Goal: Information Seeking & Learning: Learn about a topic

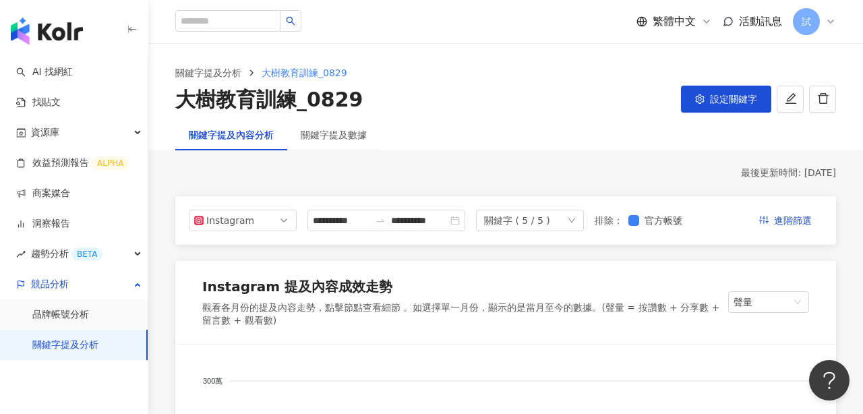
click at [43, 28] on img "button" at bounding box center [47, 31] width 72 height 27
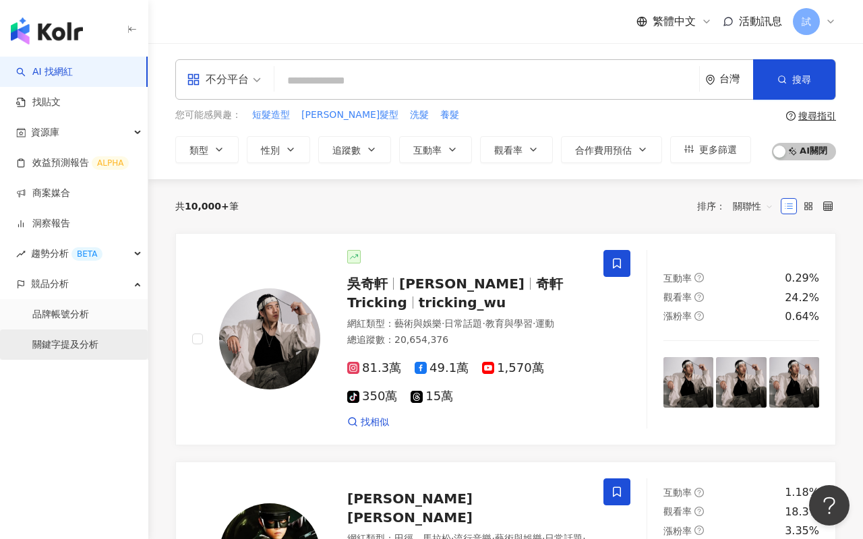
click at [75, 346] on link "關鍵字提及分析" at bounding box center [65, 344] width 66 height 13
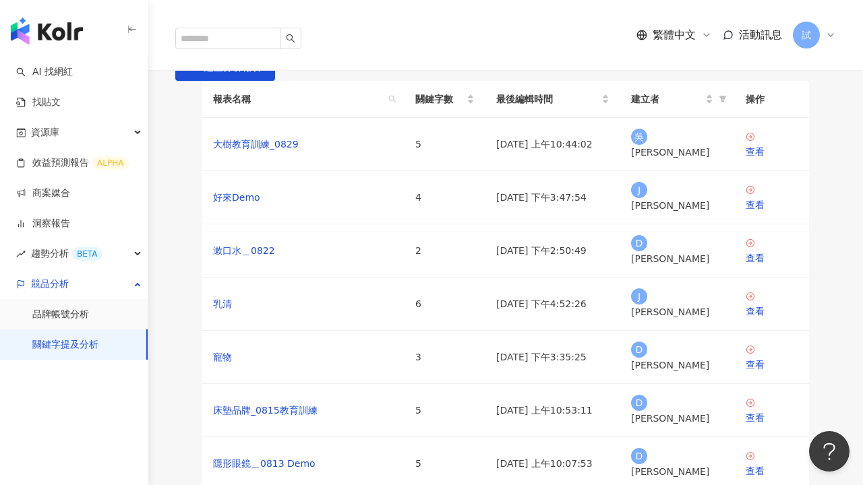
click at [794, 22] on span "試" at bounding box center [806, 35] width 27 height 27
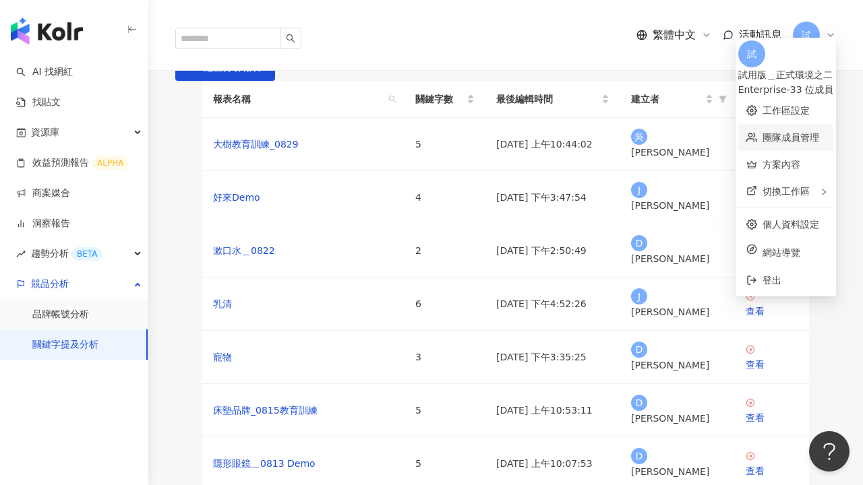
click at [762, 132] on link "團隊成員管理" at bounding box center [790, 137] width 57 height 11
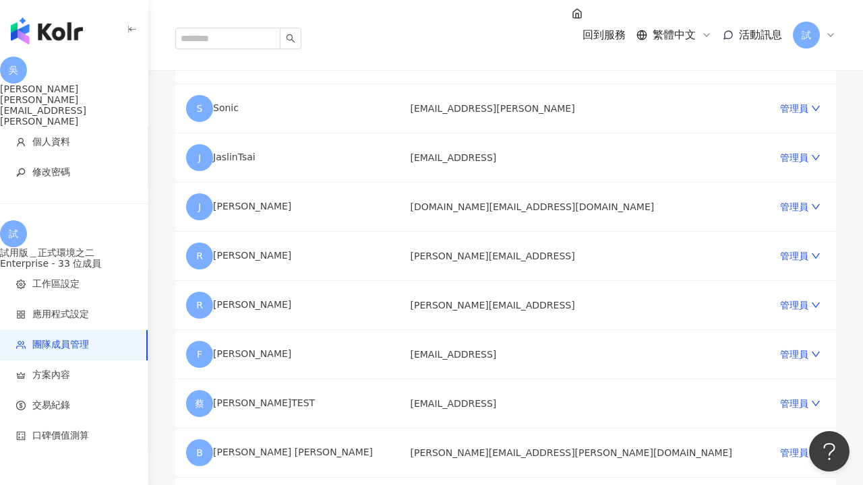
scroll to position [100, 0]
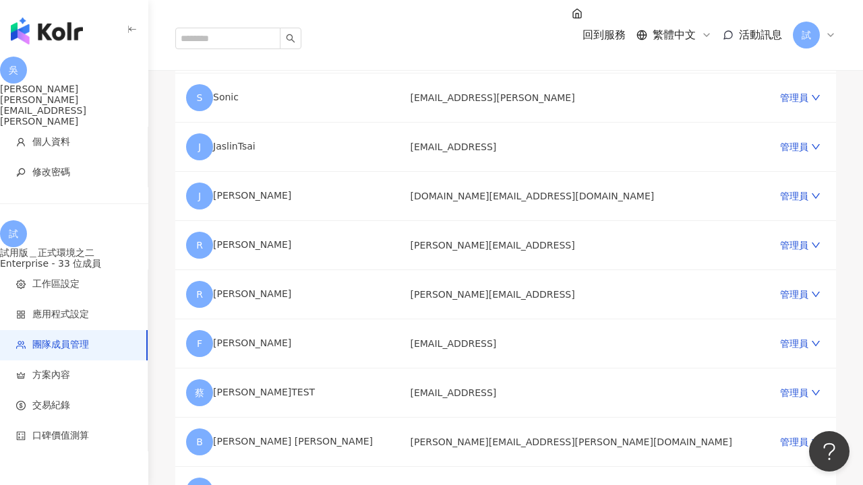
click at [798, 22] on span "試" at bounding box center [806, 35] width 27 height 27
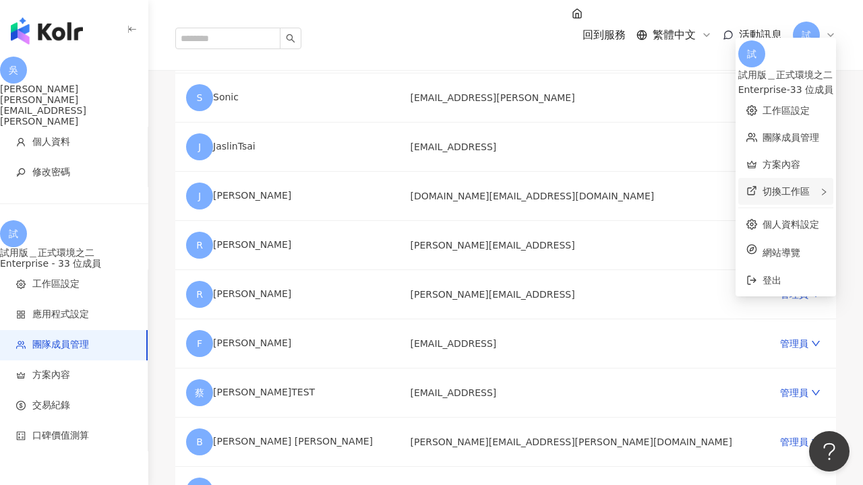
click at [762, 186] on span "切換工作區" at bounding box center [785, 191] width 47 height 11
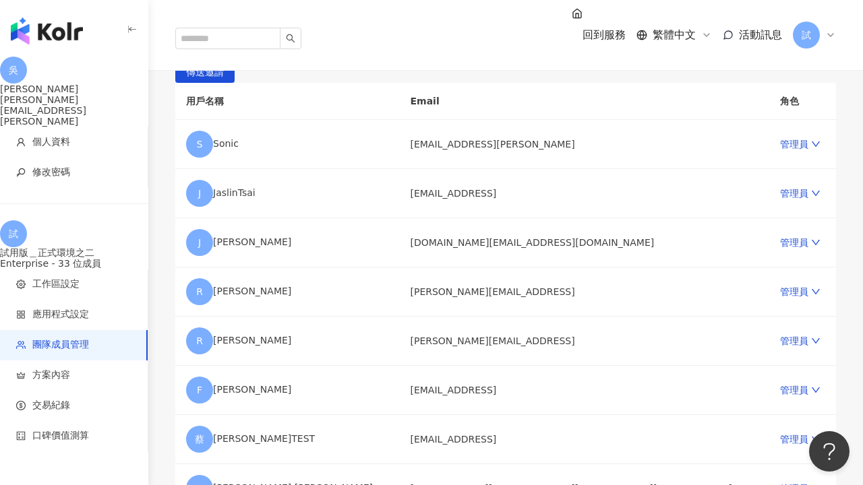
scroll to position [0, 0]
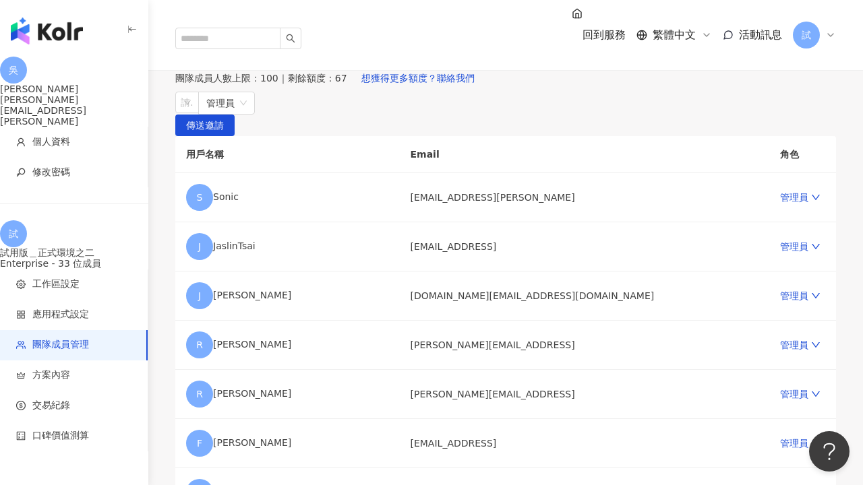
click at [814, 22] on span "試" at bounding box center [806, 35] width 27 height 27
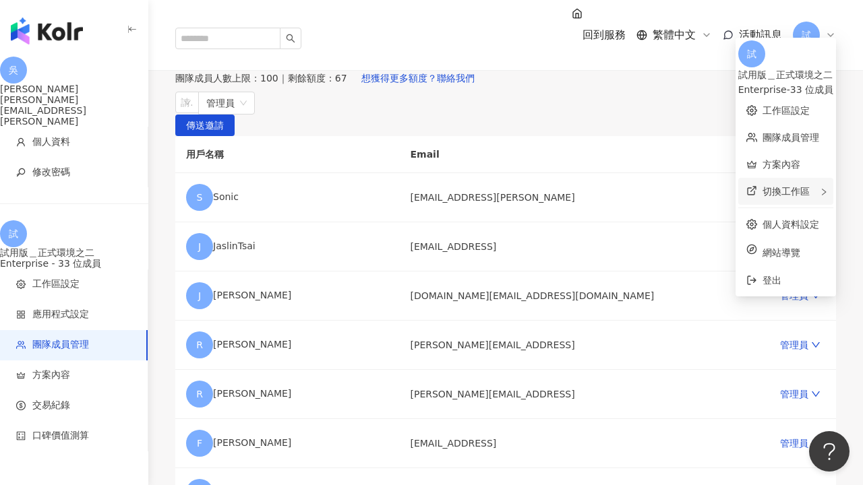
click at [765, 185] on div "切換工作區 K Kolr Internal - 131 位成員 E External DEMO 吃到飽 企業版 - 53 位成員 內 內部使用＿企業額度制 E…" at bounding box center [785, 191] width 95 height 27
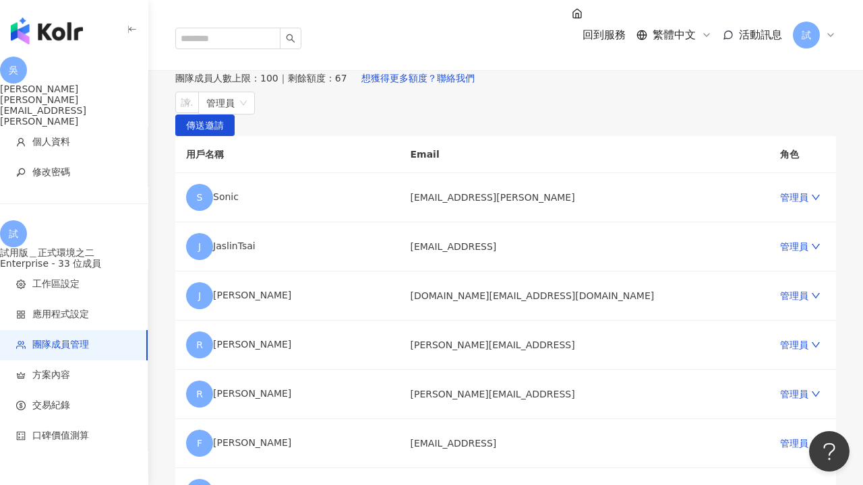
click at [603, 65] on div "邀請團隊成員加入" at bounding box center [505, 59] width 661 height 11
click at [780, 203] on link "管理員" at bounding box center [800, 197] width 40 height 11
click at [512, 65] on div "邀請團隊成員加入" at bounding box center [505, 59] width 661 height 11
click at [55, 34] on img "button" at bounding box center [47, 31] width 72 height 27
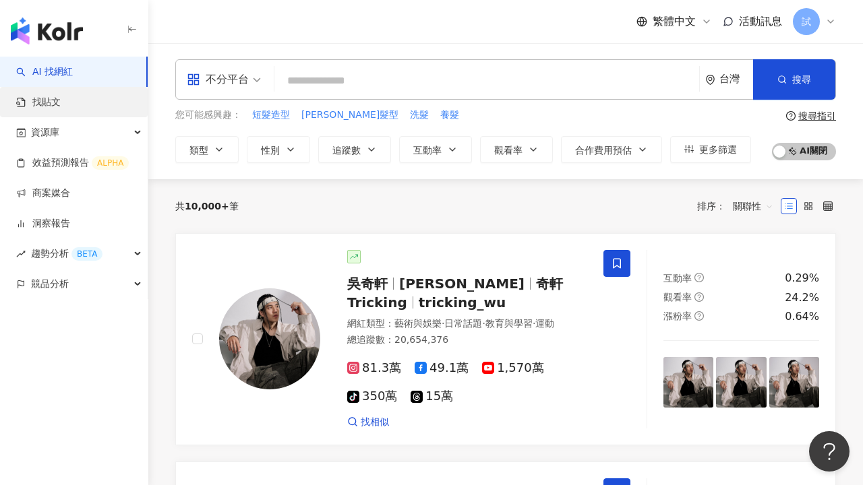
click at [61, 102] on link "找貼文" at bounding box center [38, 102] width 44 height 13
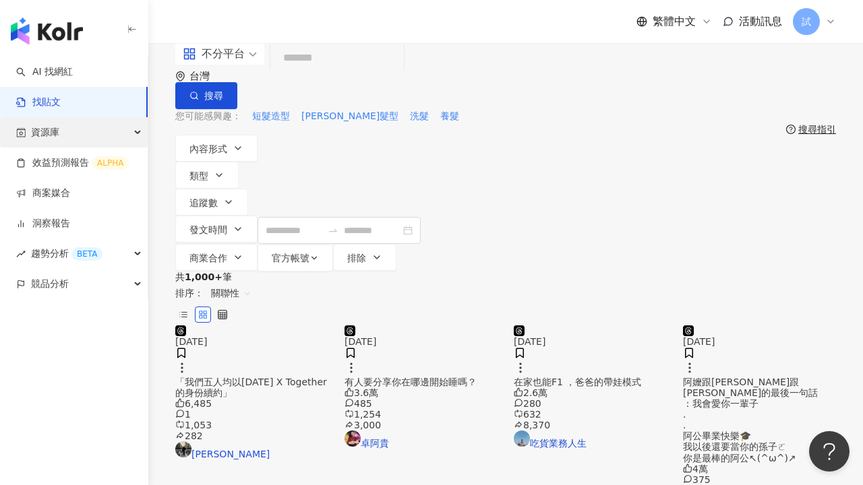
click at [78, 140] on div "資源庫" at bounding box center [74, 132] width 148 height 30
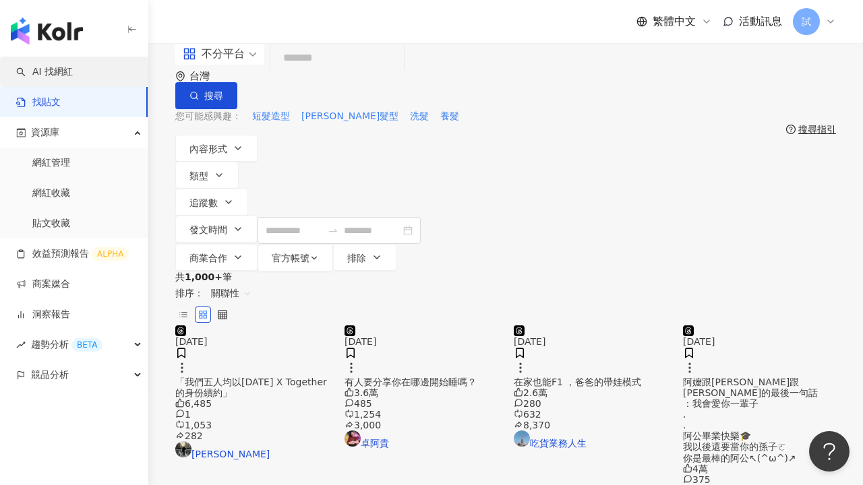
click at [61, 73] on link "AI 找網紅" at bounding box center [44, 71] width 57 height 13
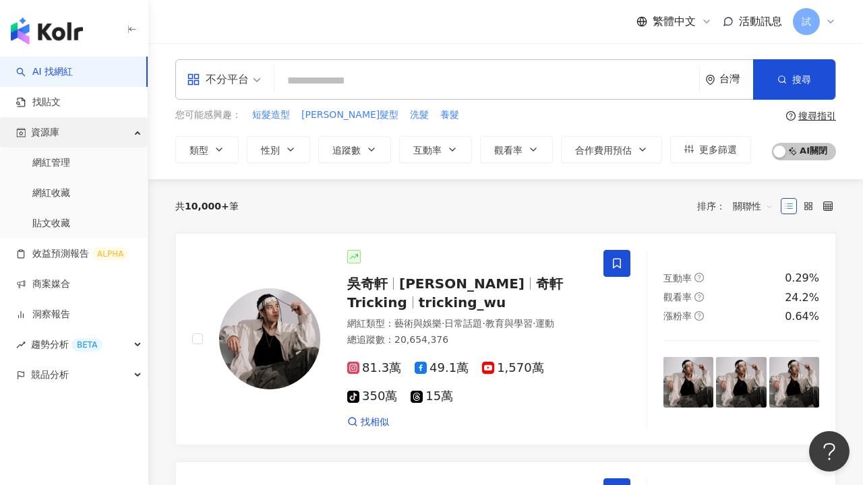
click at [130, 129] on div "資源庫" at bounding box center [74, 132] width 148 height 30
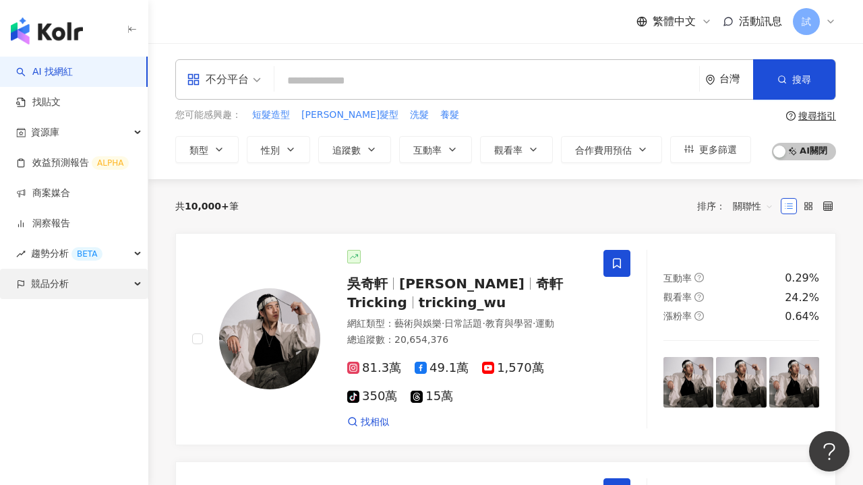
click at [84, 291] on div "競品分析" at bounding box center [74, 284] width 148 height 30
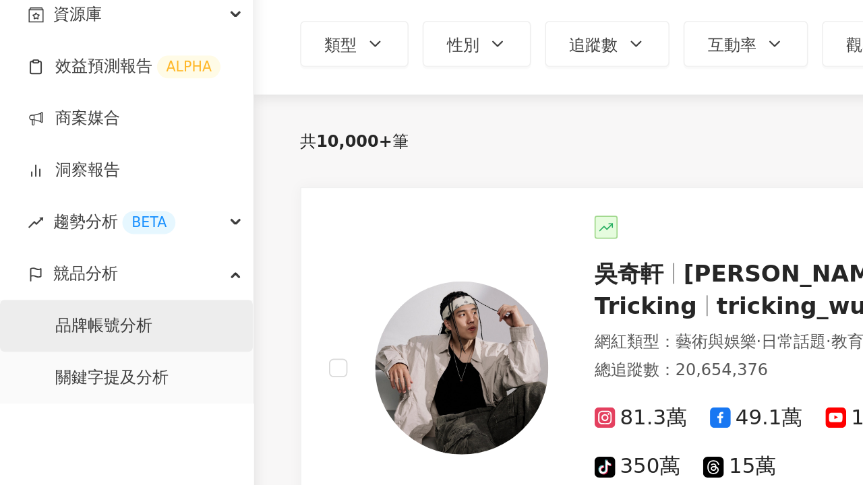
click at [67, 314] on link "品牌帳號分析" at bounding box center [60, 314] width 57 height 13
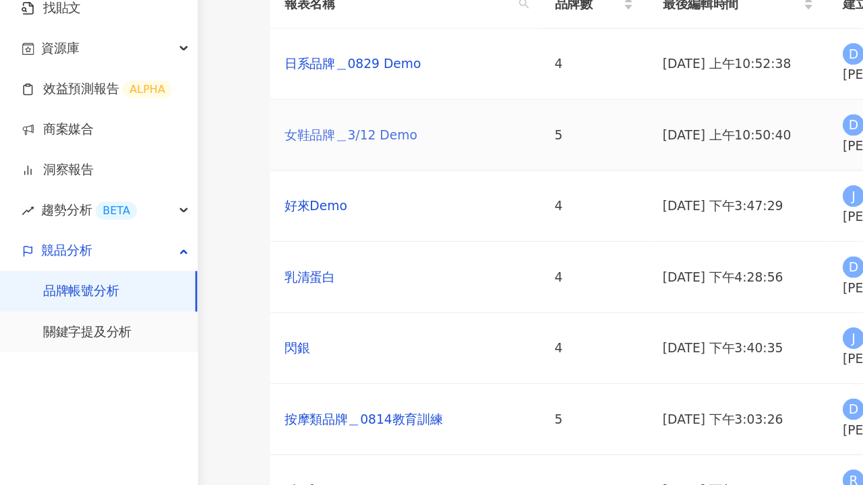
click at [266, 205] on link "女鞋品牌＿3/12 Demo" at bounding box center [263, 197] width 100 height 15
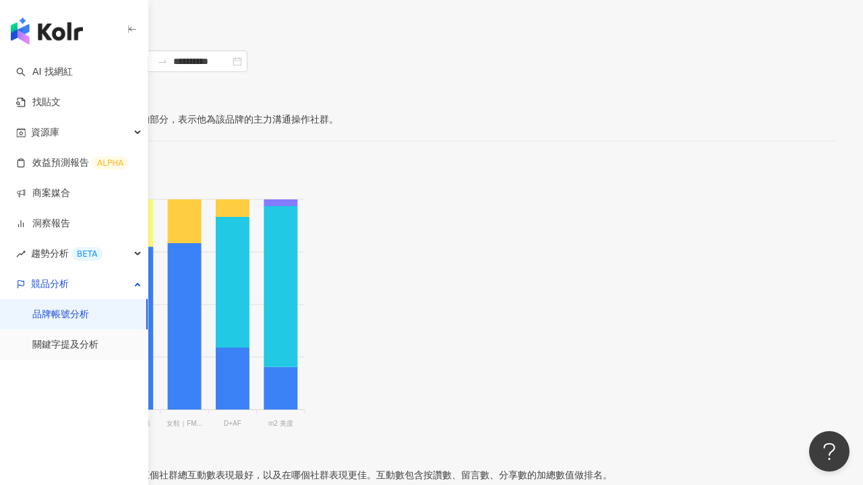
scroll to position [189, 0]
click at [98, 345] on link "關鍵字提及分析" at bounding box center [65, 344] width 66 height 13
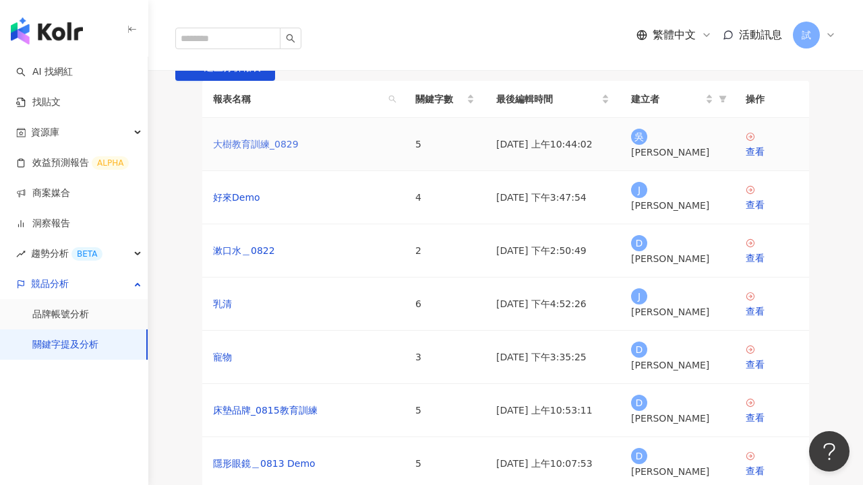
click at [273, 152] on link "大樹教育訓練_0829" at bounding box center [256, 144] width 86 height 15
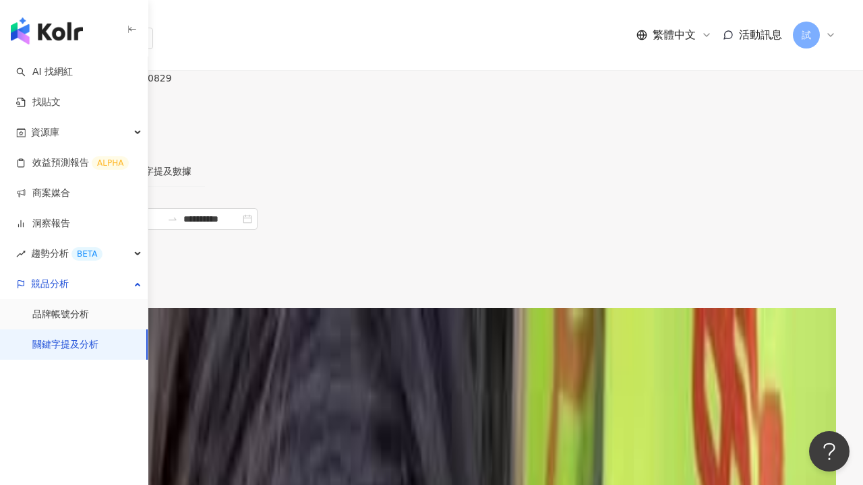
click at [90, 102] on button "設定關鍵字" at bounding box center [45, 115] width 90 height 27
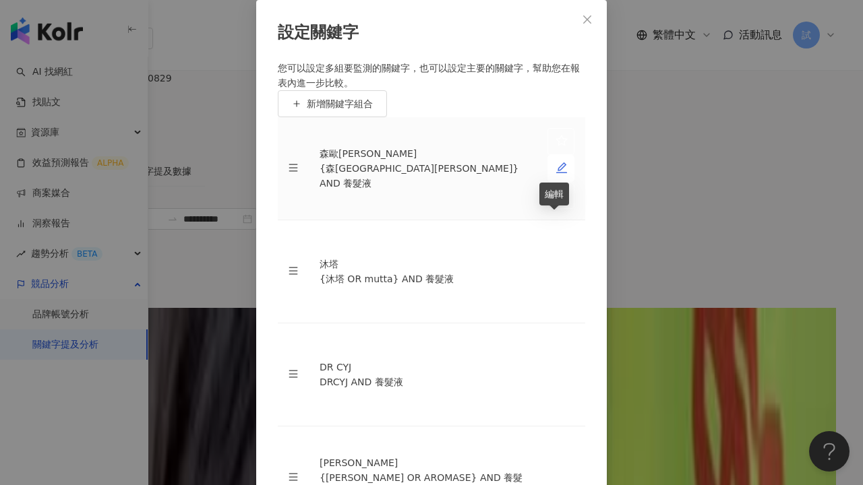
click at [556, 173] on icon "edit" at bounding box center [561, 167] width 11 height 11
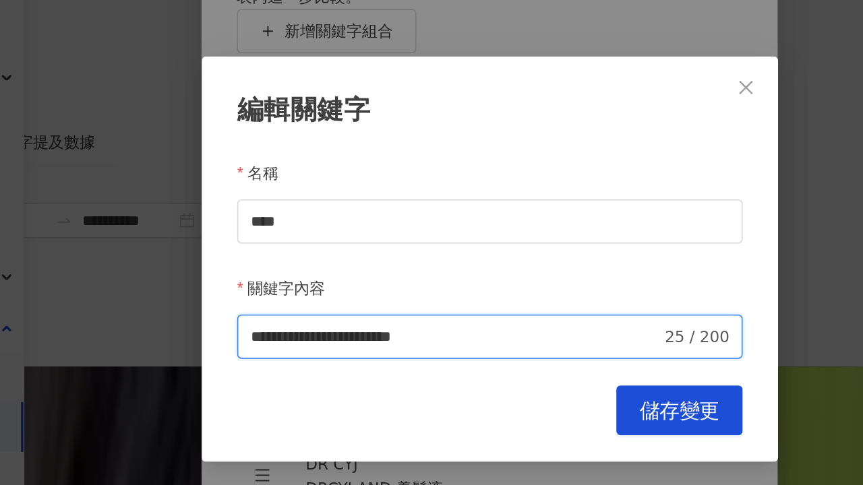
click at [393, 284] on input "**********" at bounding box center [410, 289] width 249 height 15
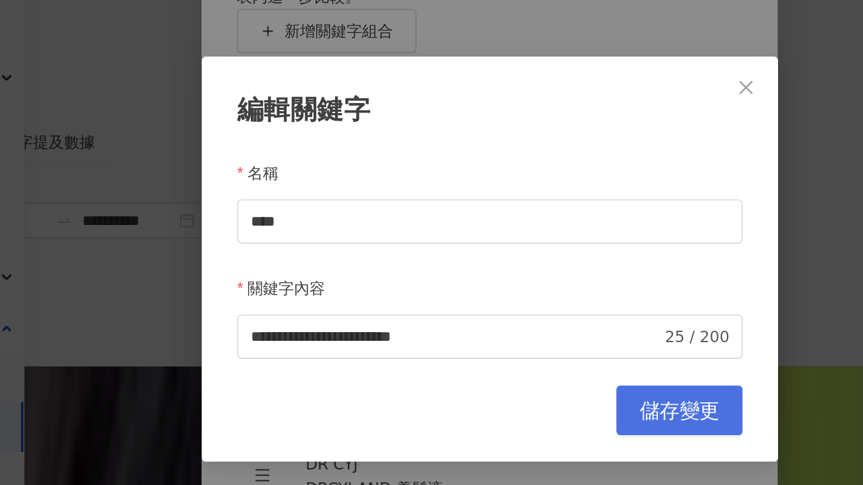
click at [553, 328] on span "儲存變更" at bounding box center [546, 335] width 49 height 15
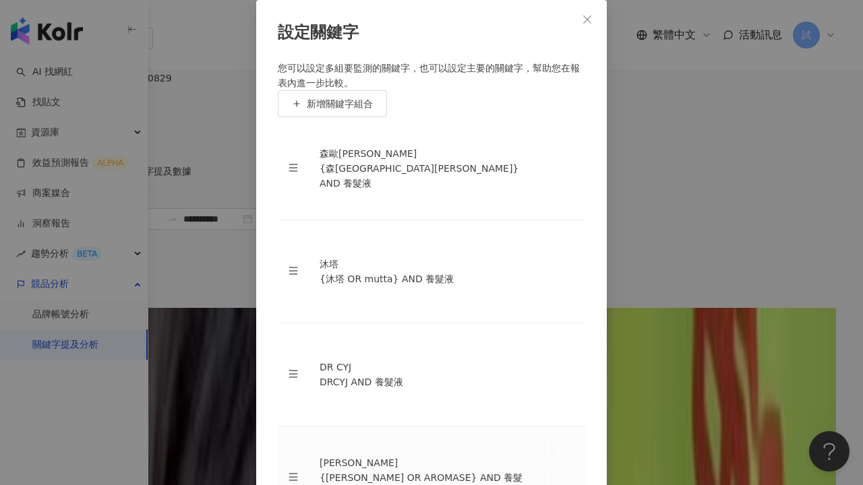
scroll to position [44, 0]
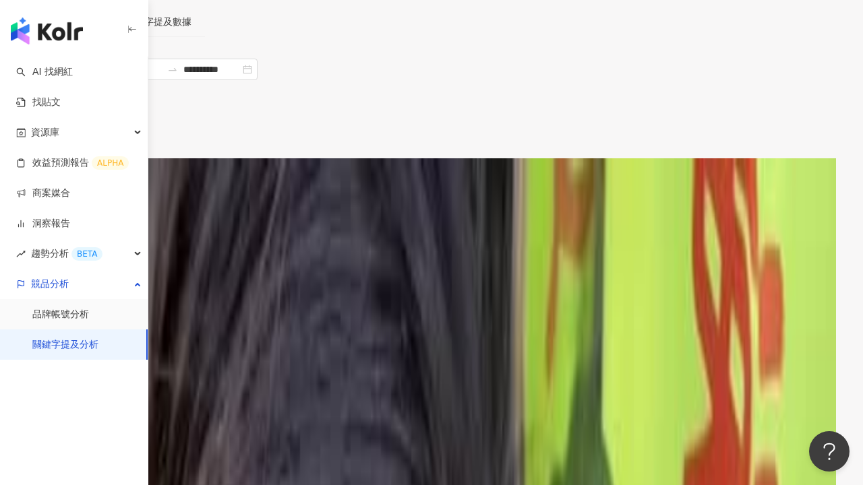
scroll to position [150, 0]
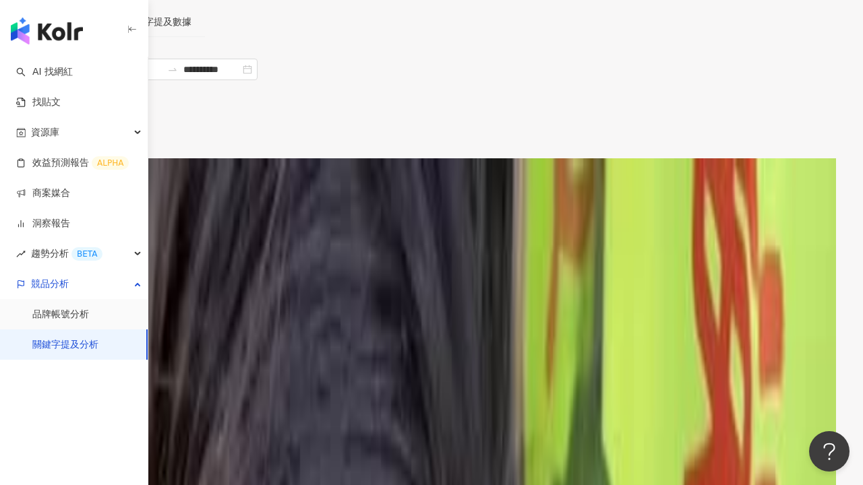
click at [94, 74] on span "Instagram" at bounding box center [63, 79] width 62 height 40
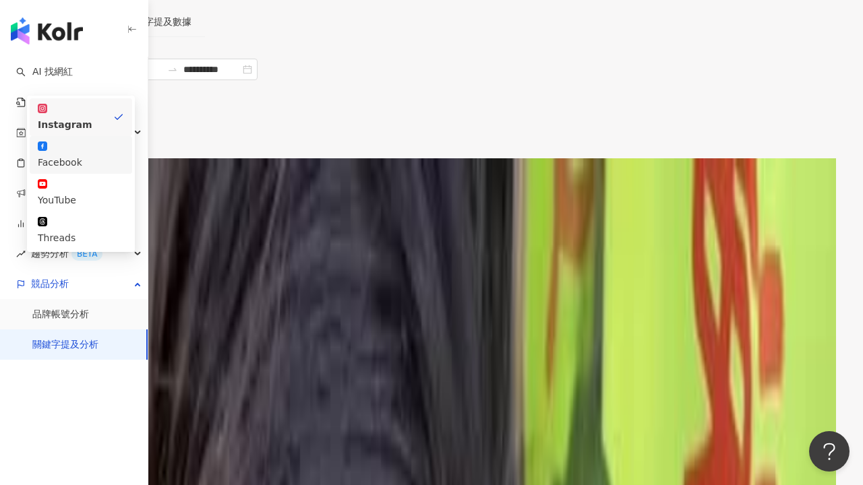
click at [124, 140] on div "Facebook" at bounding box center [81, 155] width 86 height 30
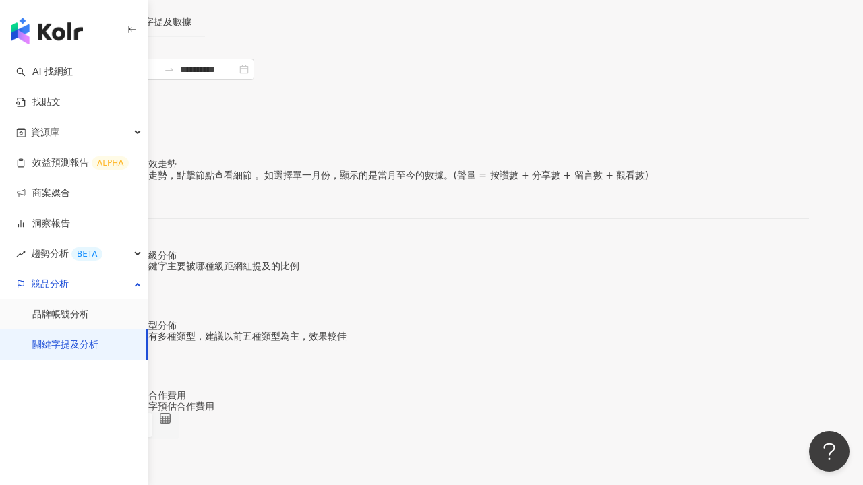
click at [91, 65] on span "Facebook" at bounding box center [61, 79] width 59 height 40
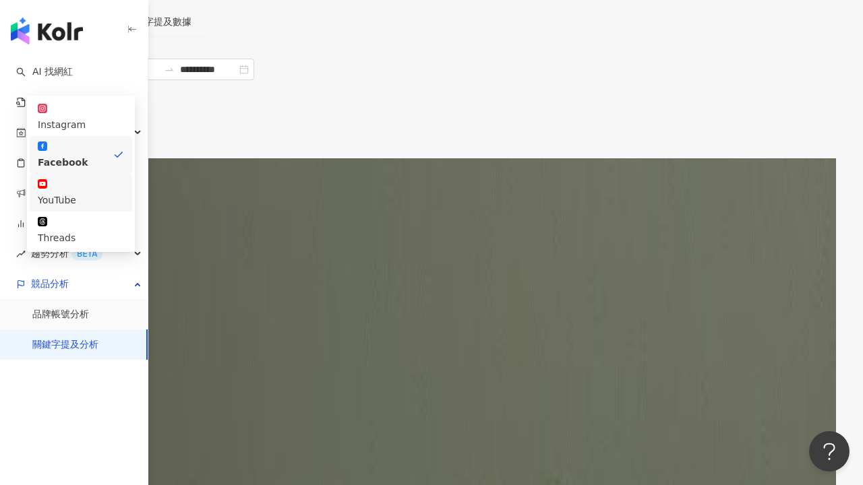
click at [124, 193] on div "YouTube" at bounding box center [81, 200] width 86 height 15
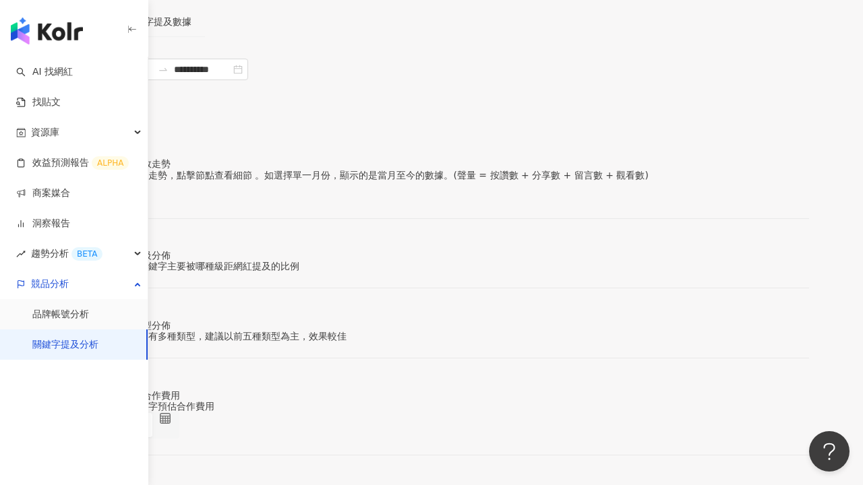
click at [71, 79] on div "YouTube" at bounding box center [51, 89] width 38 height 20
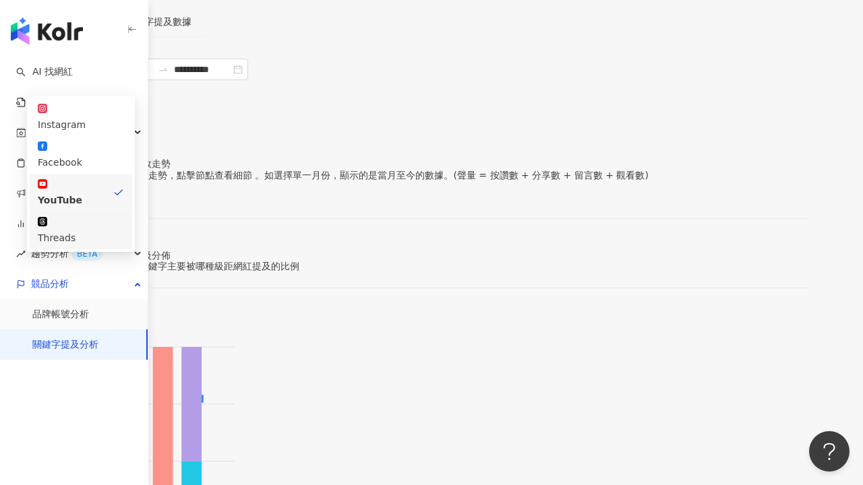
click at [124, 231] on div "Threads" at bounding box center [81, 238] width 86 height 15
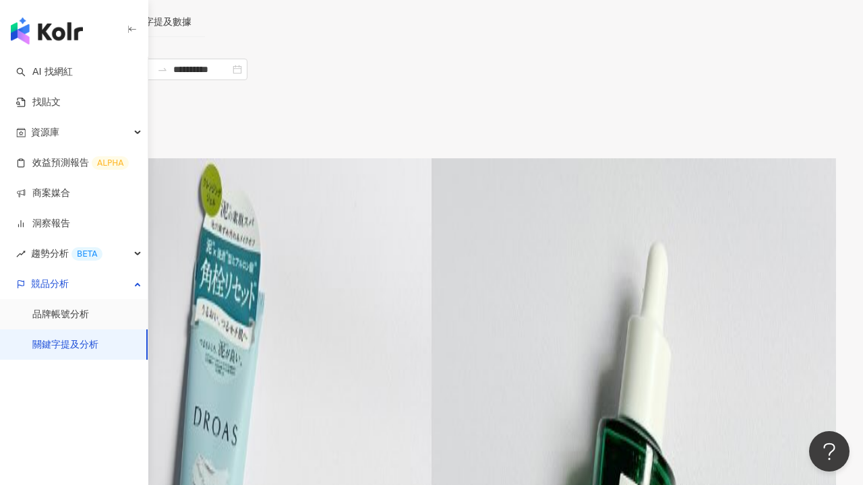
click at [70, 79] on div "Threads" at bounding box center [51, 89] width 38 height 20
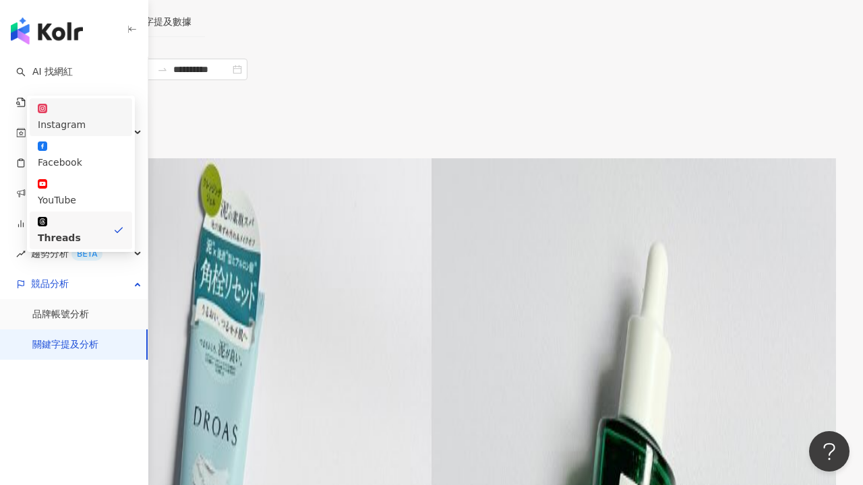
click at [124, 117] on div "Instagram" at bounding box center [81, 124] width 86 height 15
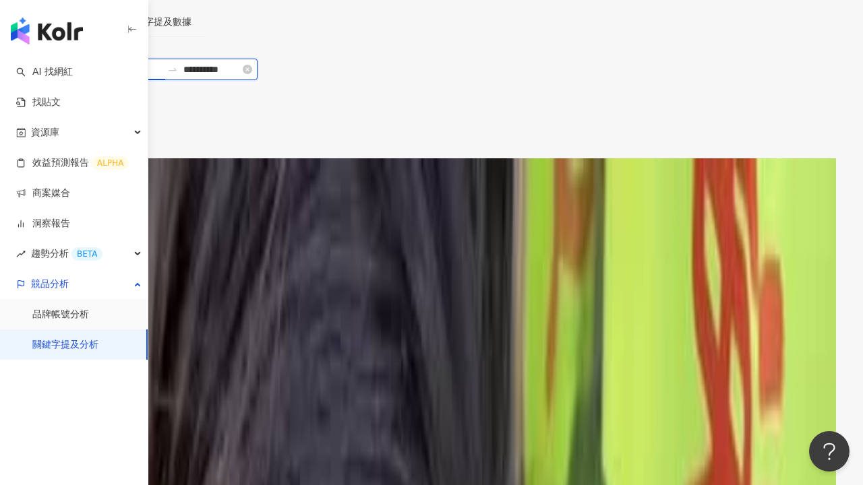
click at [162, 67] on input "**********" at bounding box center [133, 69] width 57 height 15
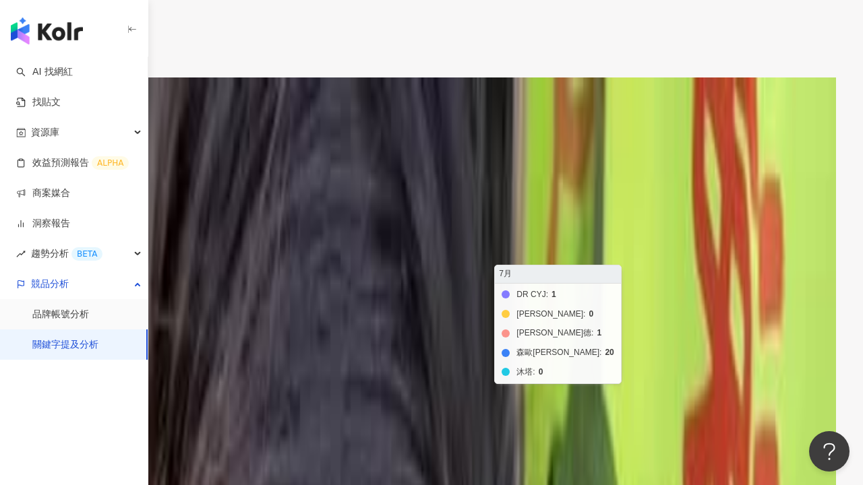
scroll to position [272, 0]
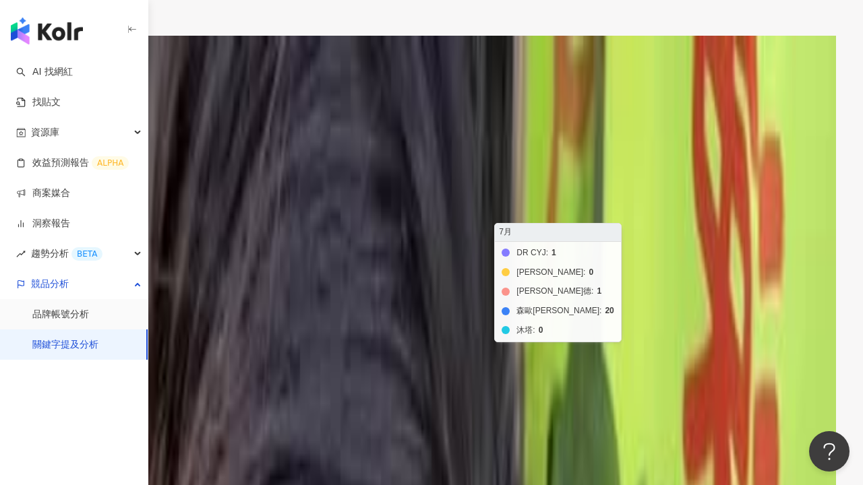
click at [682, 189] on foreignobject "DR CYJ 艾瑪絲 歐萊德 森歐黎漾 沐塔" at bounding box center [368, 248] width 628 height 270
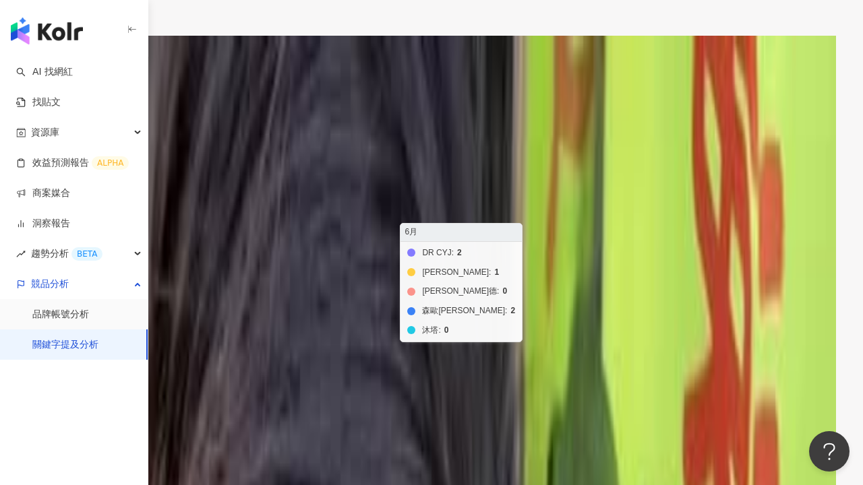
scroll to position [117, 0]
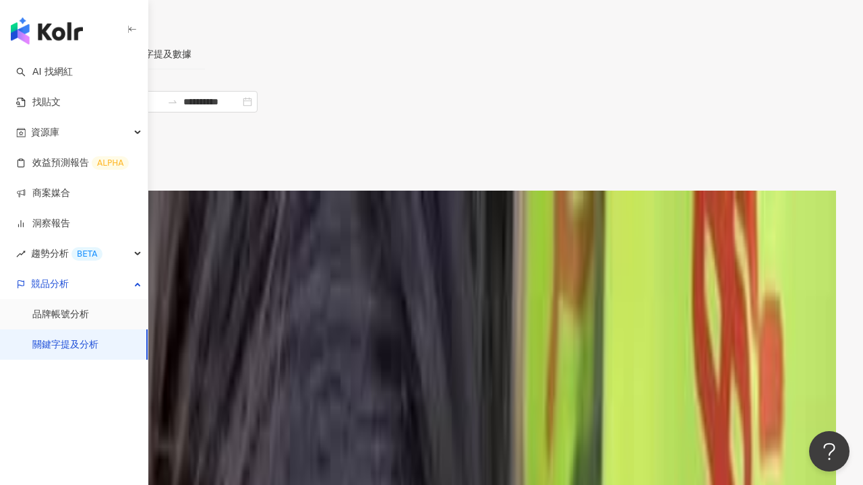
click at [130, 214] on span "提及內容總數" at bounding box center [94, 224] width 71 height 20
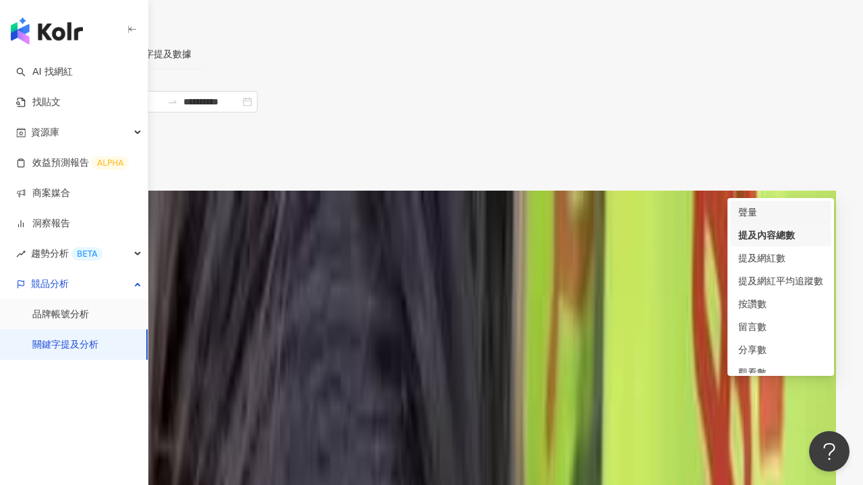
click at [759, 210] on div "聲量" at bounding box center [780, 212] width 85 height 15
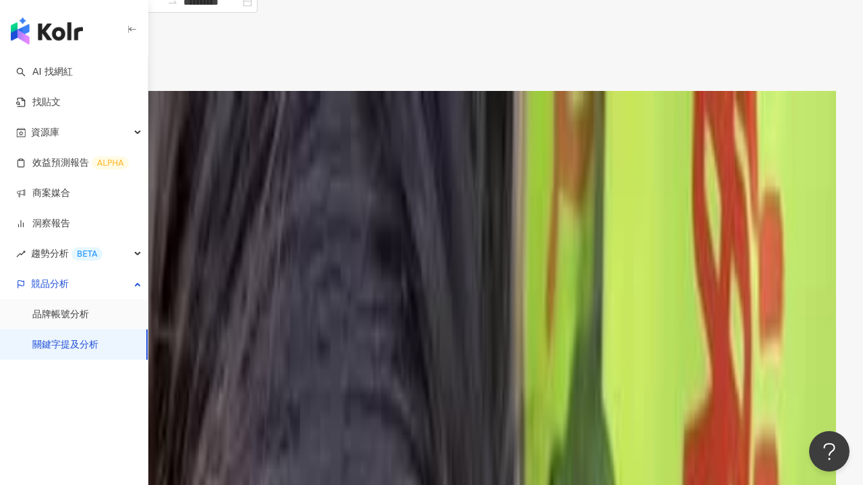
scroll to position [253, 0]
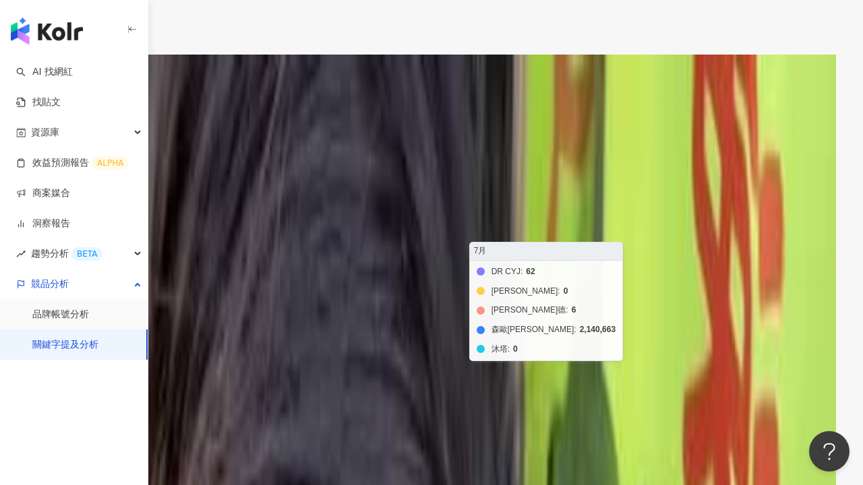
click at [682, 191] on foreignobject "DR CYJ 艾瑪絲 歐萊德 森歐黎漾 沐塔" at bounding box center [368, 266] width 628 height 270
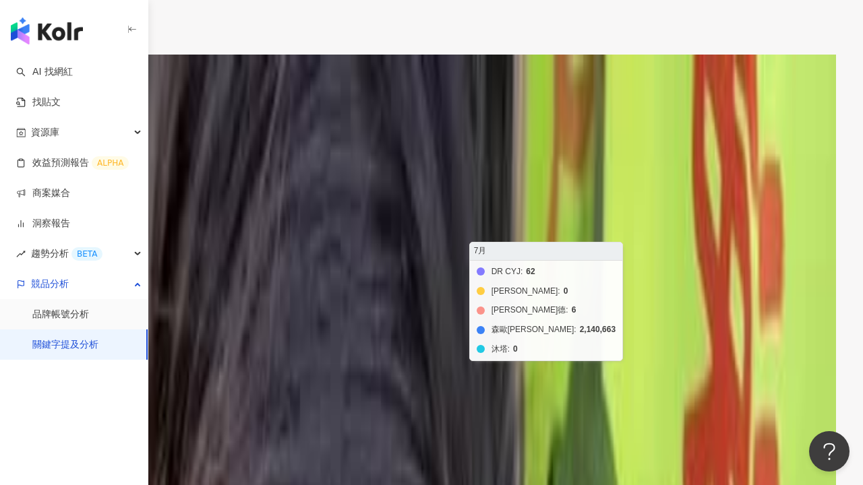
scroll to position [270, 0]
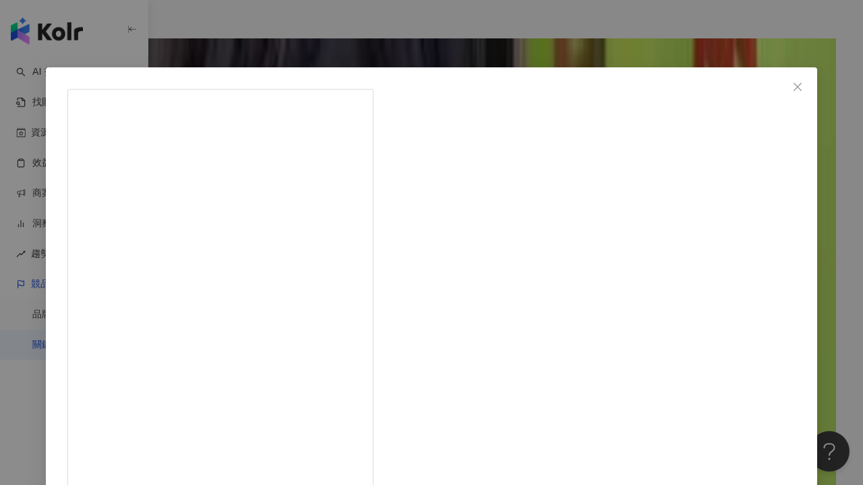
scroll to position [204, 0]
click at [792, 85] on icon "close" at bounding box center [797, 87] width 11 height 11
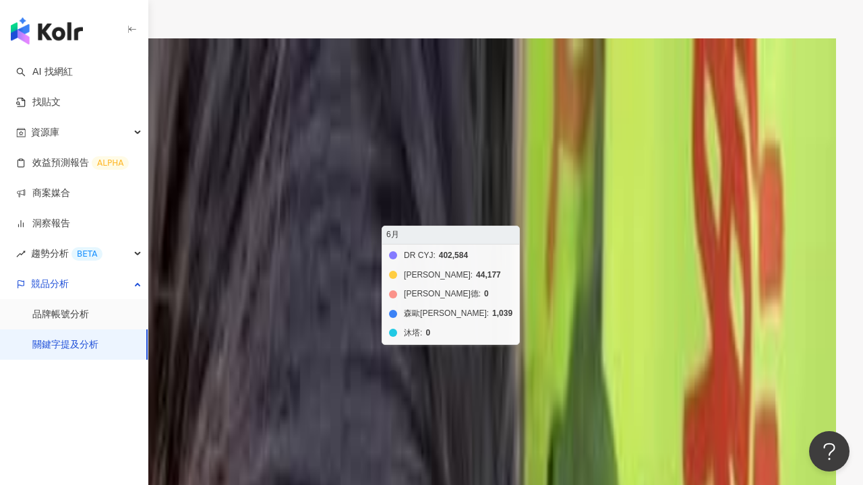
click at [615, 284] on foreignobject "DR CYJ 艾瑪絲 歐萊德 森歐黎漾 沐塔" at bounding box center [368, 250] width 628 height 270
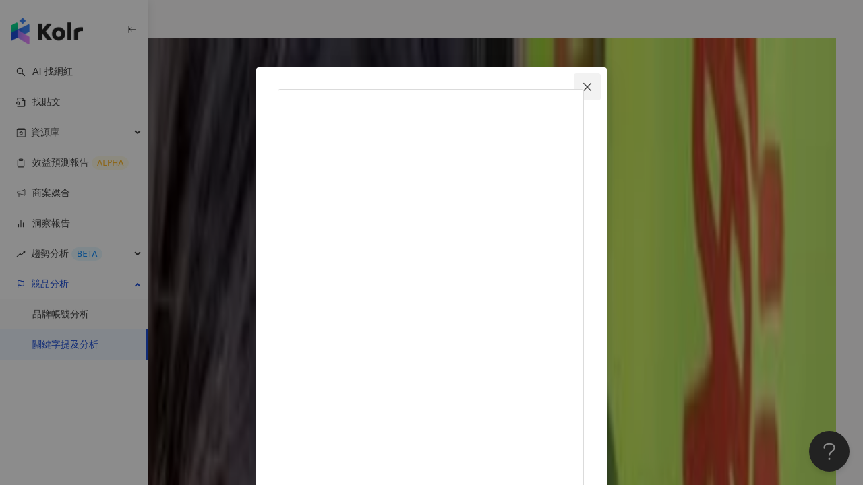
click at [601, 77] on button "Close" at bounding box center [587, 86] width 27 height 27
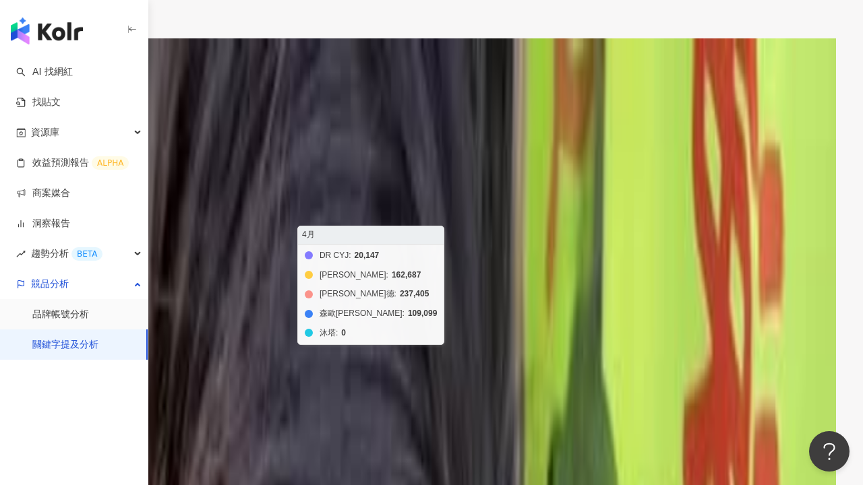
click at [422, 299] on foreignobject "DR CYJ 艾瑪絲 歐萊德 森歐黎漾 沐塔" at bounding box center [368, 250] width 628 height 270
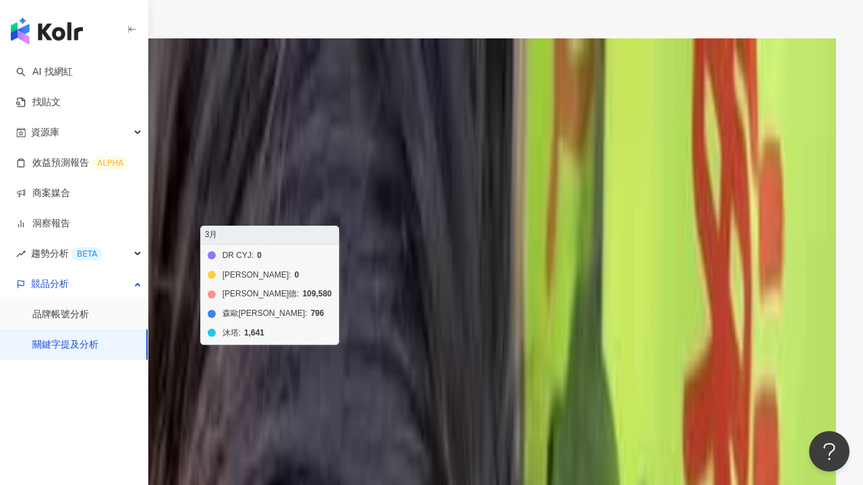
click at [327, 309] on foreignobject "DR CYJ 艾瑪絲 歐萊德 森歐黎漾 沐塔" at bounding box center [368, 250] width 628 height 270
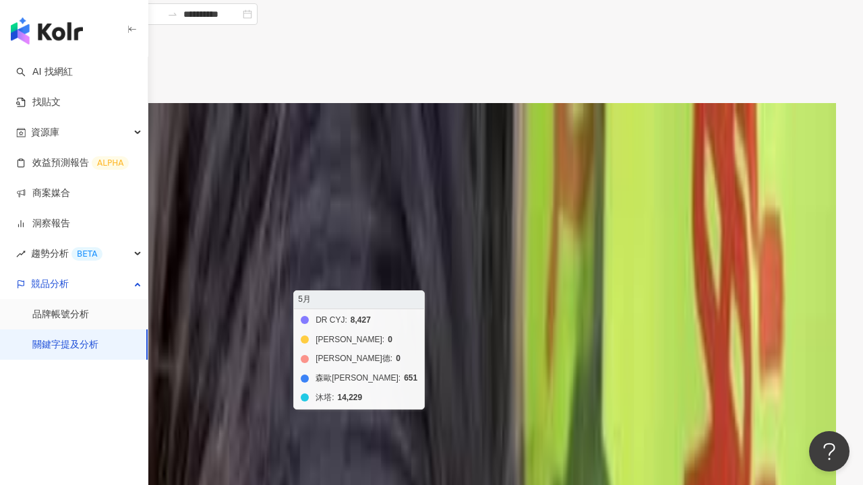
scroll to position [162, 0]
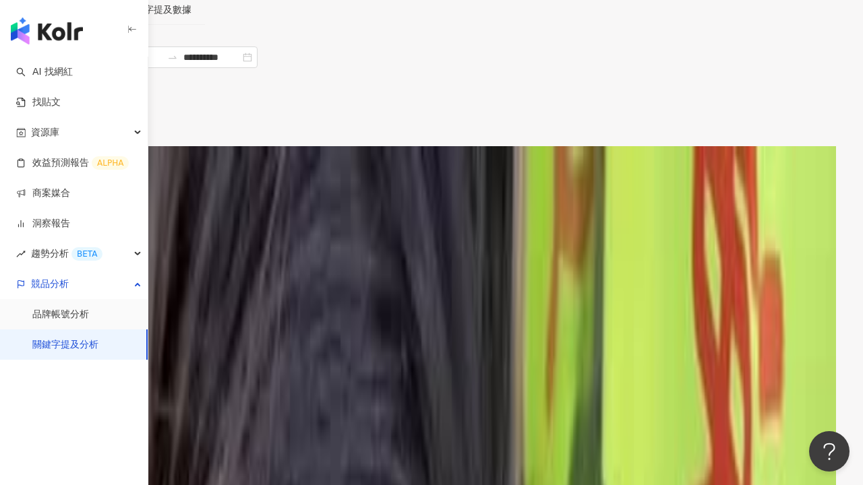
click at [92, 169] on span "聲量" at bounding box center [75, 179] width 33 height 20
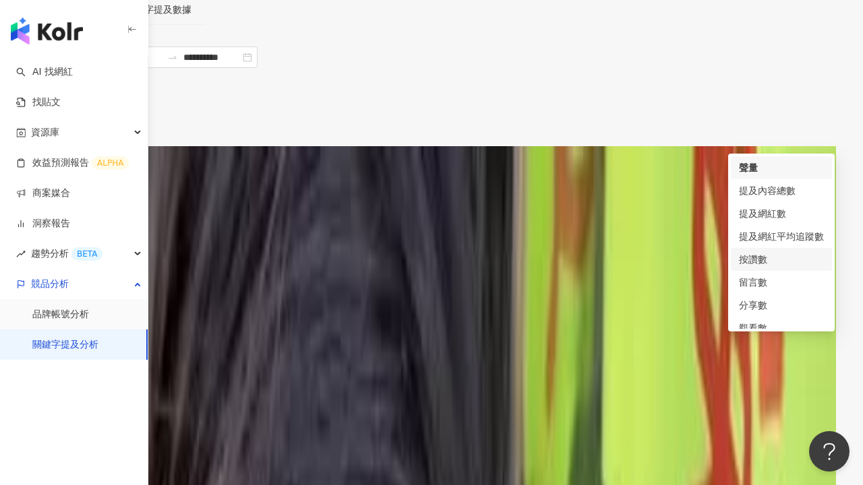
click at [762, 259] on div "按讚數" at bounding box center [781, 259] width 85 height 15
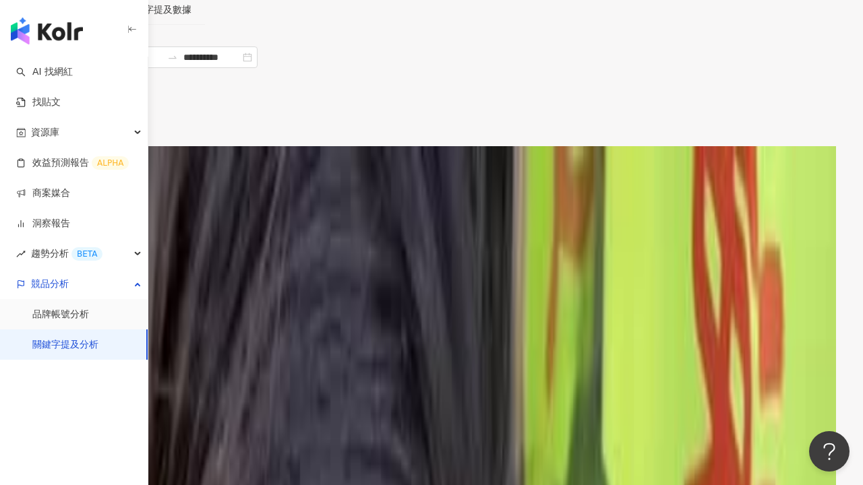
click at [102, 169] on span "按讚數" at bounding box center [80, 179] width 42 height 20
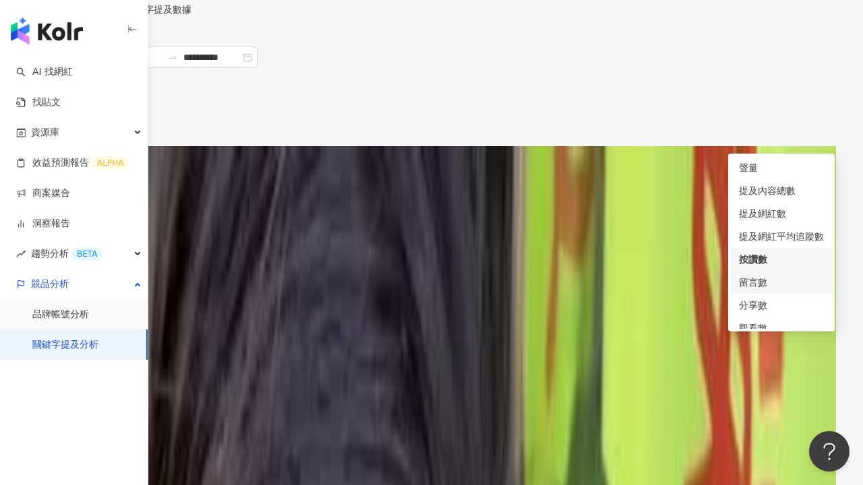
click at [757, 282] on div "留言數" at bounding box center [781, 282] width 85 height 15
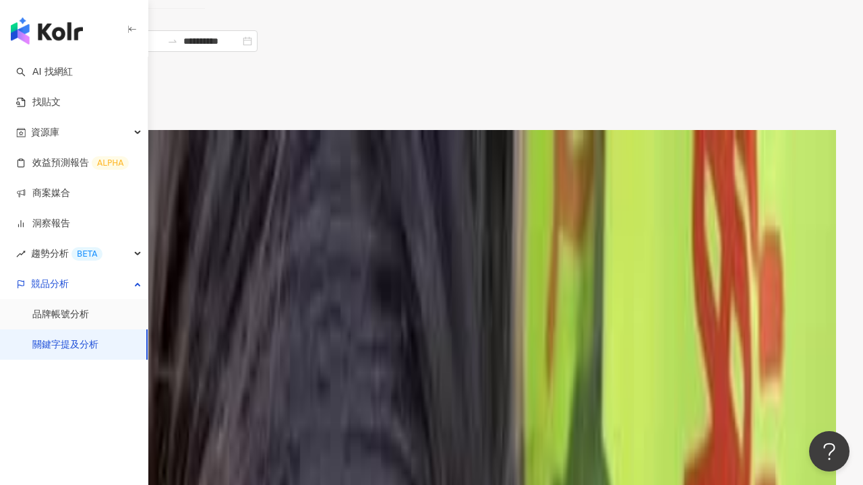
scroll to position [185, 0]
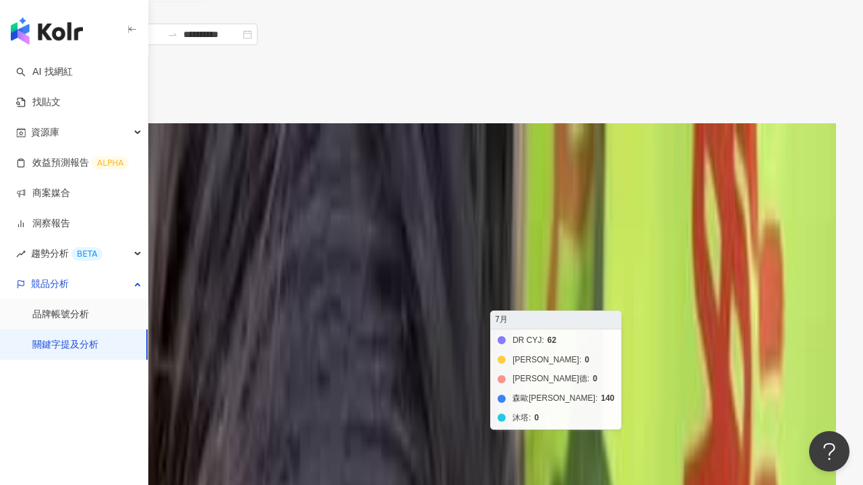
click at [682, 259] on foreignobject "DR CYJ 艾瑪絲 歐萊德 森歐黎漾 沐塔" at bounding box center [368, 335] width 628 height 270
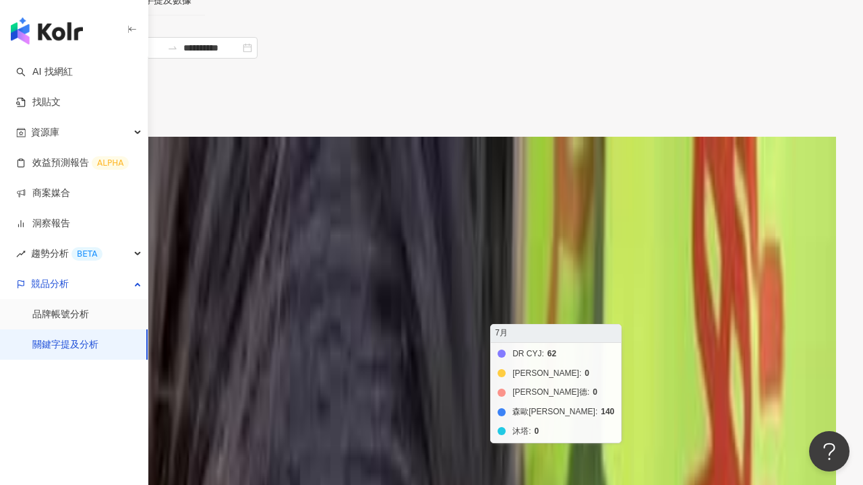
scroll to position [164, 0]
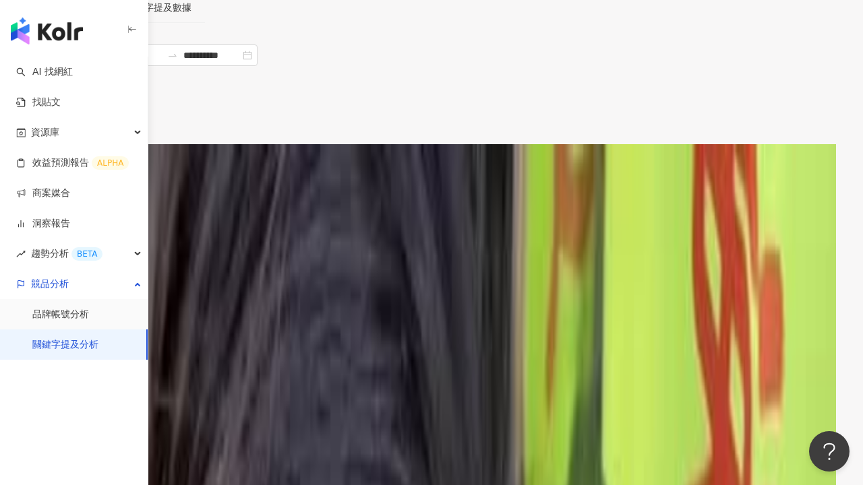
click at [102, 167] on span "留言數" at bounding box center [80, 177] width 42 height 20
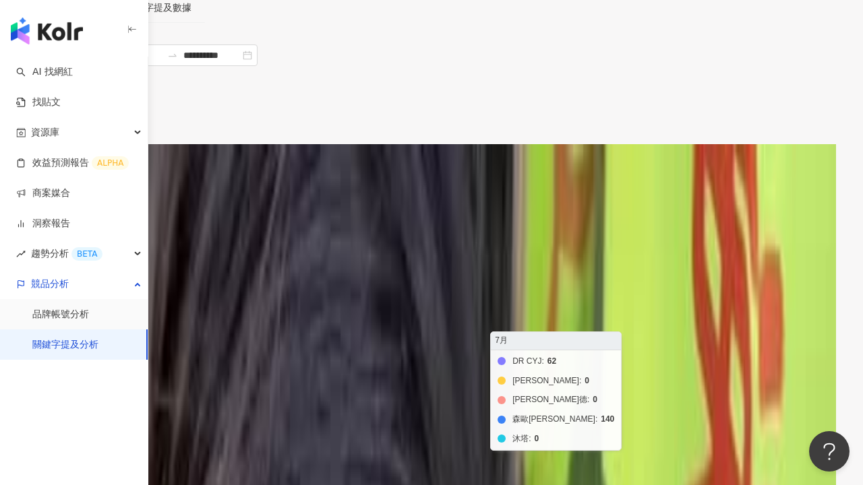
click at [682, 221] on foreignobject "DR CYJ 艾瑪絲 歐萊德 森歐黎漾 沐塔" at bounding box center [368, 356] width 628 height 270
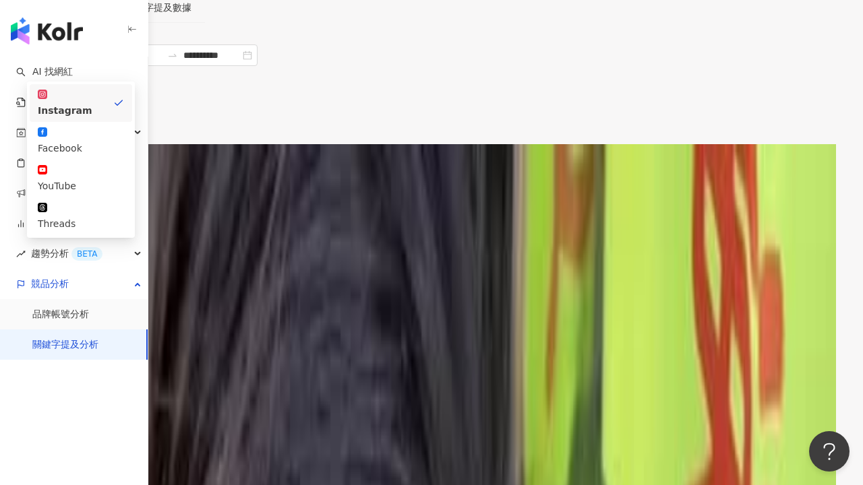
click at [94, 62] on span "Instagram" at bounding box center [63, 64] width 62 height 40
click at [124, 141] on div "Facebook" at bounding box center [81, 148] width 86 height 15
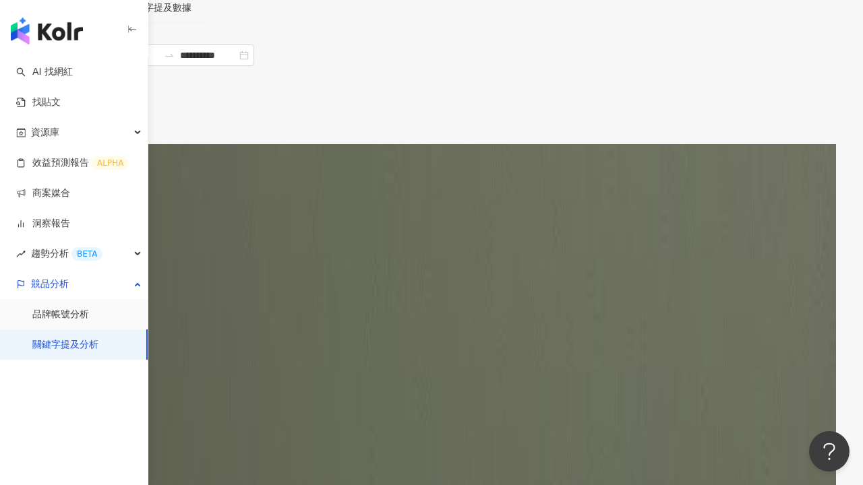
click at [77, 65] on div "Facebook" at bounding box center [54, 75] width 44 height 20
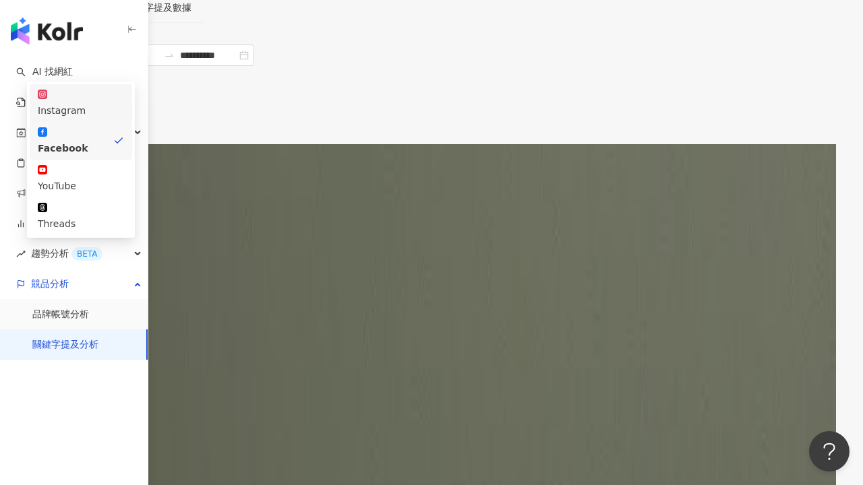
click at [124, 103] on div "Instagram" at bounding box center [81, 110] width 86 height 15
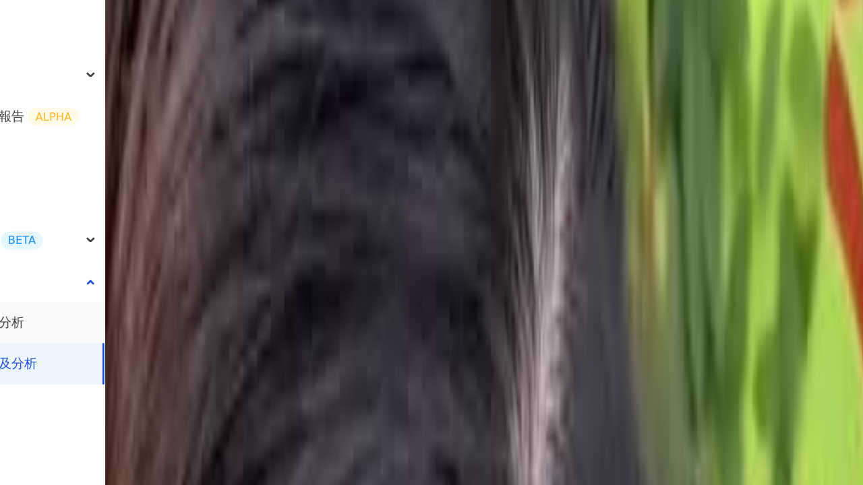
scroll to position [687, 0]
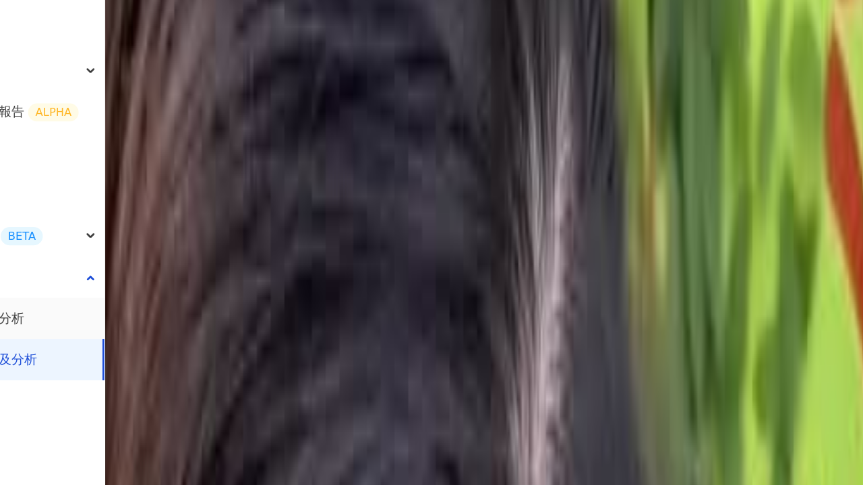
click at [268, 196] on foreignobject "奈米 (<1萬) 微型 (1萬-3萬) 小型 (3萬-5萬) 中小型 (5萬-10萬) 中型 (10萬-30萬) 中大型 (30萬-50萬) 大型 (50萬-…" at bounding box center [196, 223] width 284 height 270
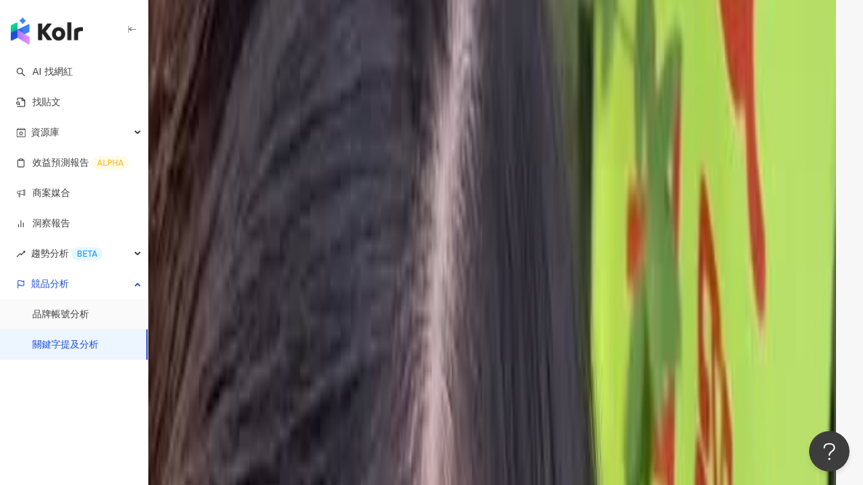
scroll to position [1140, 0]
click at [171, 295] on div at bounding box center [165, 307] width 11 height 24
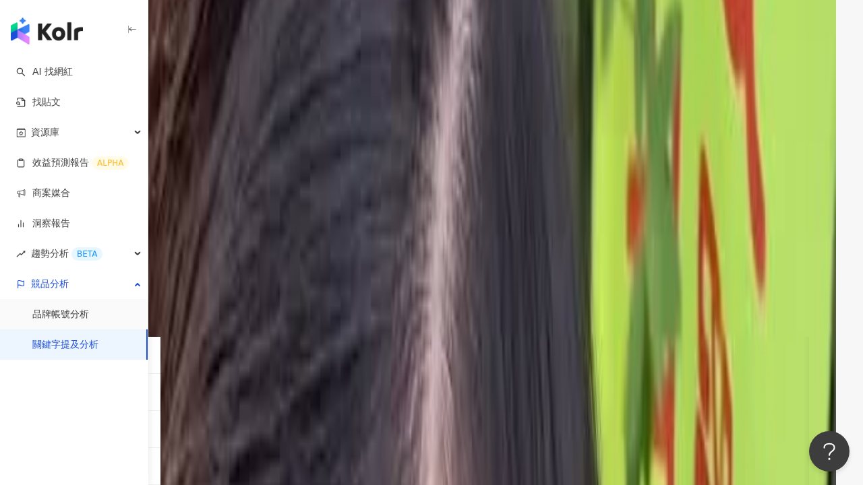
scroll to position [1152, 0]
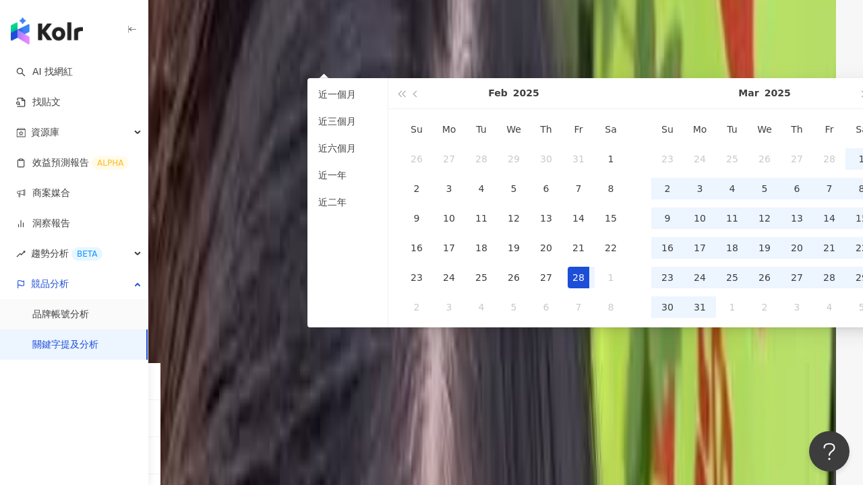
click at [284, 260] on div "Instagram 關鍵字預估合作費用 根據圖表可看出各關鍵字預估合作費用 預設排序" at bounding box center [431, 284] width 755 height 49
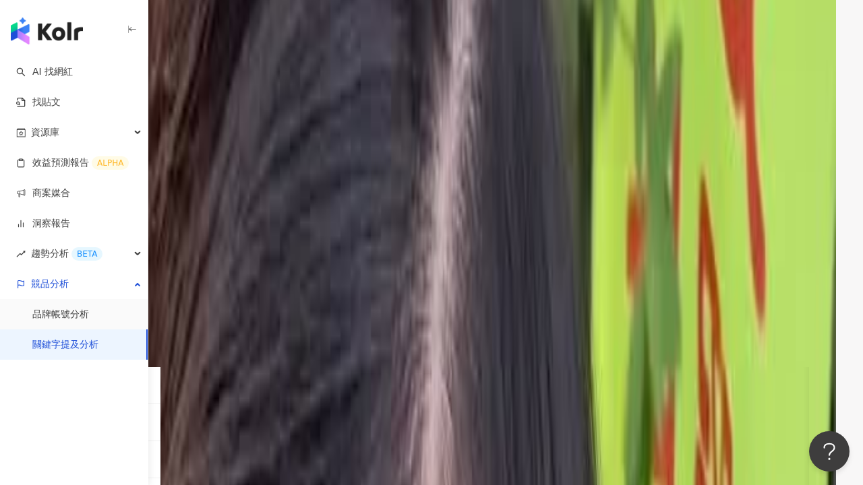
scroll to position [1145, 0]
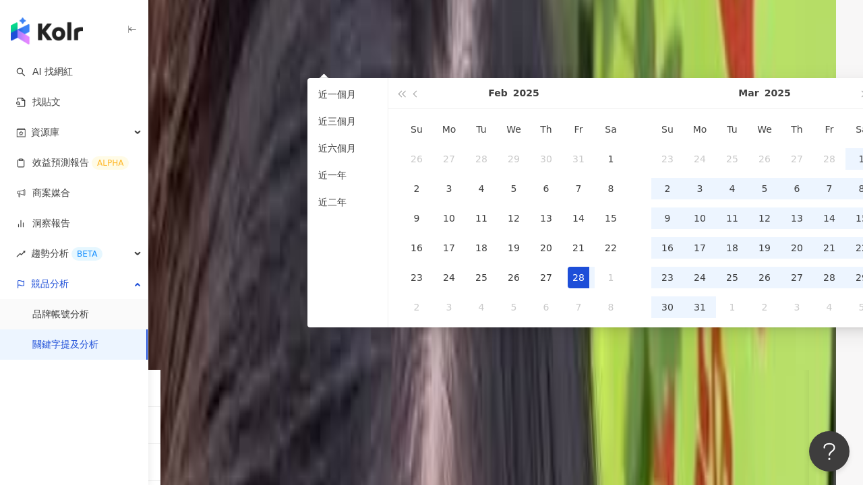
click at [292, 348] on div "幣別 ： 新台幣 ( TWD )" at bounding box center [431, 353] width 755 height 11
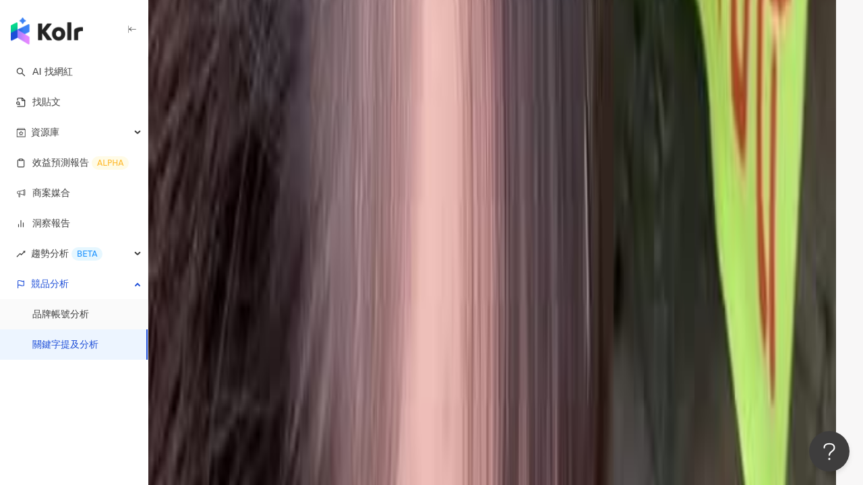
scroll to position [2214, 0]
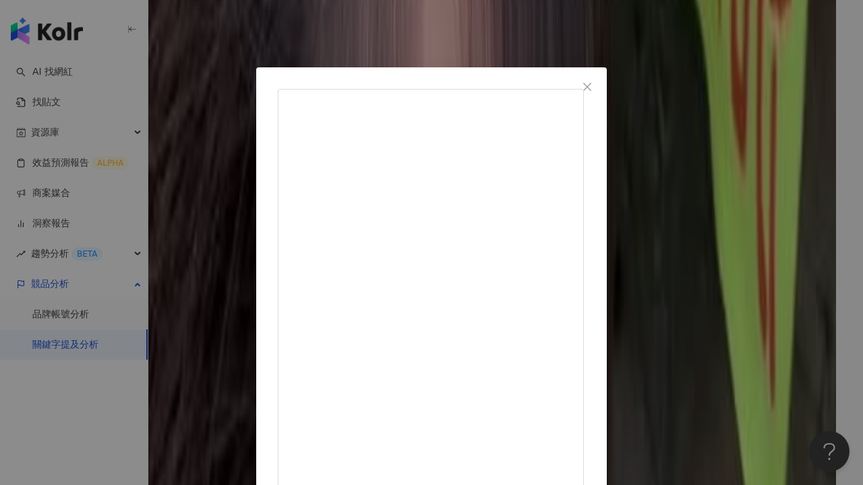
scroll to position [0, 0]
click at [592, 83] on icon "close" at bounding box center [587, 87] width 11 height 11
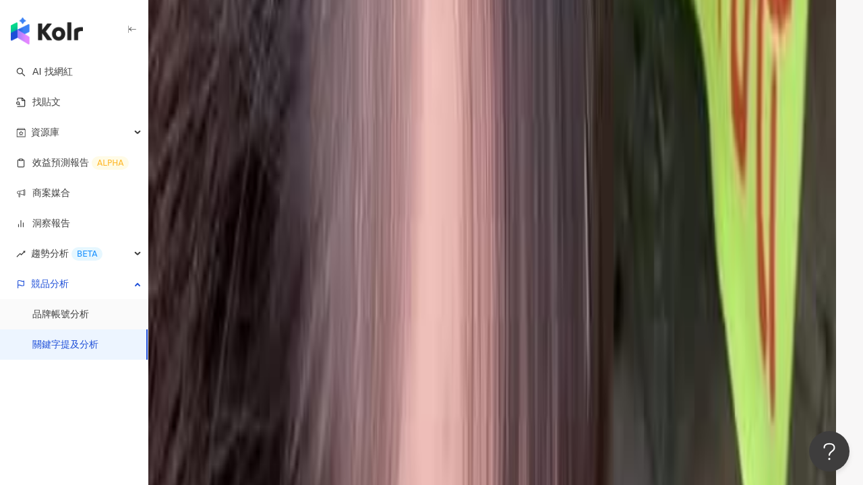
scroll to position [2199, 0]
click at [170, 459] on div "觀看最高" at bounding box center [151, 466] width 38 height 15
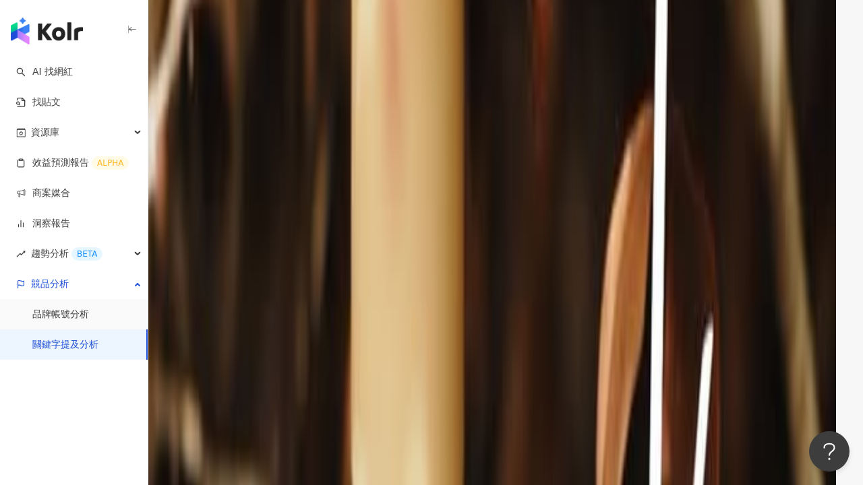
click at [235, 459] on div "聲量最高" at bounding box center [216, 466] width 38 height 15
click at [299, 459] on div "最新內容" at bounding box center [281, 466] width 38 height 15
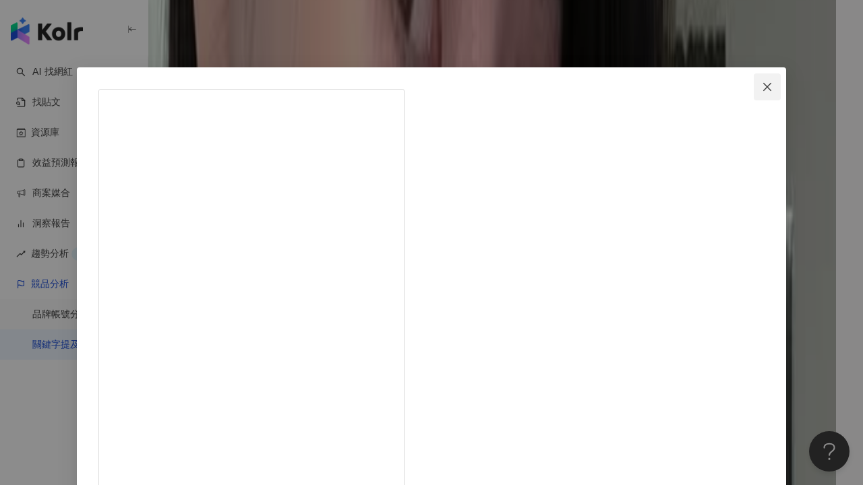
click at [762, 84] on icon "close" at bounding box center [767, 87] width 11 height 11
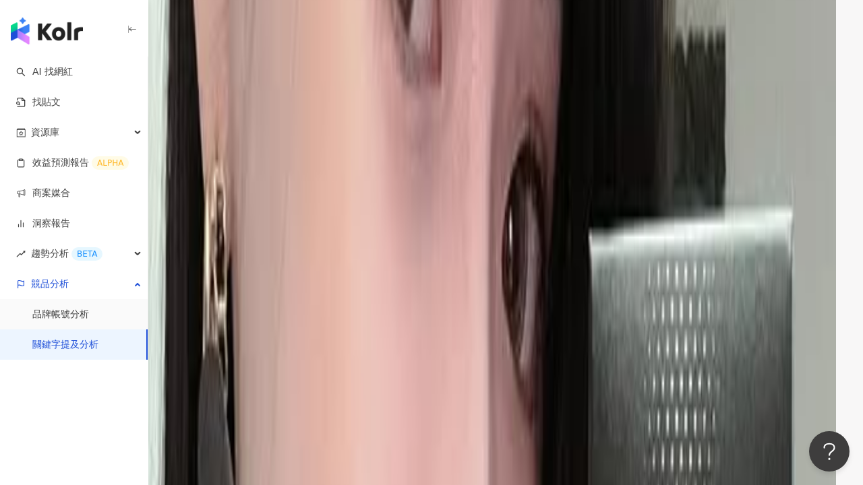
click at [235, 459] on div "聲量最高" at bounding box center [216, 466] width 38 height 15
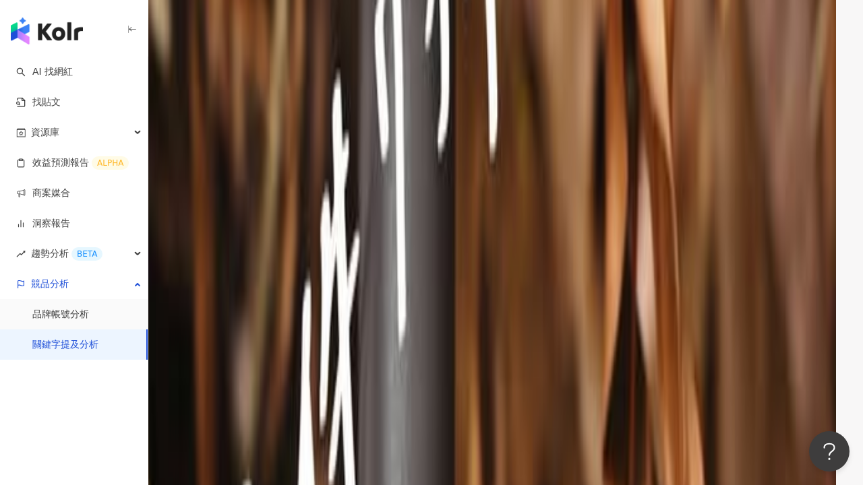
scroll to position [3476, 0]
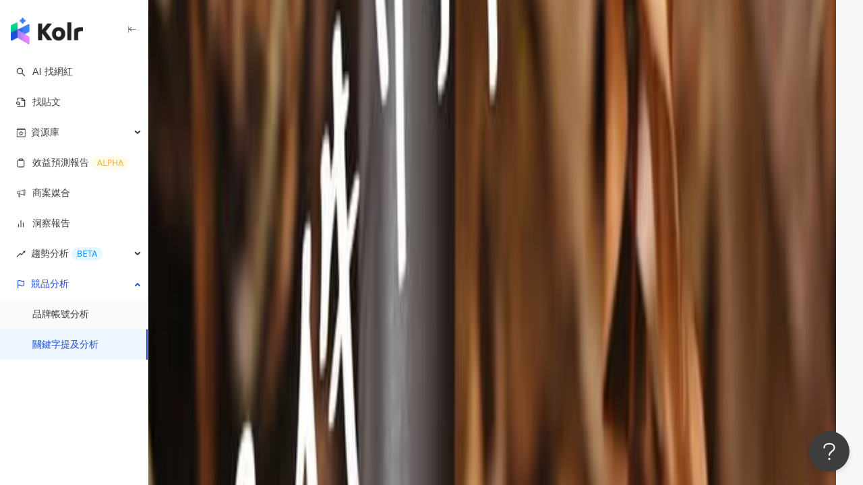
scroll to position [0, 9]
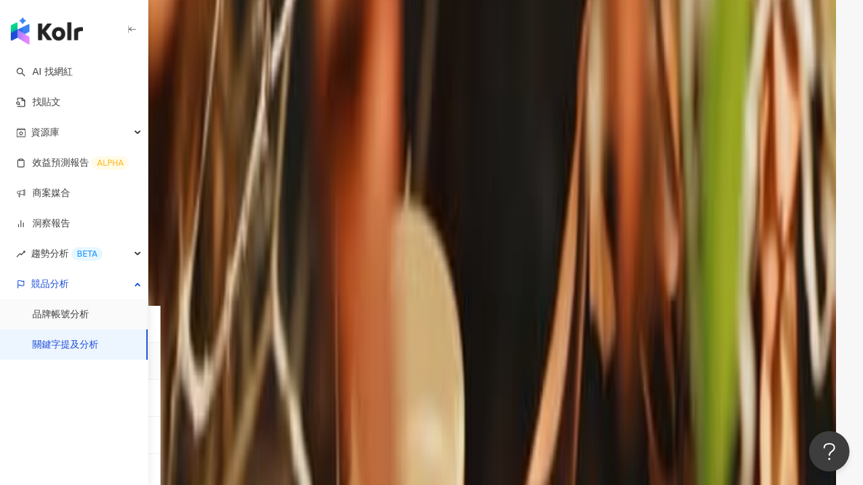
scroll to position [1082, 0]
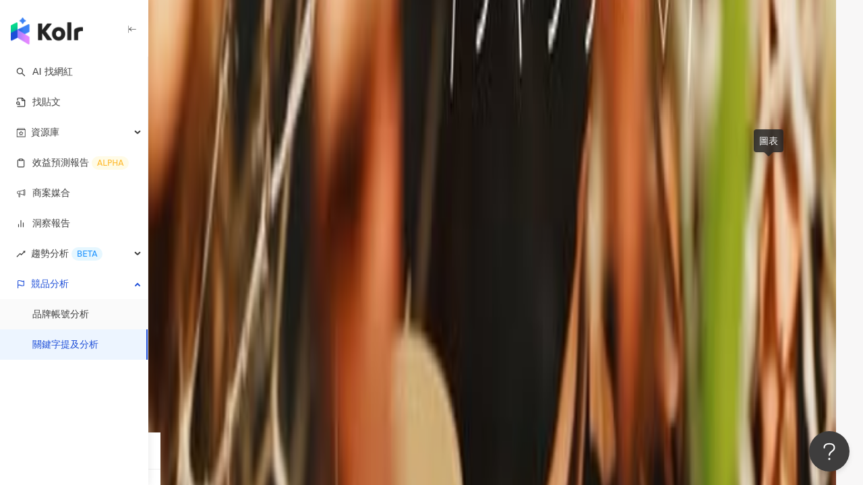
click at [145, 353] on icon at bounding box center [139, 358] width 11 height 11
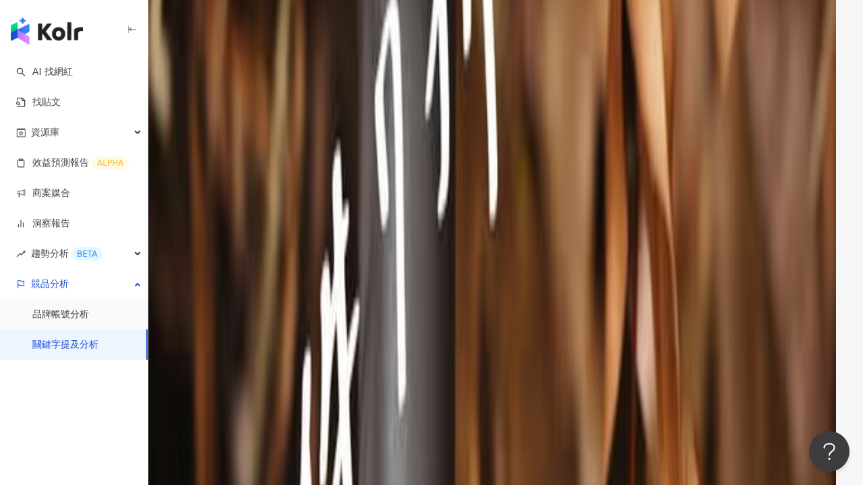
scroll to position [3326, 0]
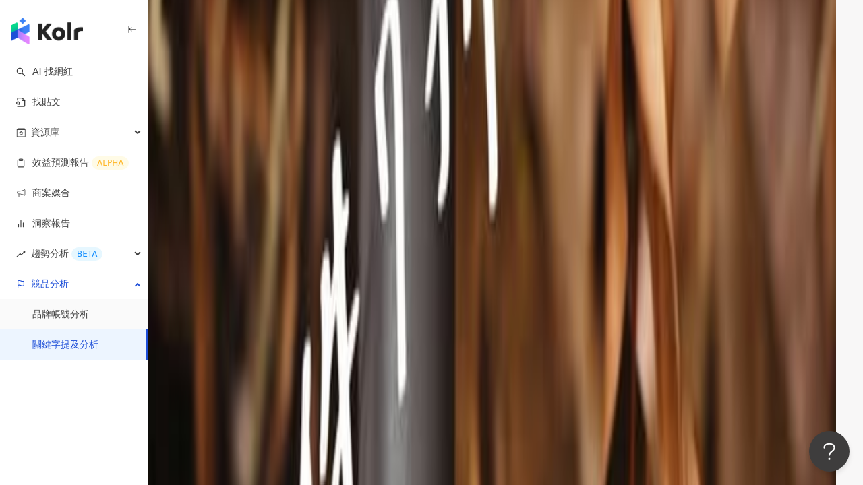
drag, startPoint x: 352, startPoint y: 216, endPoint x: 384, endPoint y: 218, distance: 31.7
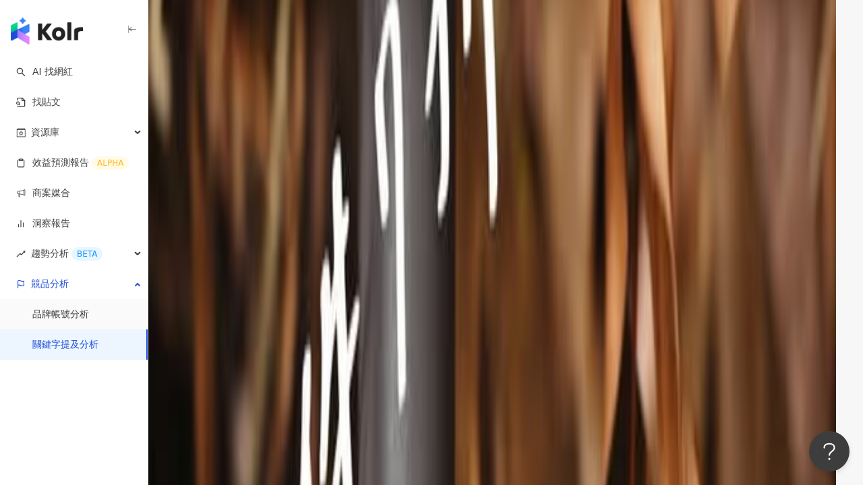
scroll to position [3314, 0]
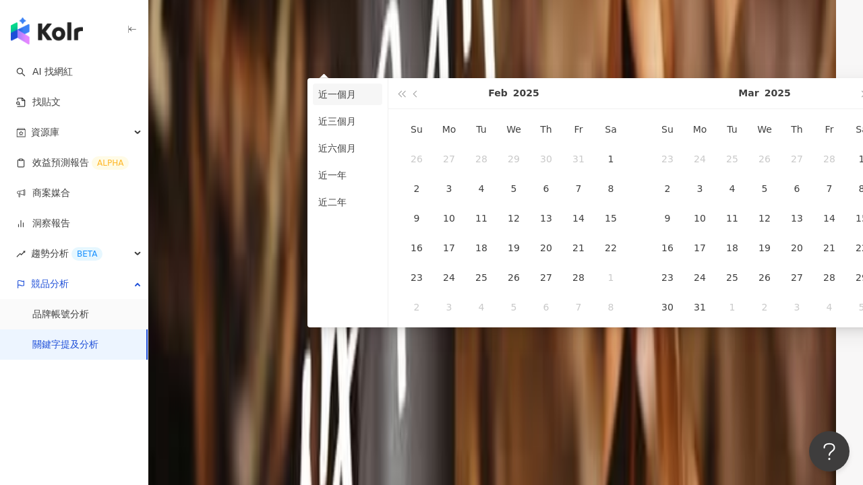
click at [339, 94] on li "近一個月" at bounding box center [347, 95] width 69 height 22
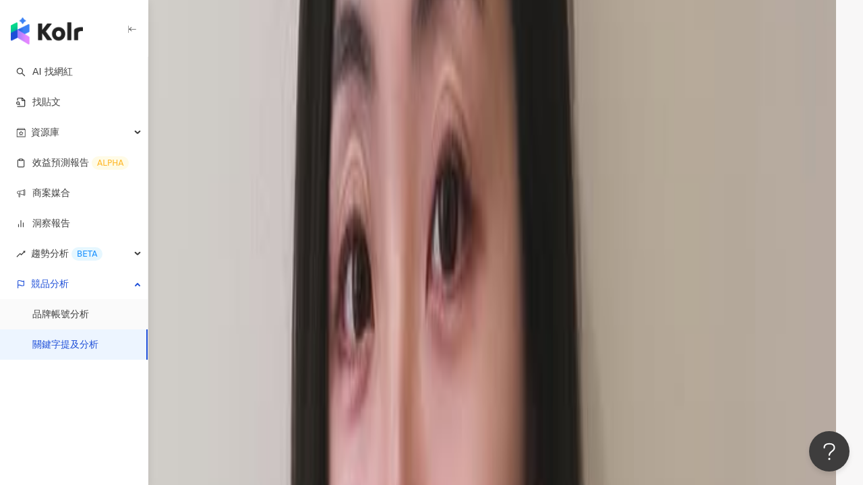
scroll to position [3032, 0]
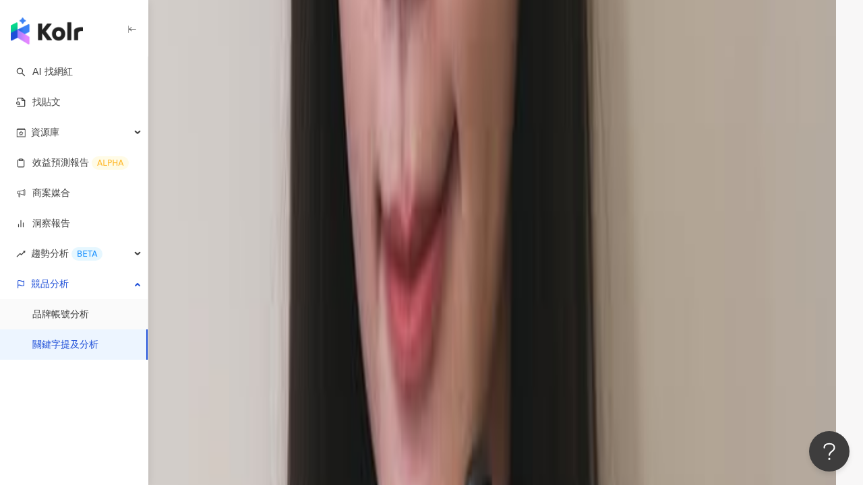
scroll to position [3291, 0]
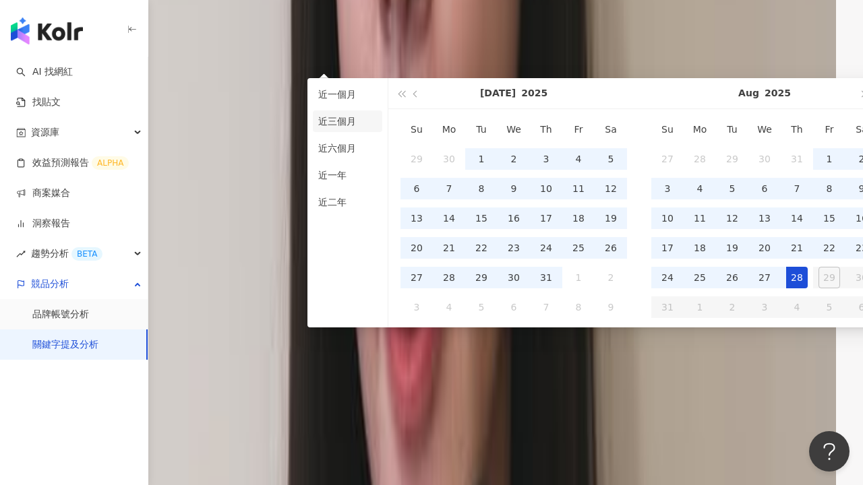
click at [356, 127] on li "近三個月" at bounding box center [347, 122] width 69 height 22
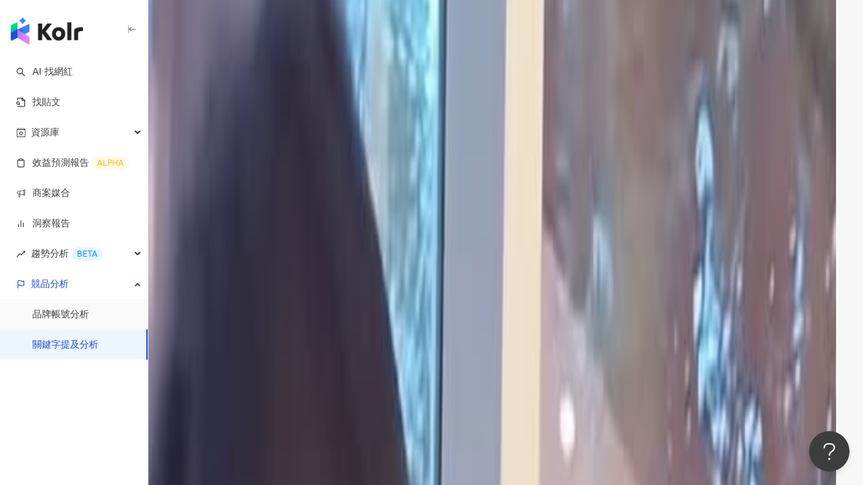
scroll to position [3296, 0]
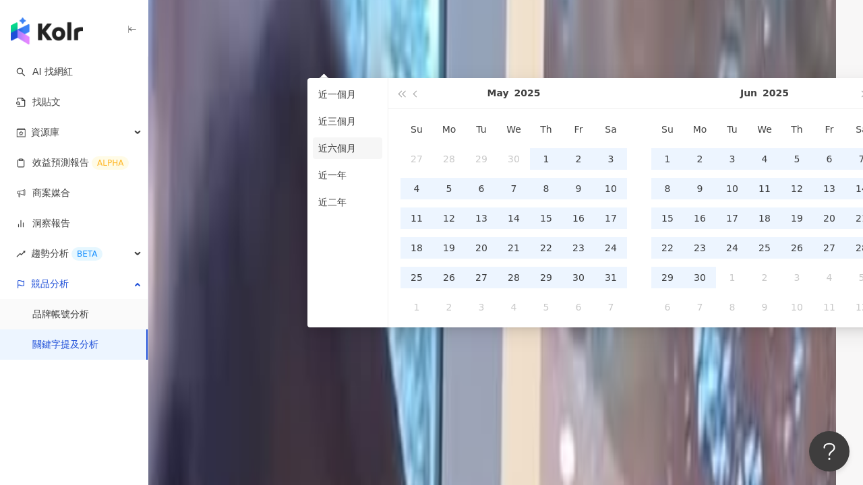
click at [344, 151] on li "近六個月" at bounding box center [347, 148] width 69 height 22
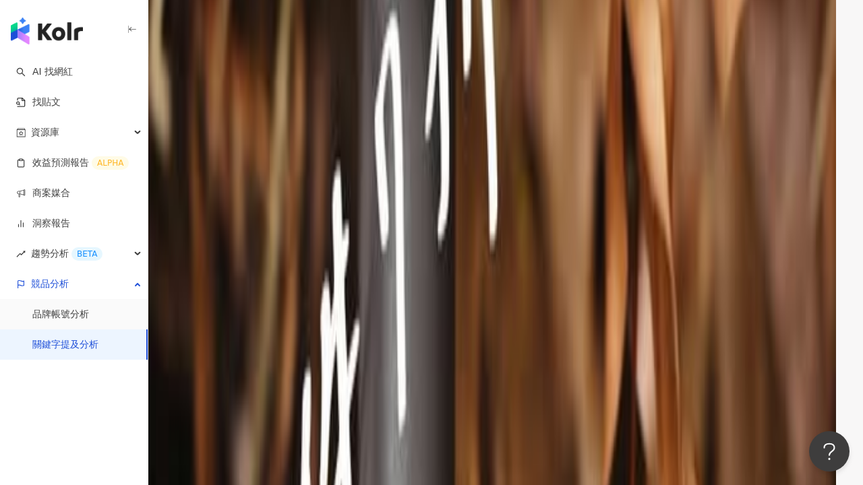
scroll to position [3328, 0]
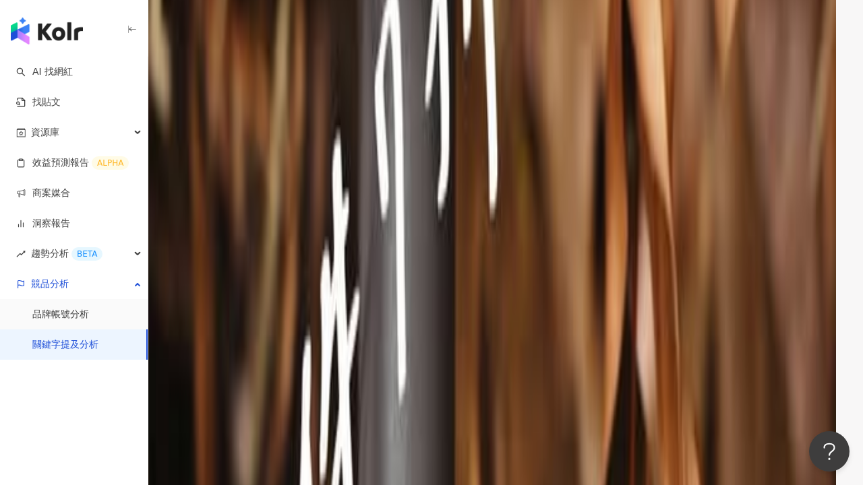
type input "**********"
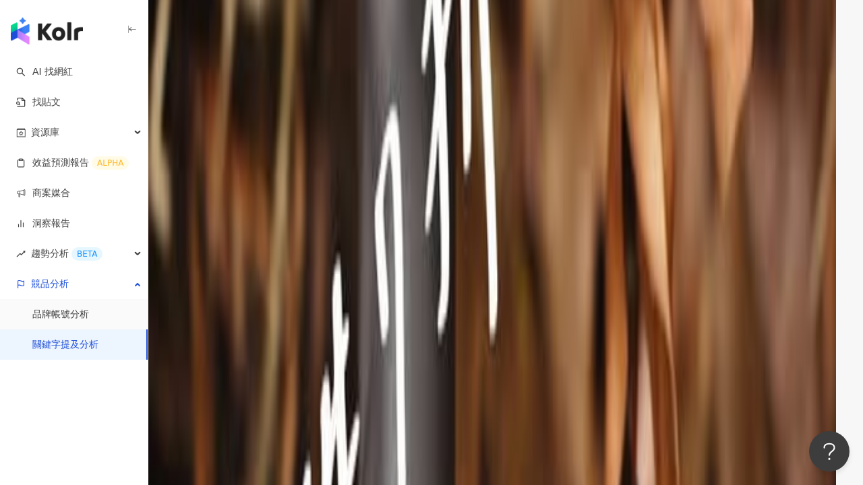
scroll to position [3204, 0]
click at [73, 74] on link "AI 找網紅" at bounding box center [44, 71] width 57 height 13
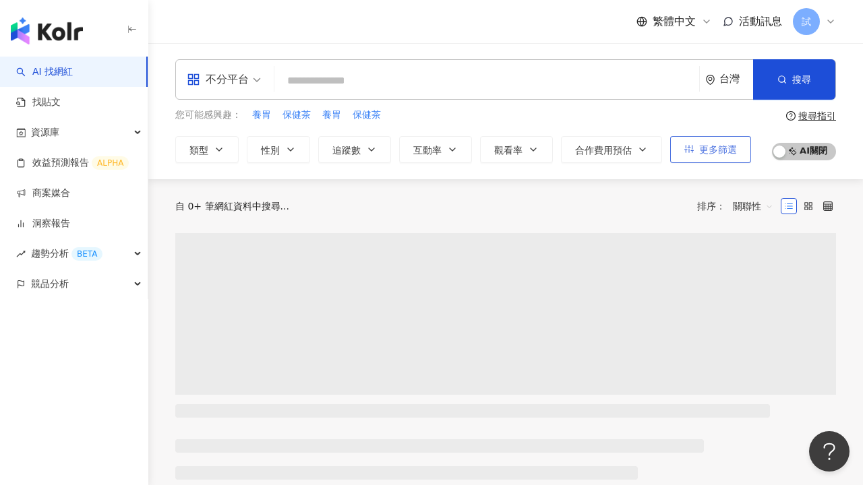
click at [706, 150] on span "更多篩選" at bounding box center [718, 149] width 38 height 11
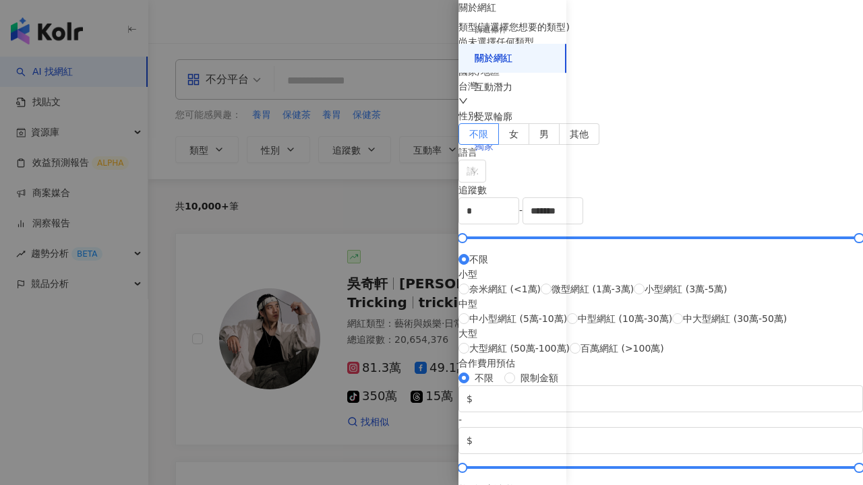
click at [510, 146] on div "獨家" at bounding box center [512, 147] width 108 height 30
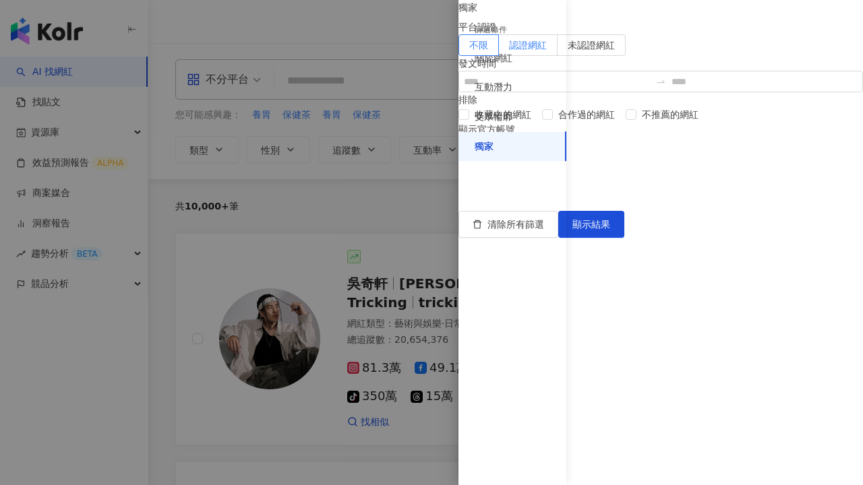
click at [557, 56] on label "認證網紅" at bounding box center [528, 45] width 59 height 22
click at [610, 230] on span "顯示結果" at bounding box center [591, 224] width 38 height 11
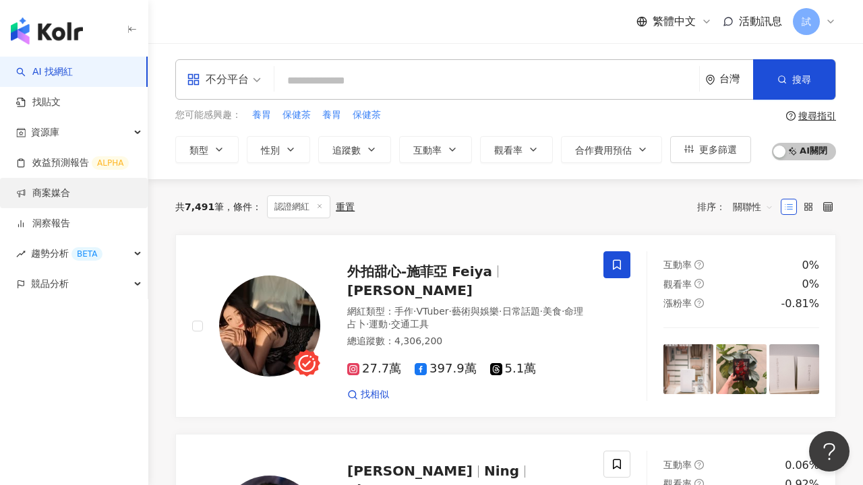
click at [70, 195] on link "商案媒合" at bounding box center [43, 193] width 54 height 13
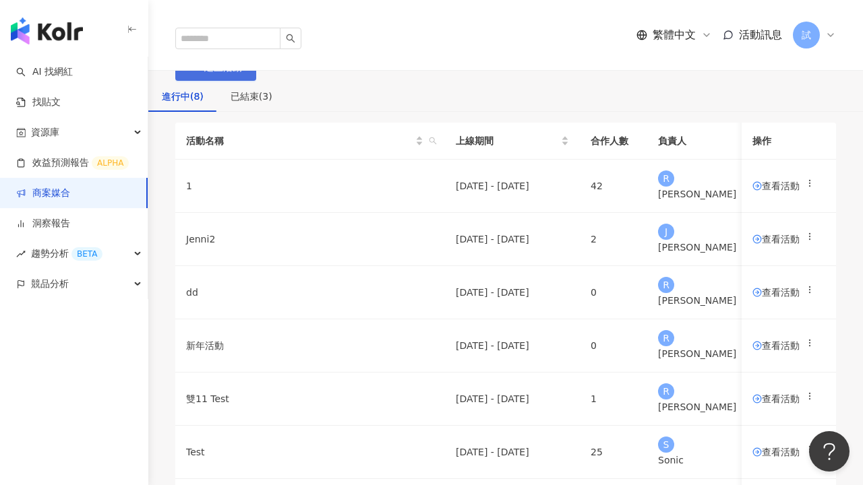
click at [242, 73] on span "建立活動" at bounding box center [223, 67] width 38 height 11
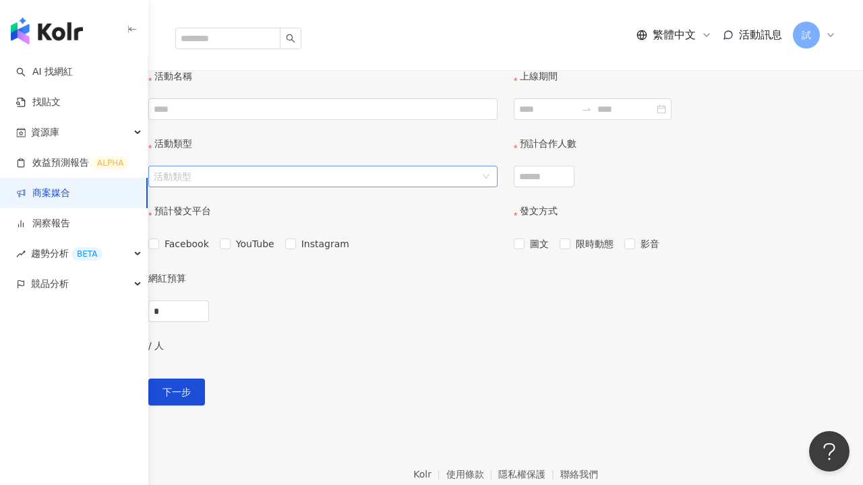
scroll to position [257, 0]
click at [70, 199] on link "商案媒合" at bounding box center [43, 193] width 54 height 13
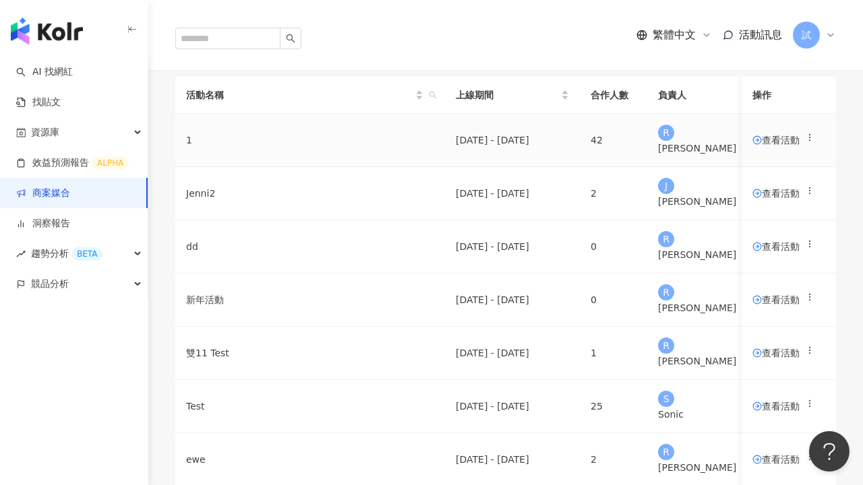
scroll to position [128, 0]
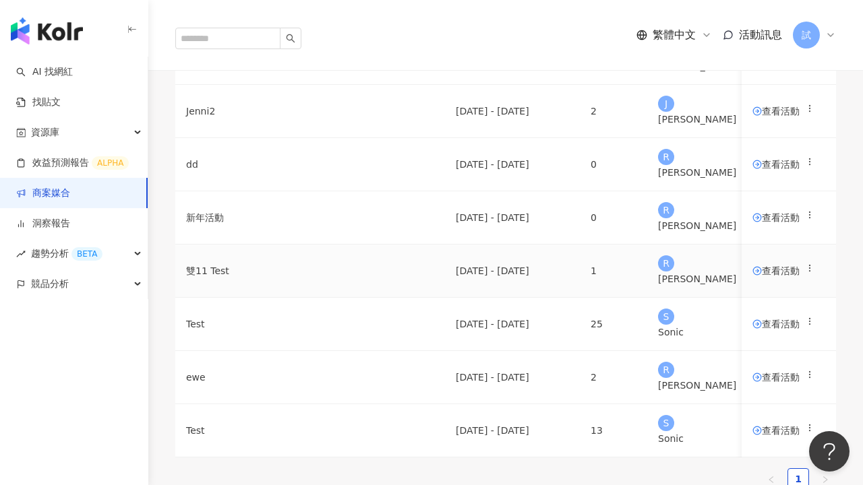
click at [754, 298] on td "查看活動" at bounding box center [788, 271] width 94 height 53
click at [754, 276] on span "查看活動" at bounding box center [775, 270] width 47 height 9
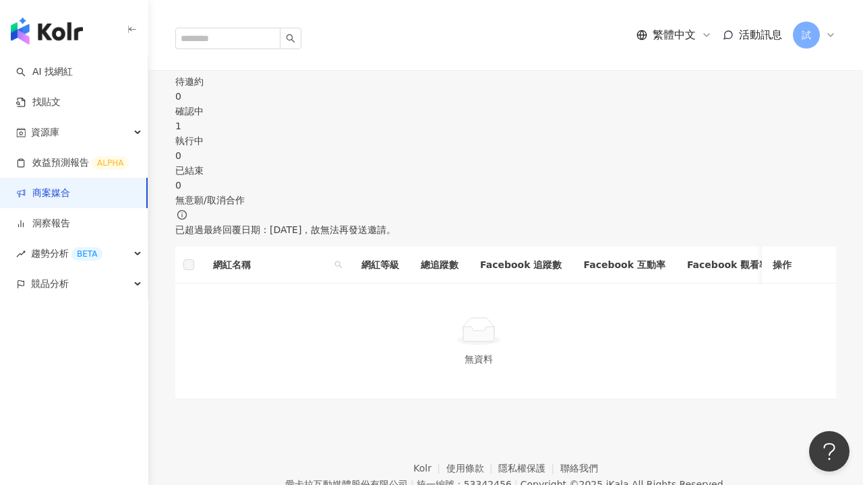
scroll to position [255, 0]
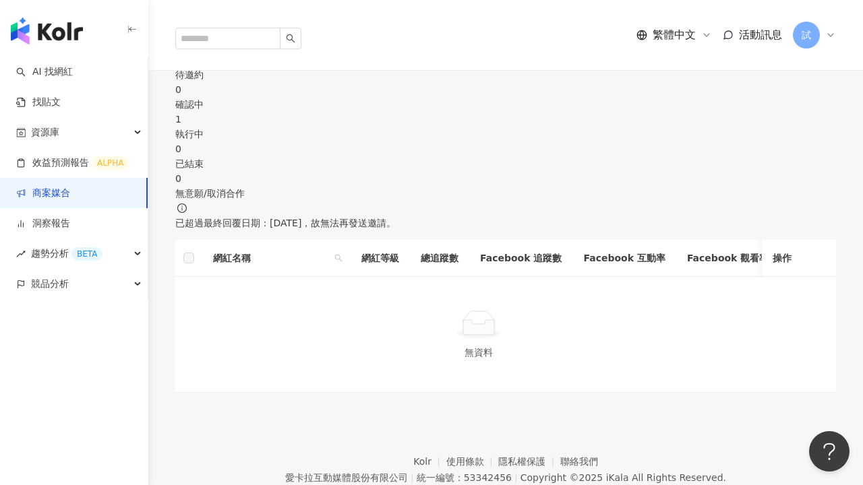
click at [351, 112] on div "確認中" at bounding box center [505, 104] width 661 height 15
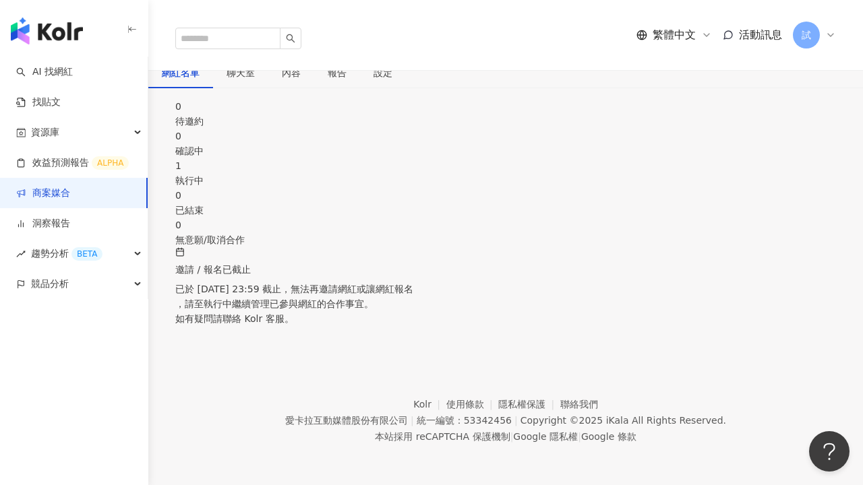
click at [478, 158] on div "1" at bounding box center [505, 165] width 661 height 15
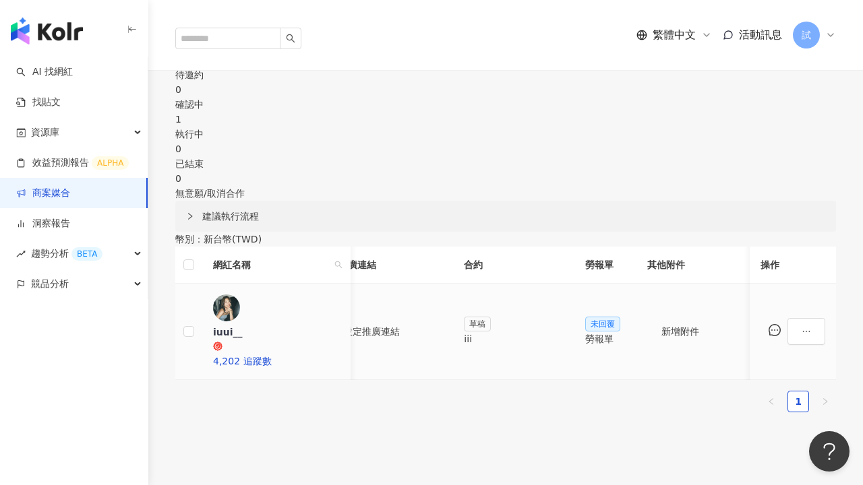
scroll to position [0, 252]
click at [536, 332] on div "iii" at bounding box center [508, 339] width 100 height 15
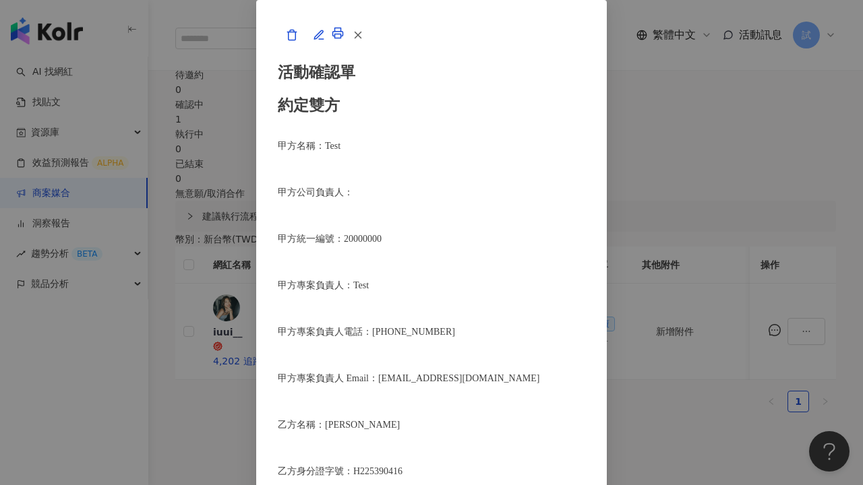
scroll to position [802, 0]
click at [364, 41] on icon "button" at bounding box center [358, 35] width 12 height 12
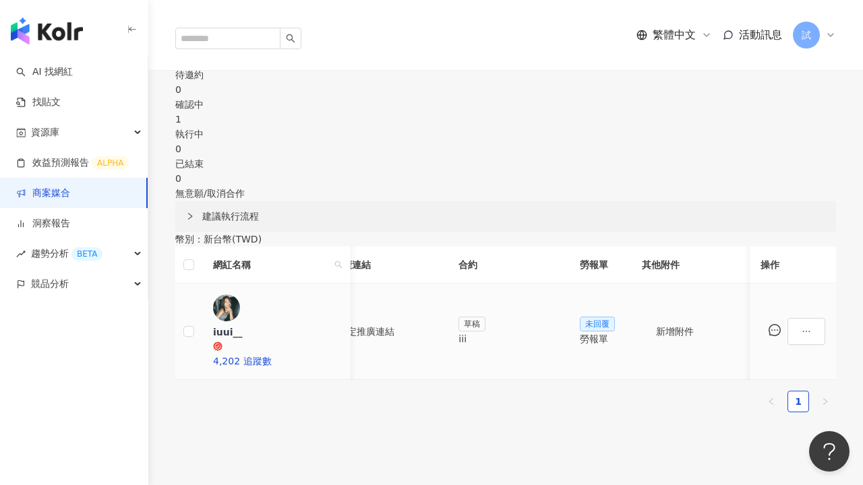
click at [620, 334] on div "勞報單" at bounding box center [600, 339] width 40 height 15
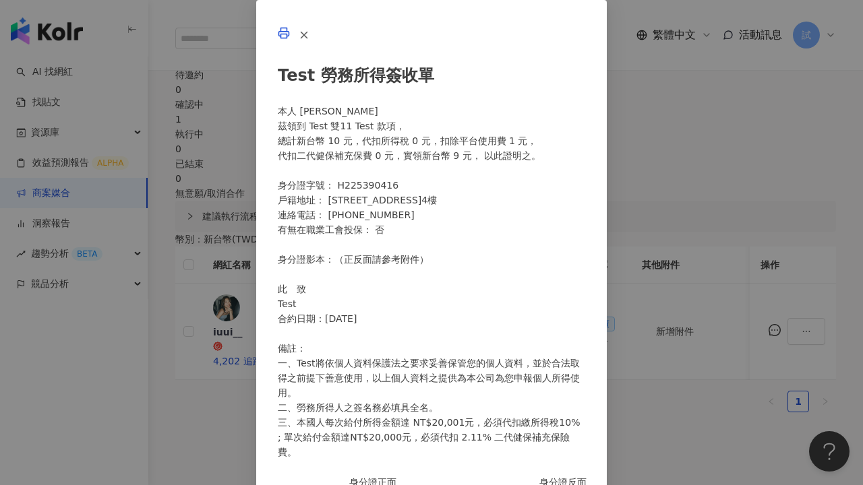
scroll to position [171, 0]
click at [310, 41] on icon "button" at bounding box center [304, 35] width 12 height 12
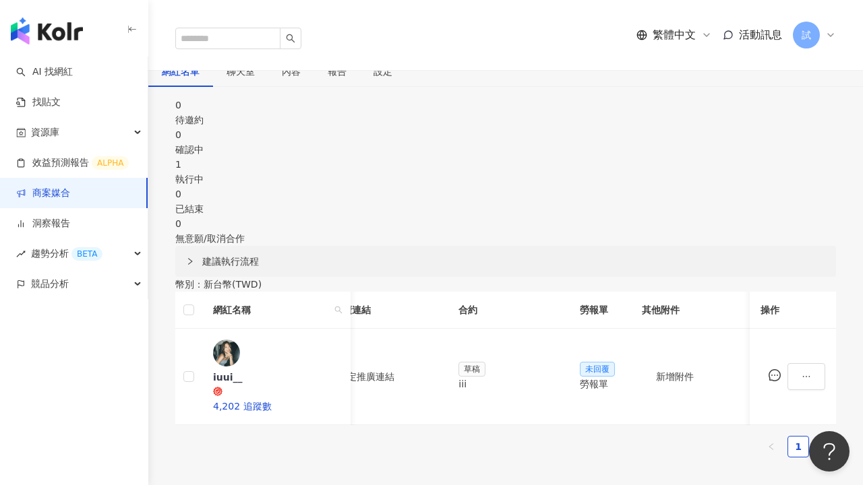
scroll to position [208, 0]
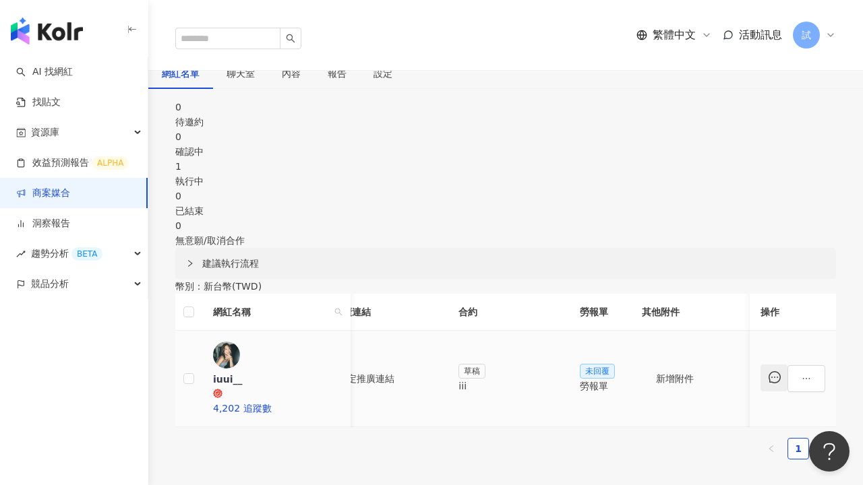
click at [768, 379] on icon "message" at bounding box center [774, 377] width 12 height 12
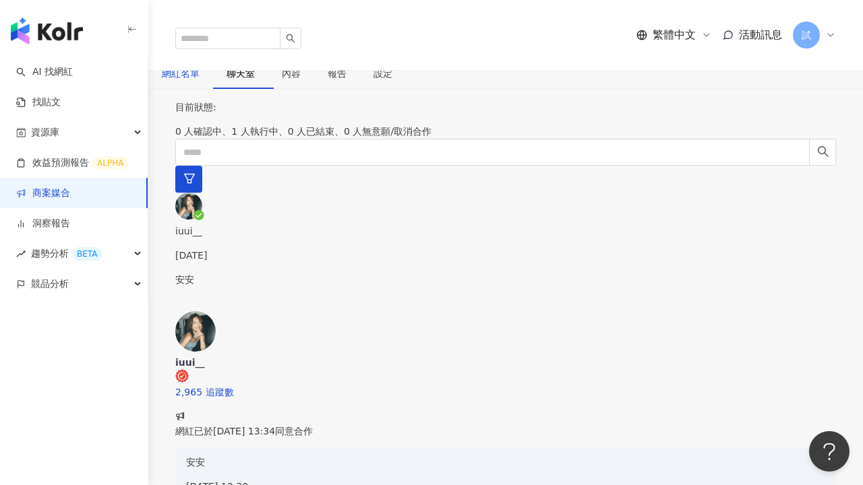
click at [200, 81] on div "網紅名單" at bounding box center [181, 73] width 38 height 15
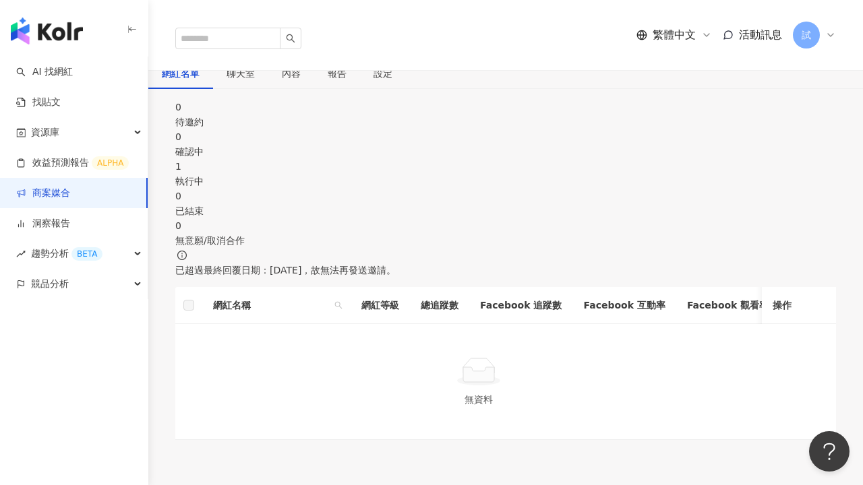
click at [453, 159] on div "1" at bounding box center [505, 166] width 661 height 15
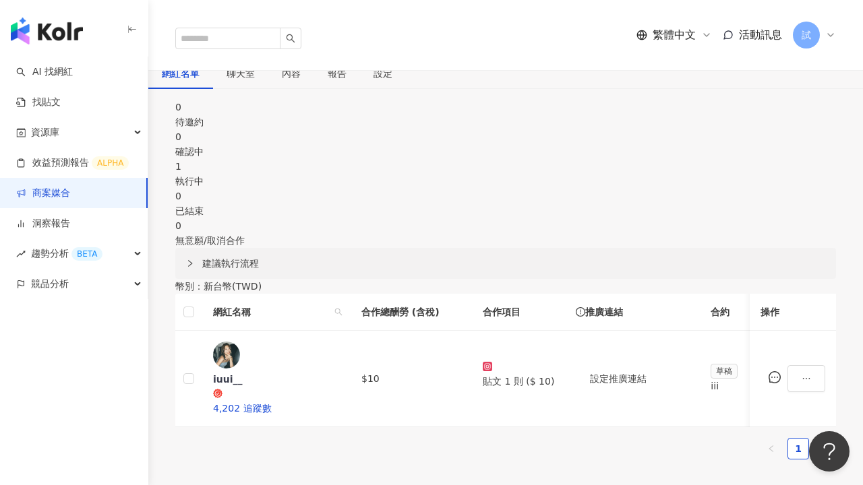
click at [288, 256] on span "建議執行流程" at bounding box center [513, 263] width 623 height 15
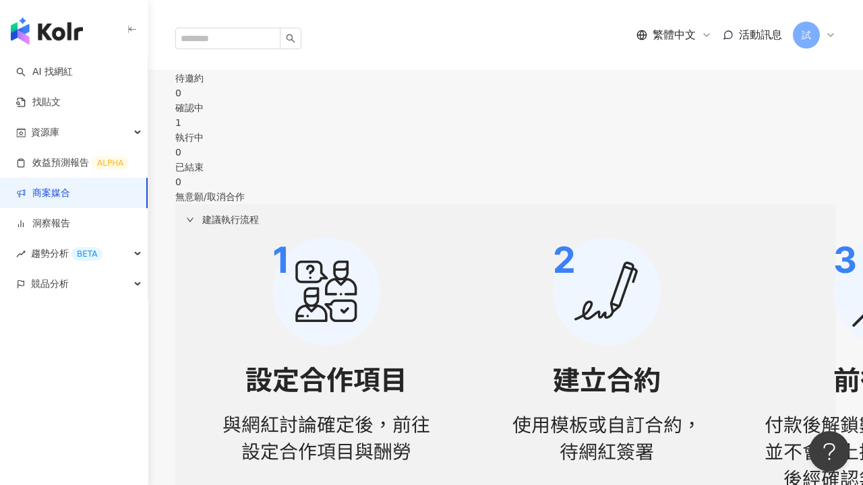
scroll to position [256, 0]
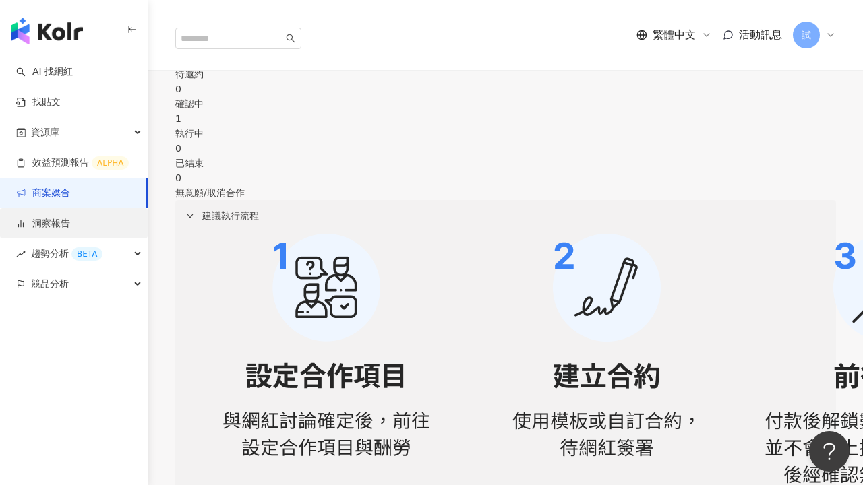
click at [57, 231] on link "洞察報告" at bounding box center [43, 223] width 54 height 13
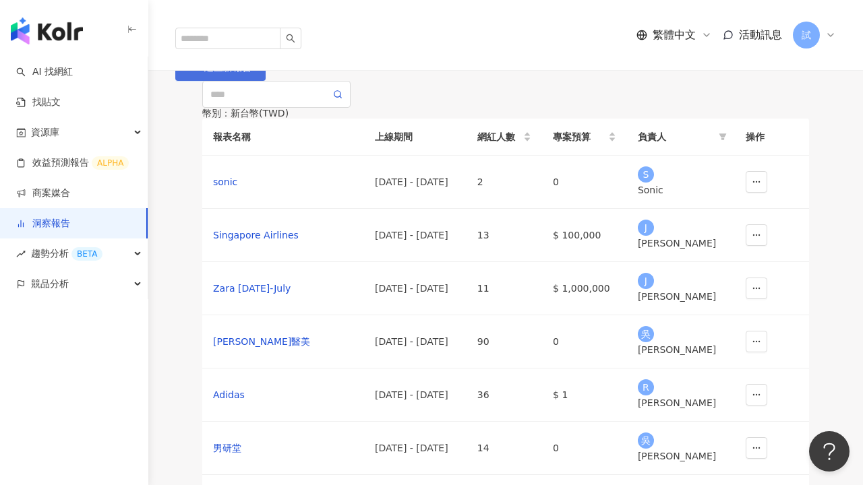
click at [251, 73] on span "建立新報告" at bounding box center [227, 67] width 47 height 11
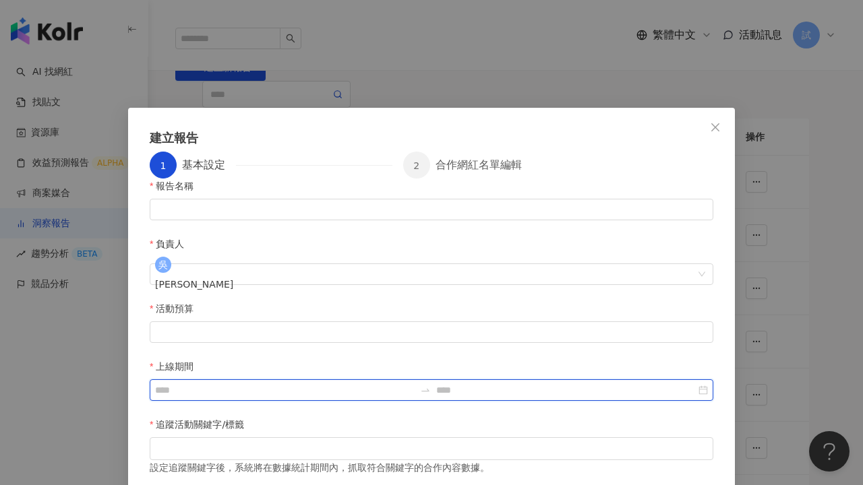
click at [415, 383] on input "上線期間" at bounding box center [284, 390] width 259 height 15
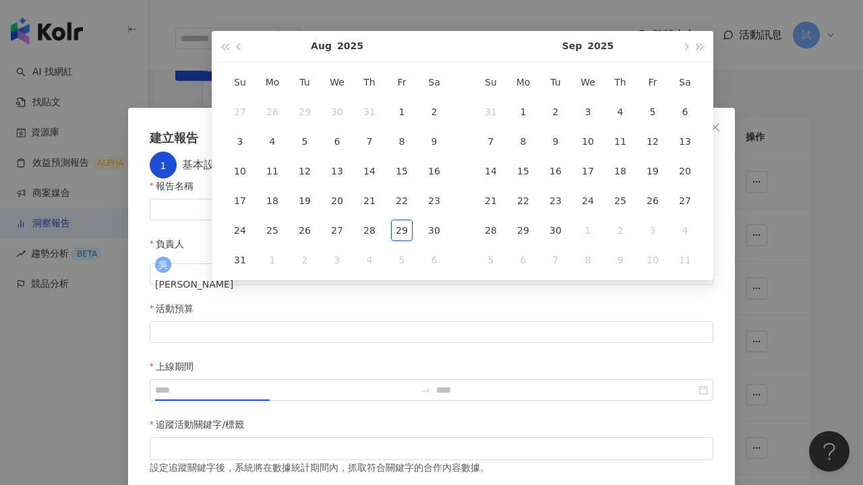
click at [419, 417] on div "追蹤活動關鍵字/標籤" at bounding box center [431, 427] width 563 height 20
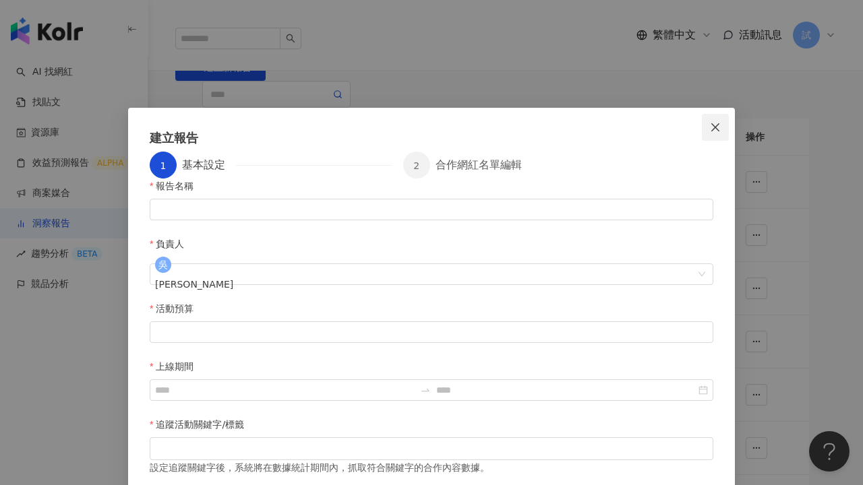
click at [706, 127] on span "Close" at bounding box center [715, 127] width 27 height 11
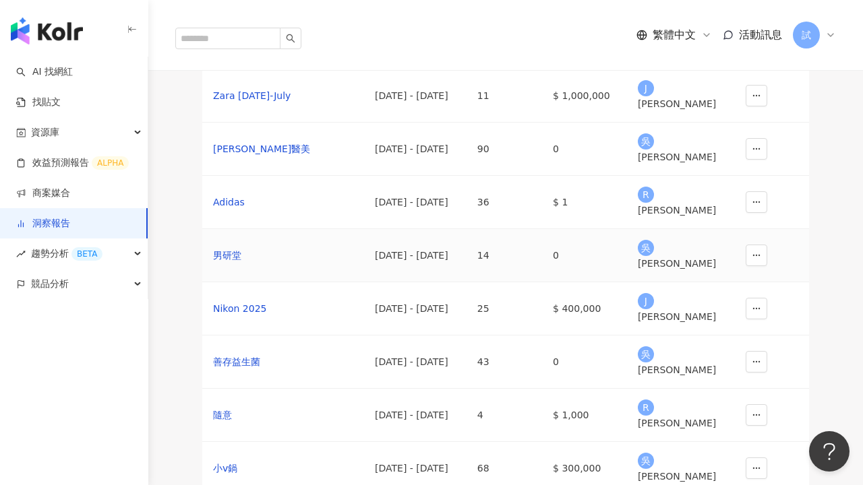
scroll to position [233, 0]
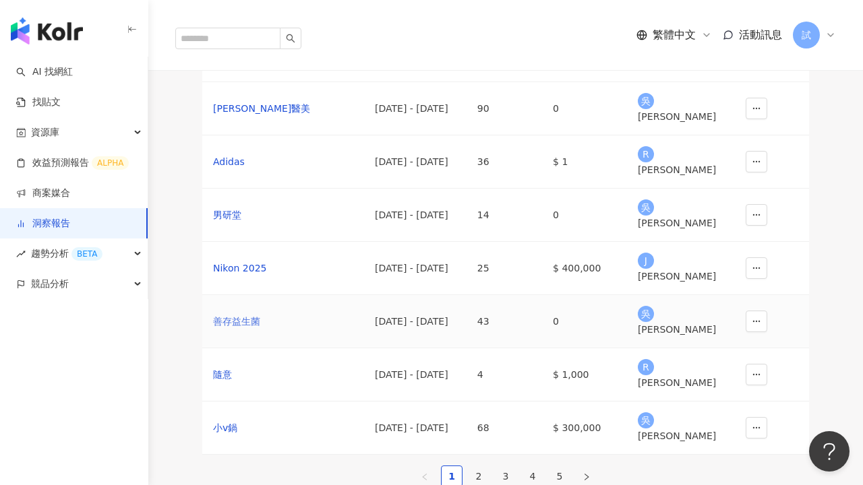
click at [243, 329] on div "善存益生菌" at bounding box center [283, 321] width 140 height 15
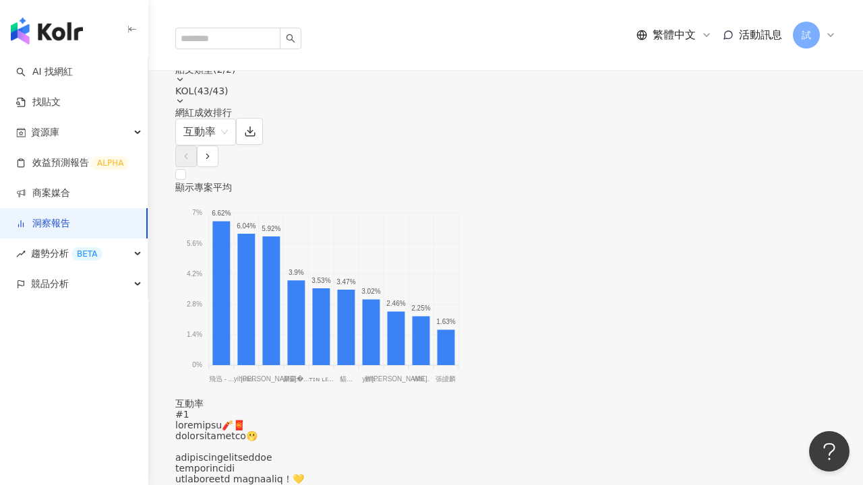
scroll to position [1108, 0]
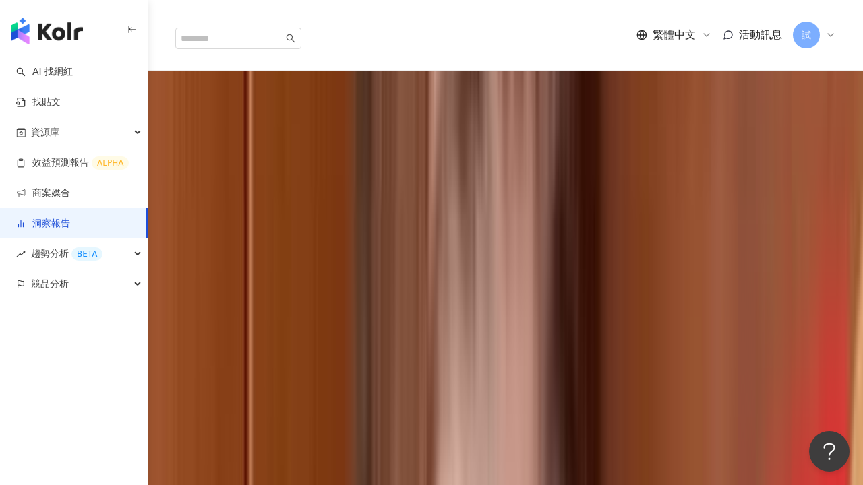
click at [228, 111] on span "互動率" at bounding box center [205, 124] width 44 height 26
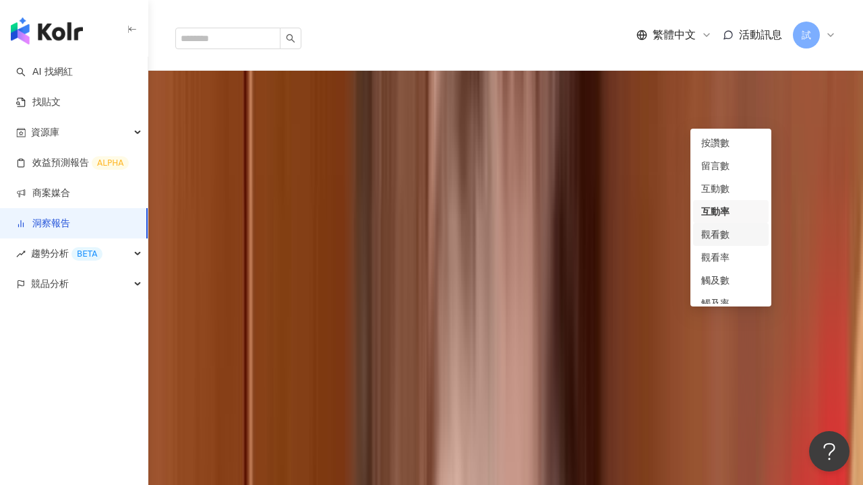
click at [731, 231] on div "觀看數" at bounding box center [730, 234] width 59 height 15
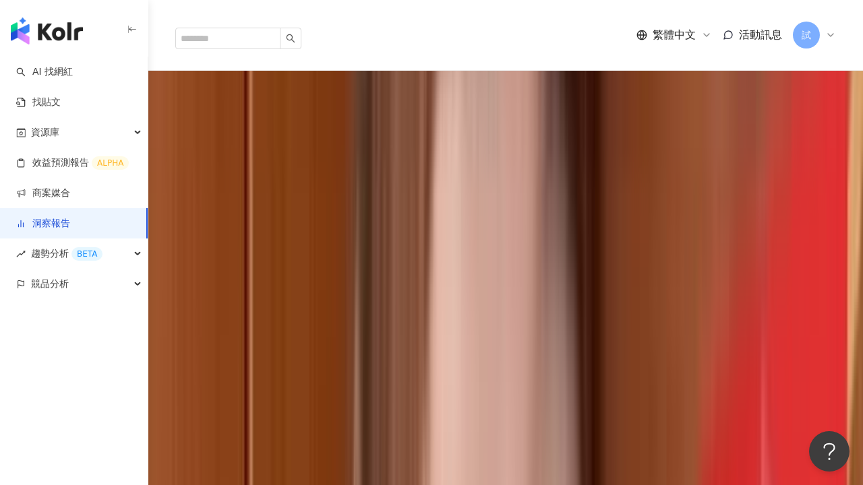
scroll to position [1492, 0]
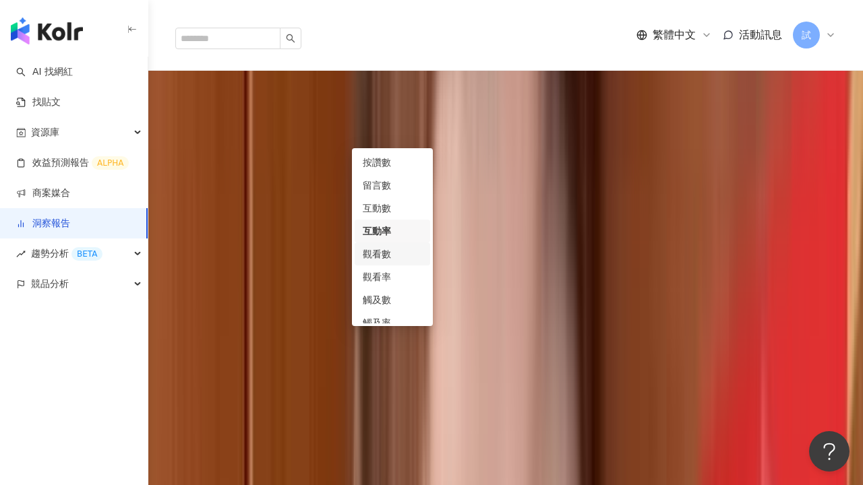
click at [382, 251] on div "觀看數" at bounding box center [392, 254] width 59 height 15
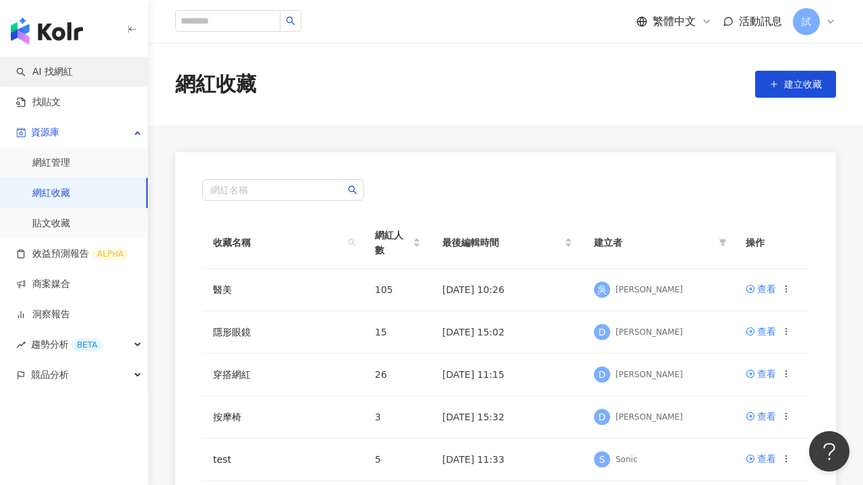
click at [72, 78] on link "AI 找網紅" at bounding box center [44, 71] width 57 height 13
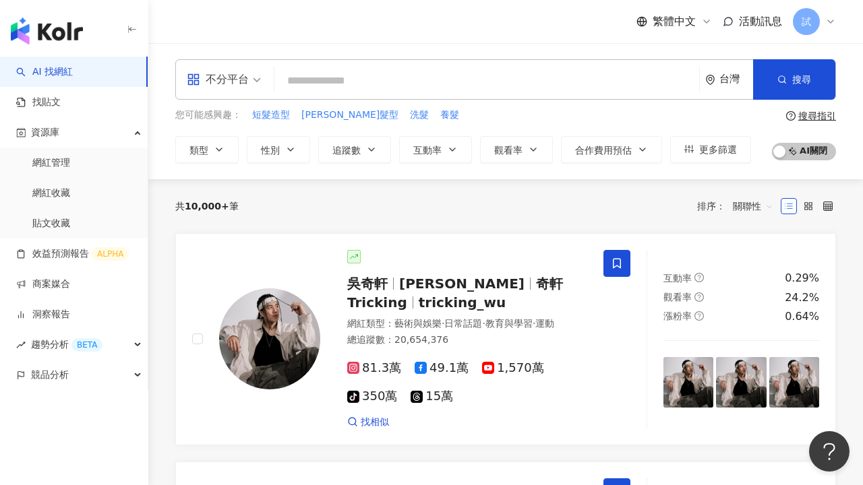
click at [728, 78] on div "台灣" at bounding box center [736, 78] width 34 height 11
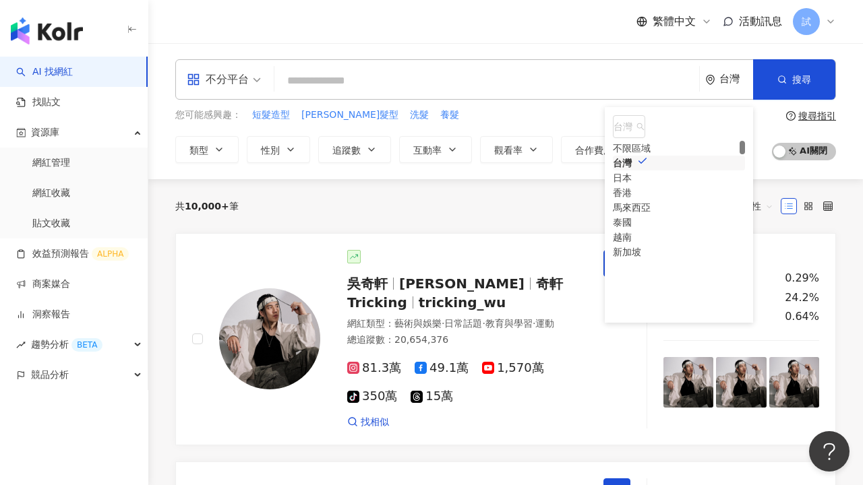
click at [551, 118] on div "您可能感興趣： 短髮造型 韓系雁髮型 洗髮 養髮" at bounding box center [463, 115] width 576 height 15
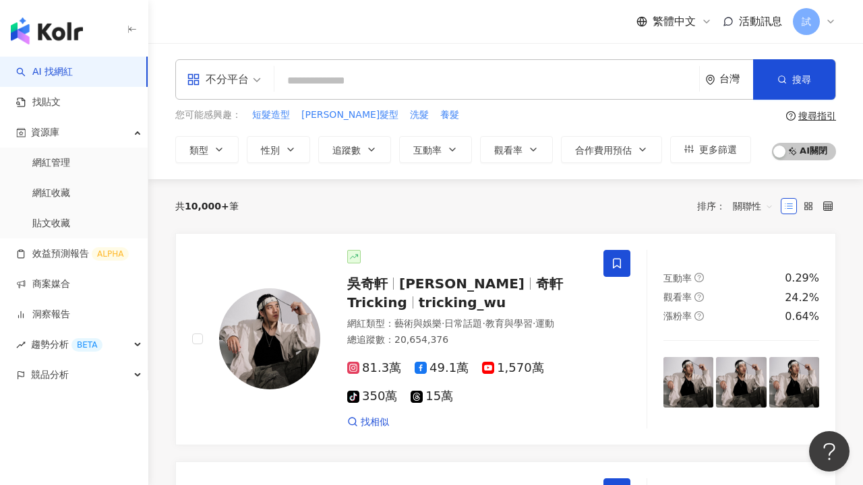
click at [437, 85] on input "search" at bounding box center [487, 81] width 414 height 26
click at [423, 80] on input "search" at bounding box center [487, 81] width 414 height 26
type input "*"
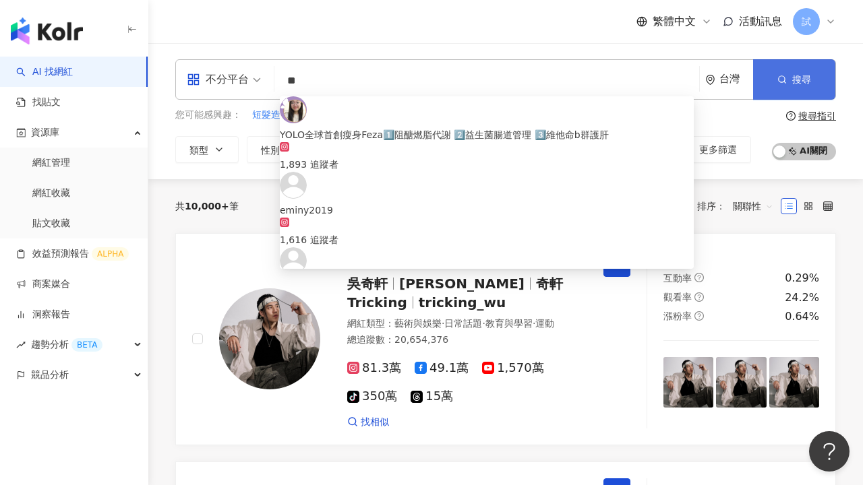
click at [806, 78] on span "搜尋" at bounding box center [801, 79] width 19 height 11
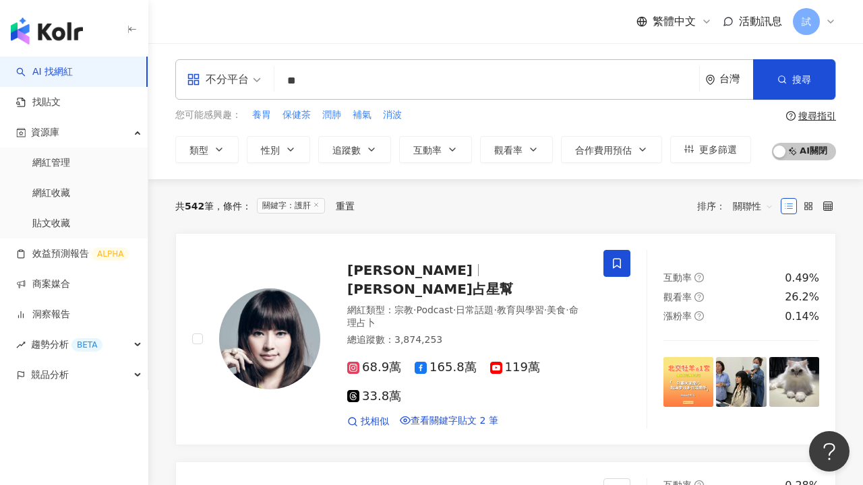
click at [512, 92] on input "**" at bounding box center [487, 81] width 414 height 26
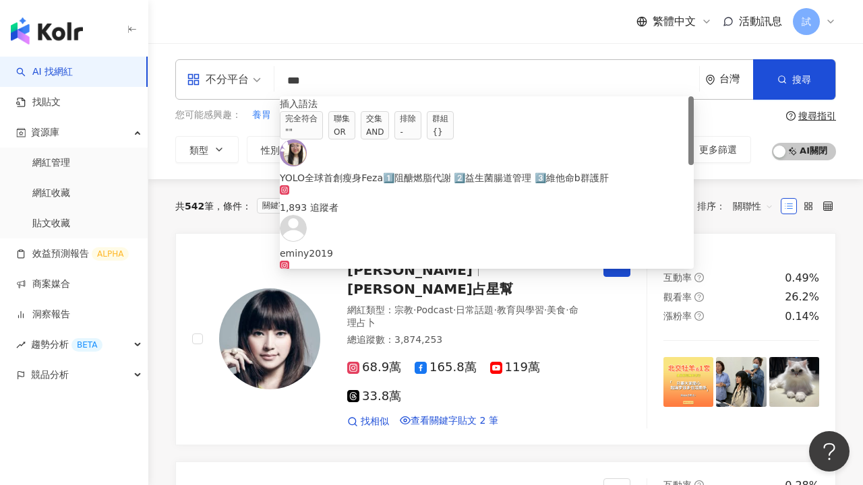
click at [350, 133] on div "OR" at bounding box center [342, 131] width 16 height 13
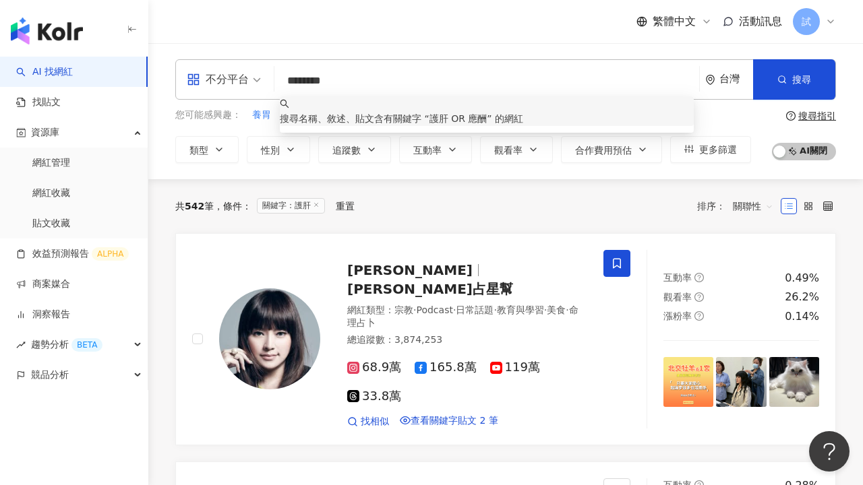
type input "********"
click at [813, 113] on div "搜尋指引" at bounding box center [817, 116] width 38 height 11
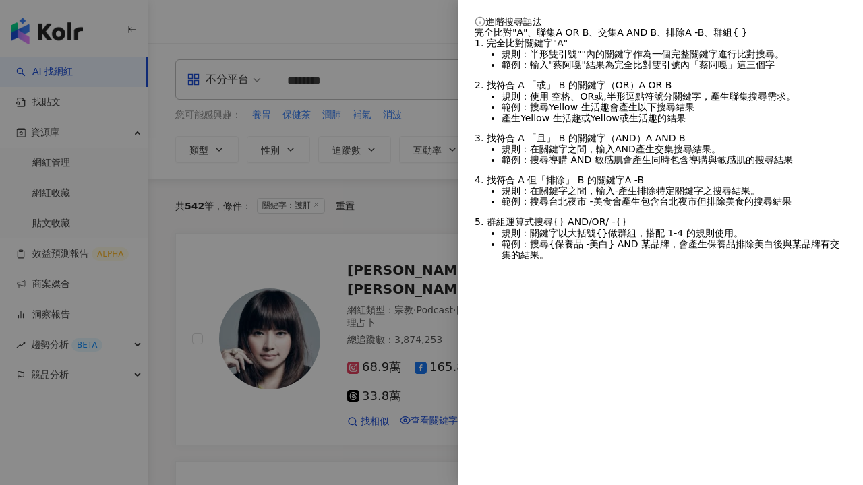
click at [443, 119] on div at bounding box center [431, 242] width 863 height 485
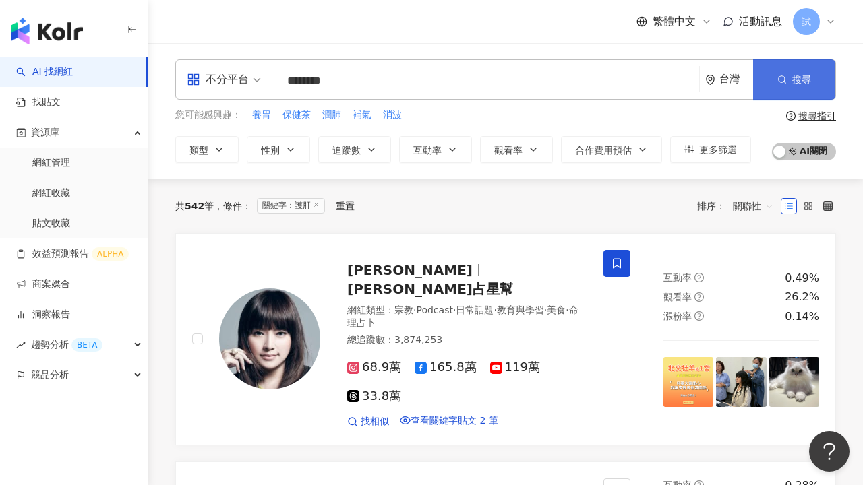
click at [795, 82] on span "搜尋" at bounding box center [801, 79] width 19 height 11
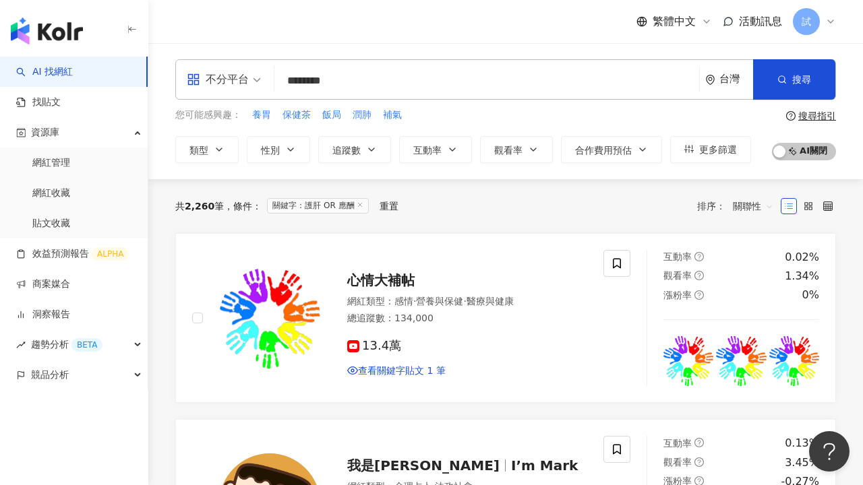
click at [222, 77] on div "不分平台" at bounding box center [218, 80] width 62 height 22
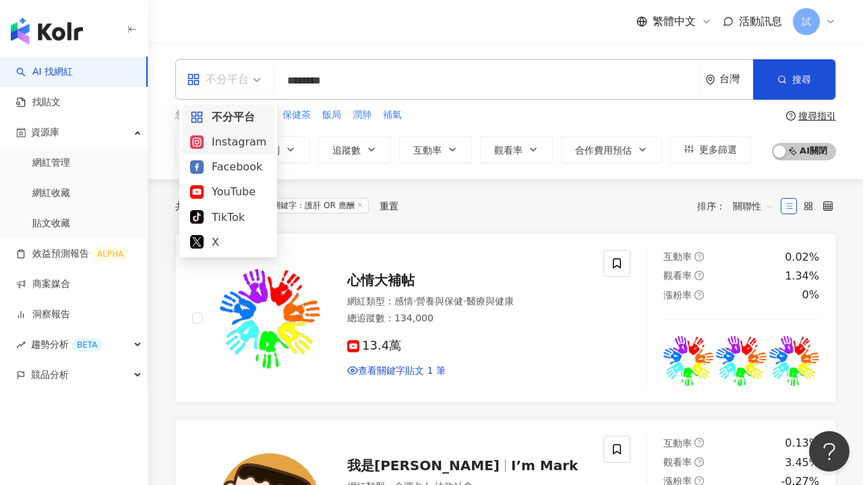
click at [244, 146] on div "Instagram" at bounding box center [228, 141] width 76 height 17
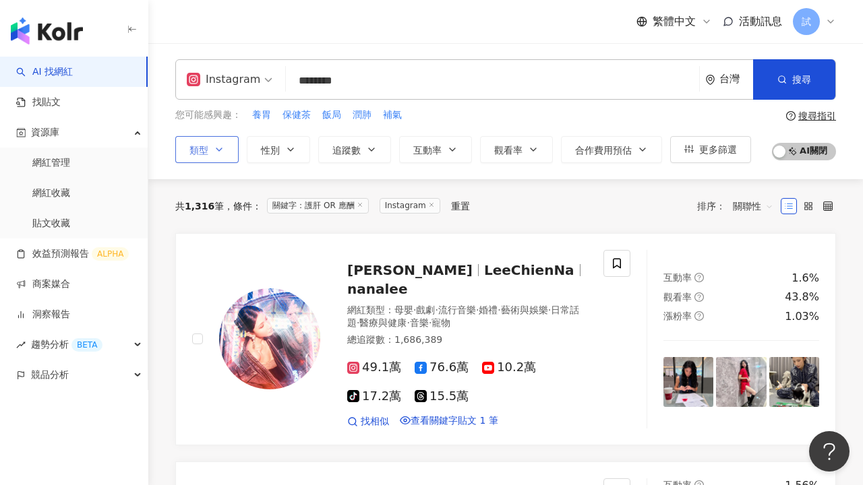
click at [212, 154] on button "類型" at bounding box center [206, 149] width 63 height 27
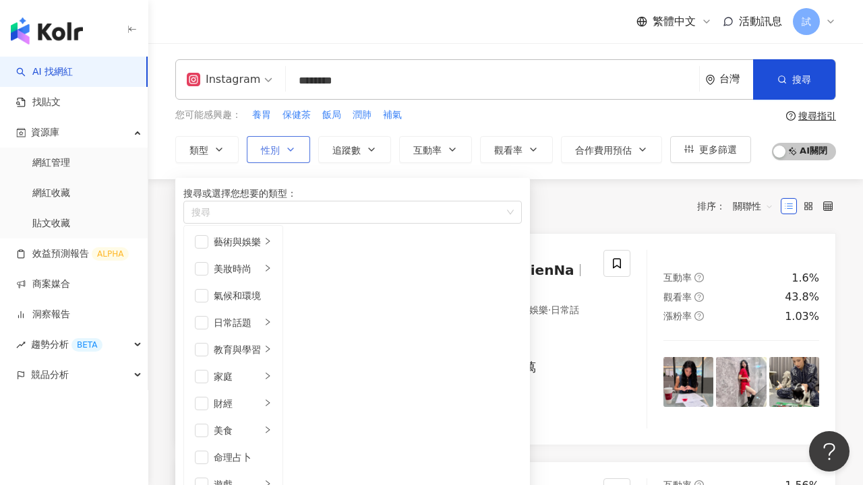
click at [268, 148] on span "性別" at bounding box center [270, 150] width 19 height 11
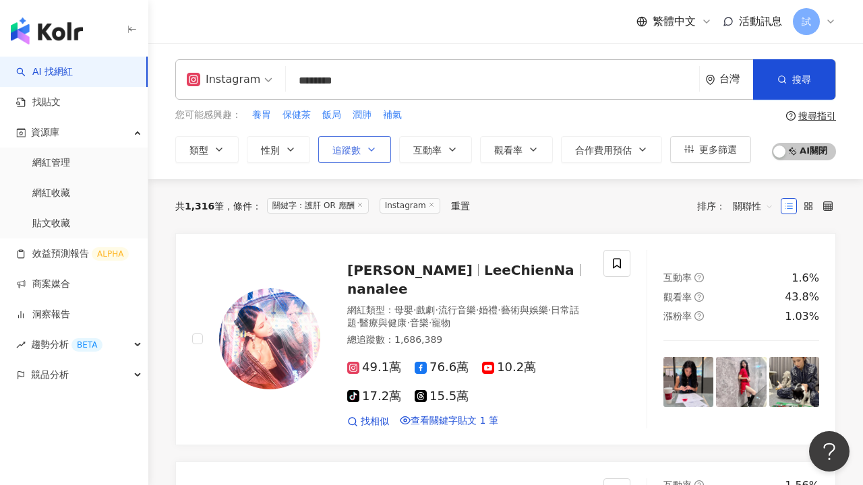
click at [353, 149] on span "追蹤數" at bounding box center [346, 150] width 28 height 11
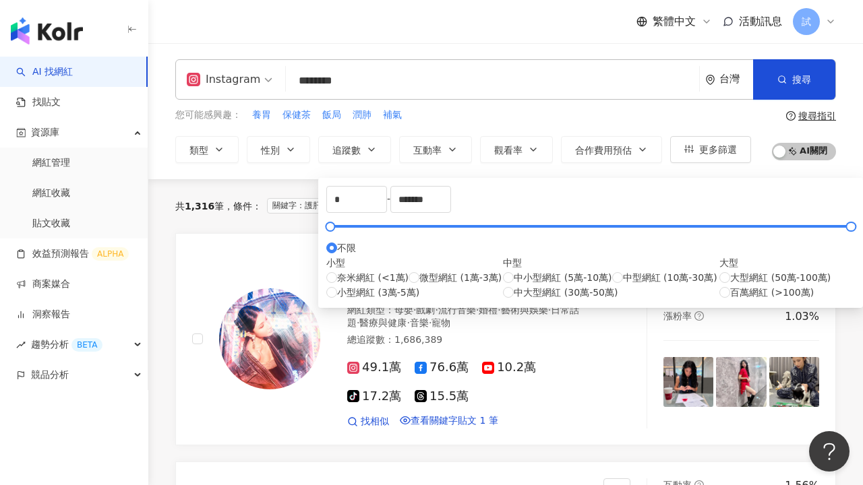
click at [619, 129] on div "您可能感興趣： 養胃 保健茶 飯局 潤肺 補氣 類型 性別 追蹤數 互動率 觀看率 合作費用預估 更多篩選 不限 女 男 其他 * - ******* 不限 …" at bounding box center [463, 135] width 576 height 55
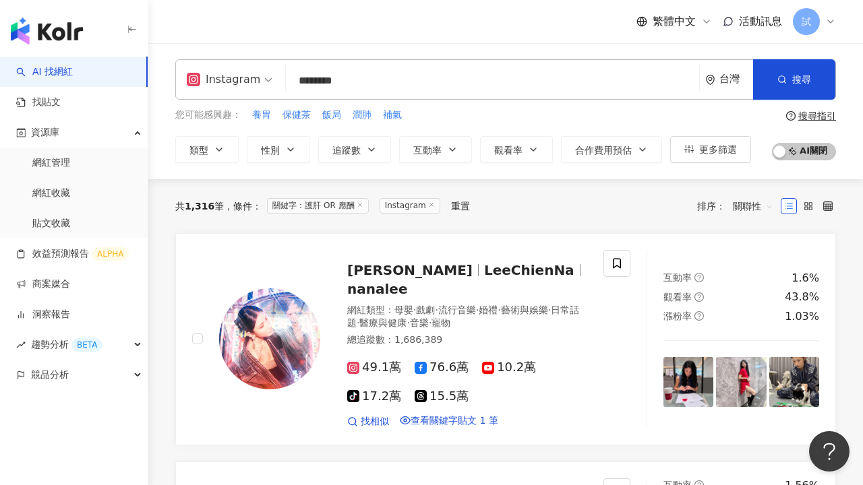
click at [754, 203] on span "關聯性" at bounding box center [753, 206] width 40 height 22
click at [756, 348] on div "關鍵字" at bounding box center [753, 349] width 34 height 15
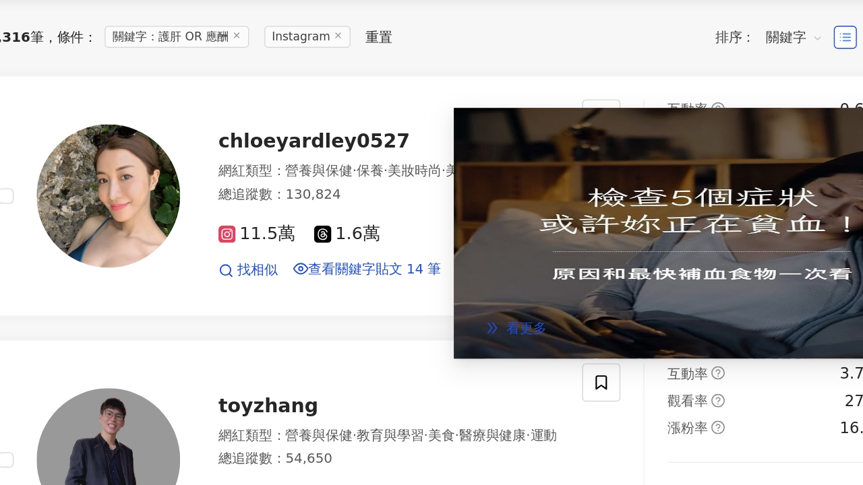
scroll to position [104, 0]
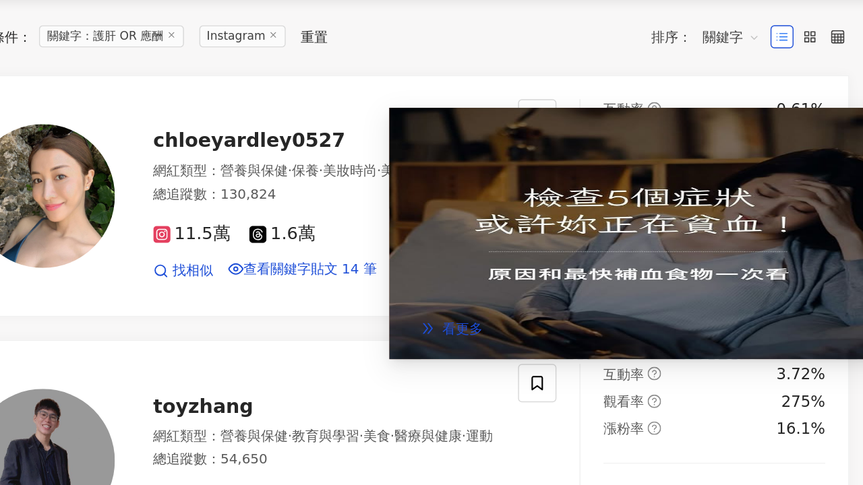
drag, startPoint x: 628, startPoint y: 326, endPoint x: 667, endPoint y: 332, distance: 38.9
click at [667, 293] on div "再加購薑黃膠囊（$1,599）夜間燃脂、 護肝 同步到位！ 用全能給紅血球全套營養" at bounding box center [688, 278] width 334 height 30
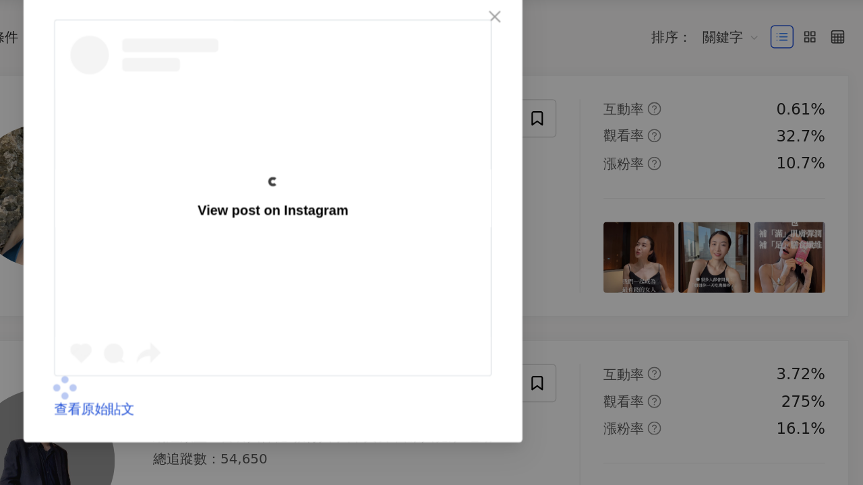
scroll to position [105, 0]
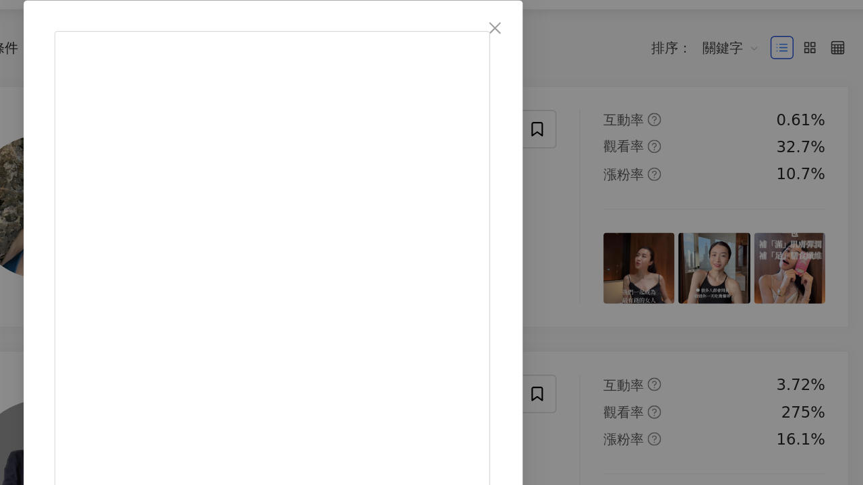
click at [756, 309] on div "Chloe Chao 2025/5/13 242 查看原始貼文" at bounding box center [431, 242] width 863 height 485
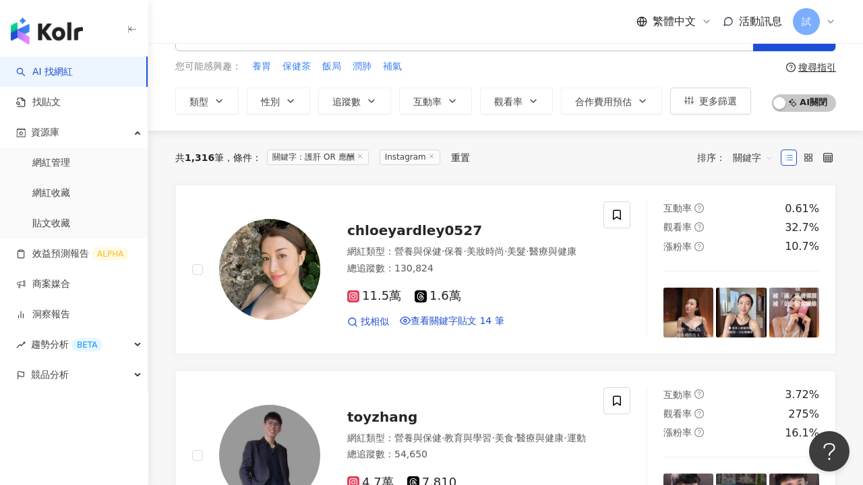
scroll to position [0, 0]
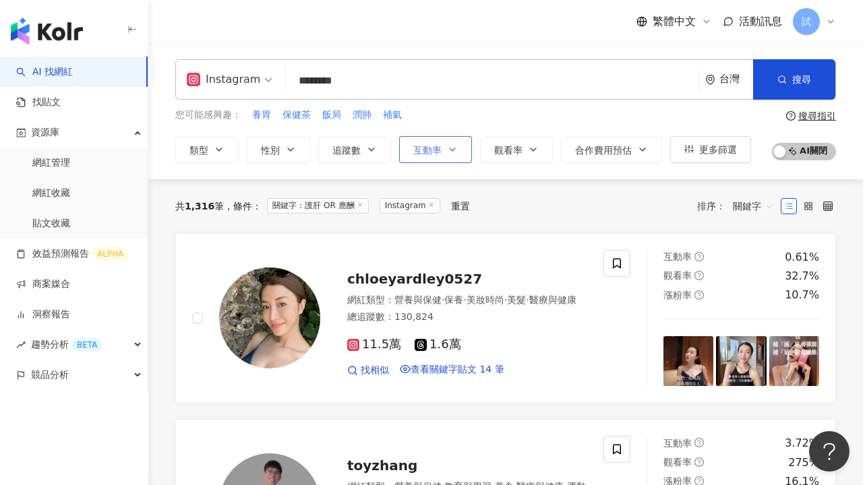
click at [439, 154] on span "互動率" at bounding box center [427, 150] width 28 height 11
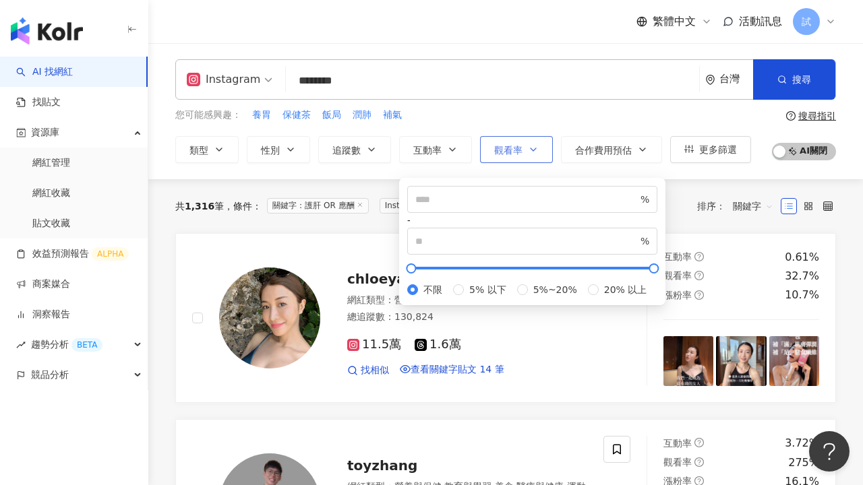
click at [519, 150] on span "觀看率" at bounding box center [508, 150] width 28 height 11
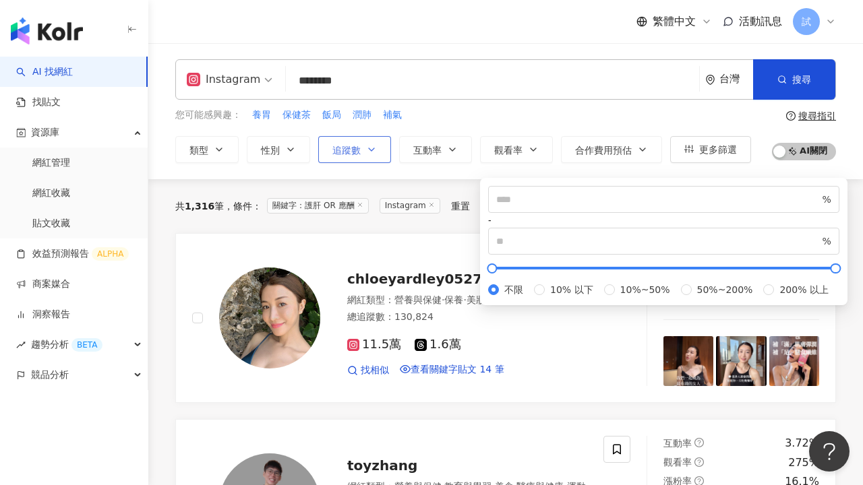
click at [365, 148] on button "追蹤數" at bounding box center [354, 149] width 73 height 27
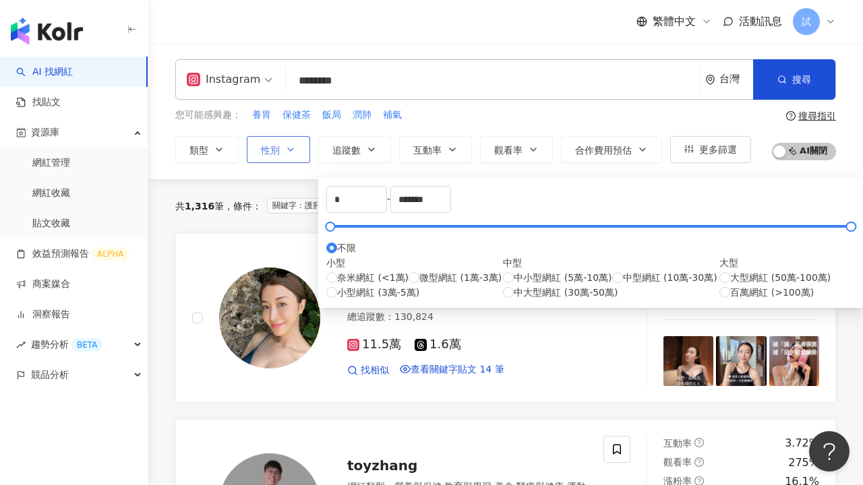
click at [289, 151] on icon "button" at bounding box center [290, 149] width 11 height 11
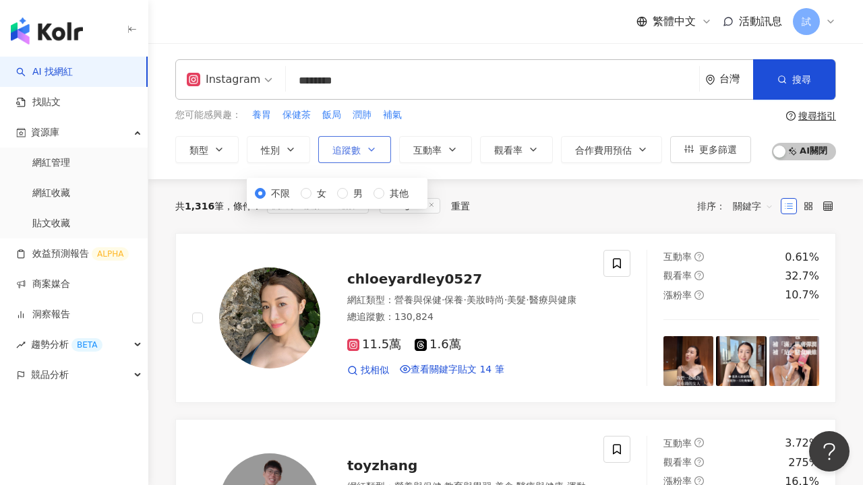
click at [359, 150] on span "追蹤數" at bounding box center [346, 150] width 28 height 11
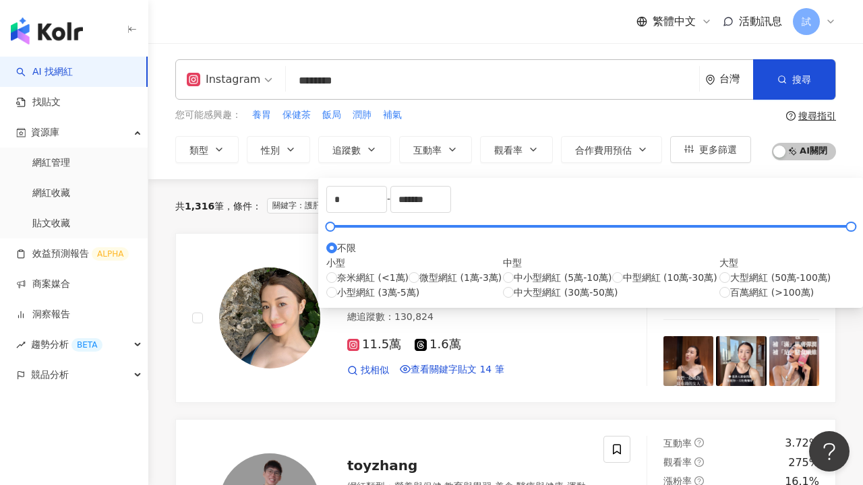
click at [445, 114] on div "您可能感興趣： 養胃 保健茶 飯局 潤肺 補氣" at bounding box center [463, 115] width 576 height 15
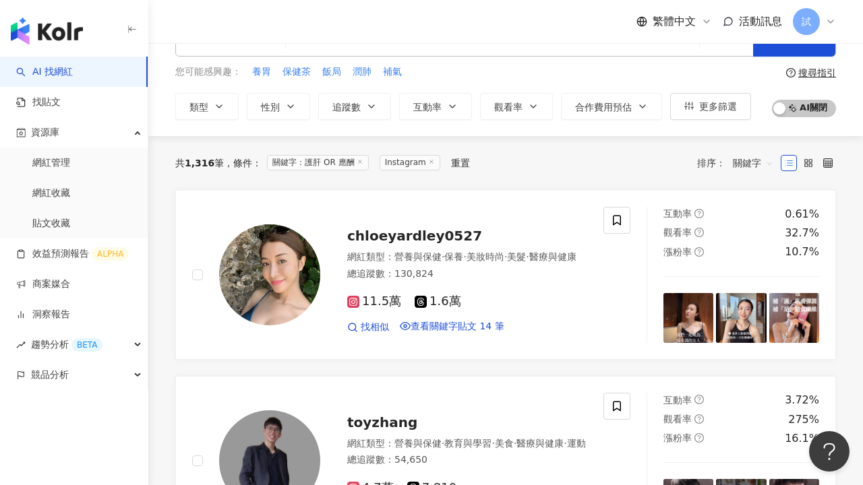
scroll to position [42, 0]
click at [348, 108] on span "追蹤數" at bounding box center [346, 107] width 28 height 11
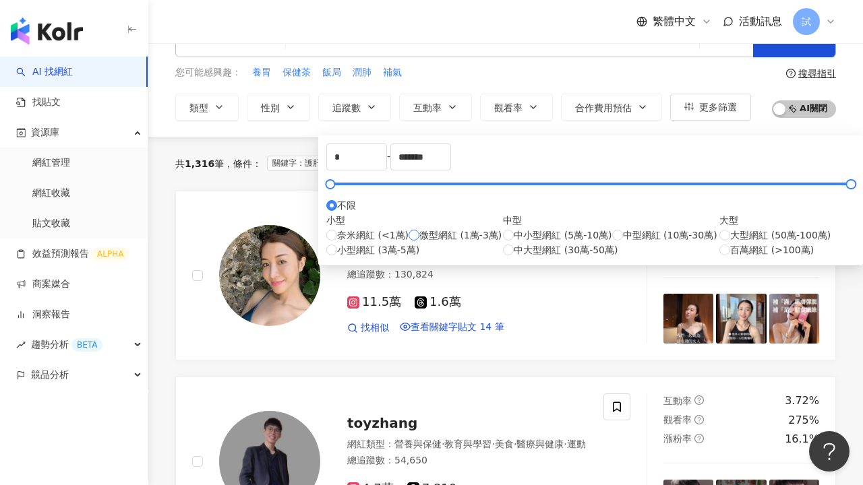
type input "*****"
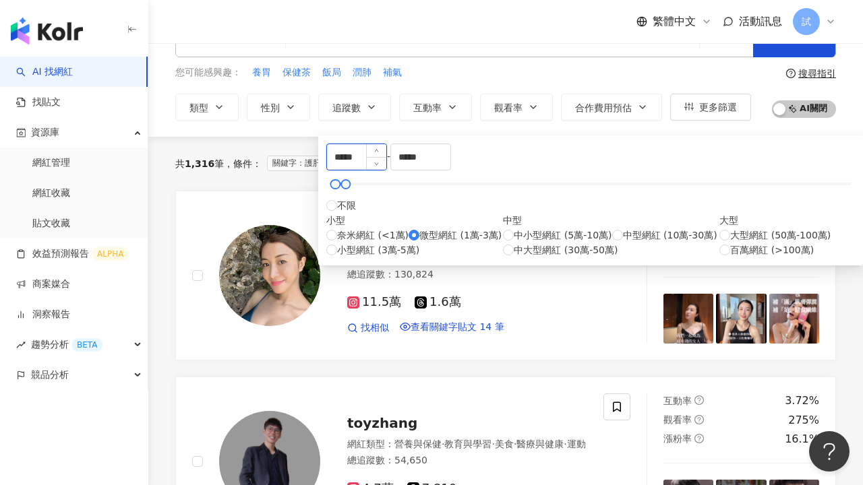
click at [362, 165] on input "*****" at bounding box center [356, 157] width 59 height 26
type input "**"
click at [554, 69] on div "您可能感興趣： 養胃 保健茶 飯局 潤肺 補氣" at bounding box center [463, 72] width 576 height 15
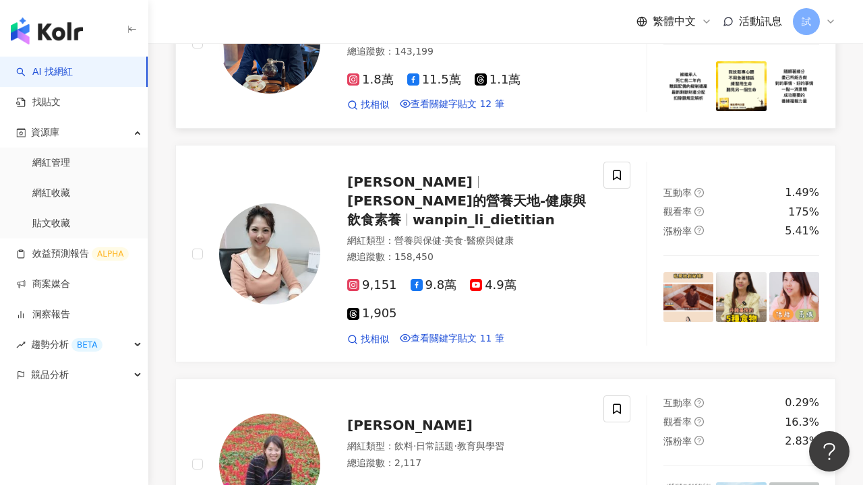
scroll to position [225, 0]
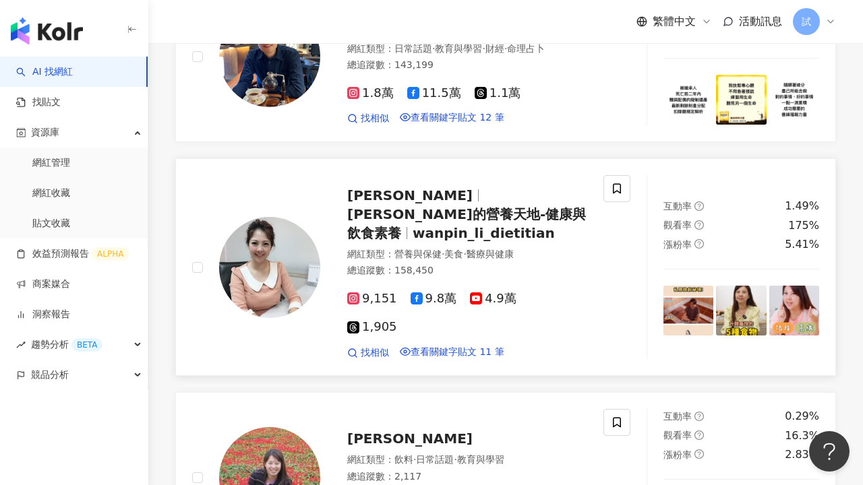
click at [532, 228] on span "李婉萍的營養天地-健康與飲食素養" at bounding box center [466, 223] width 239 height 35
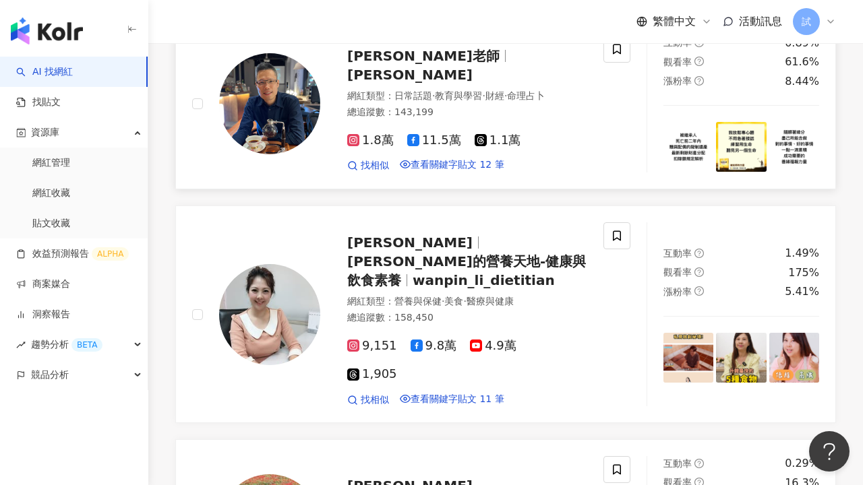
scroll to position [0, 0]
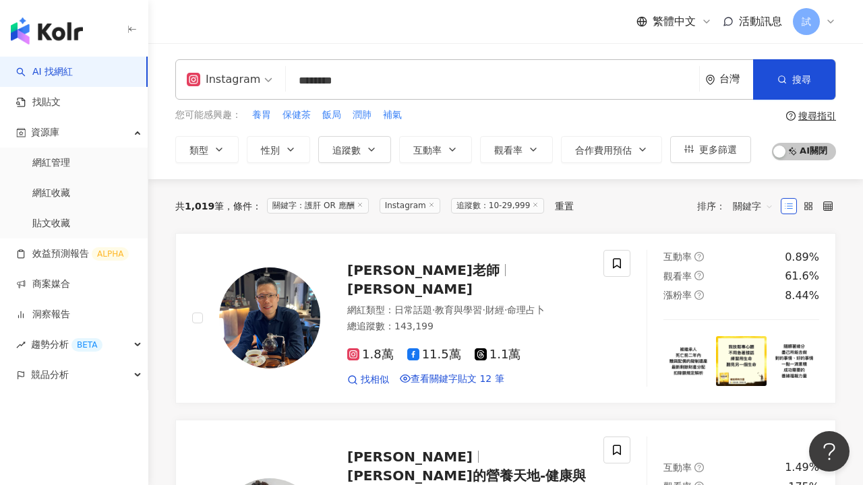
click at [812, 118] on div "搜尋指引" at bounding box center [817, 116] width 38 height 11
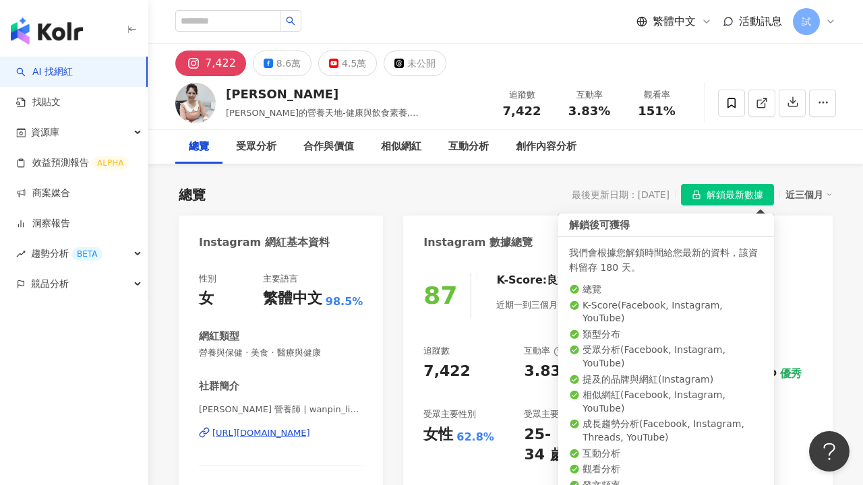
click at [730, 199] on span "解鎖最新數據" at bounding box center [734, 196] width 57 height 22
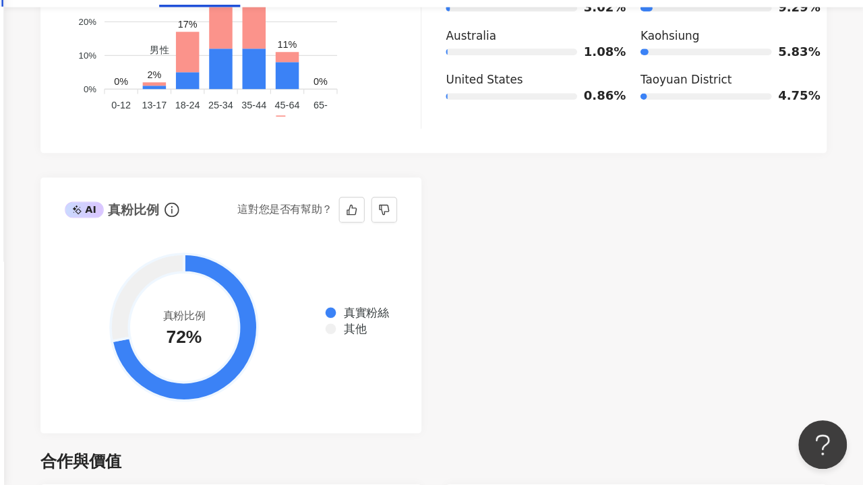
scroll to position [1477, 0]
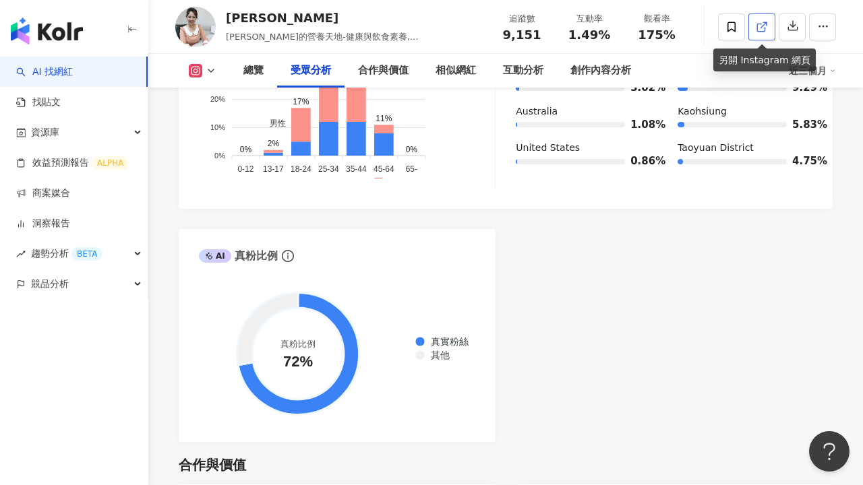
click at [766, 32] on icon at bounding box center [762, 27] width 12 height 12
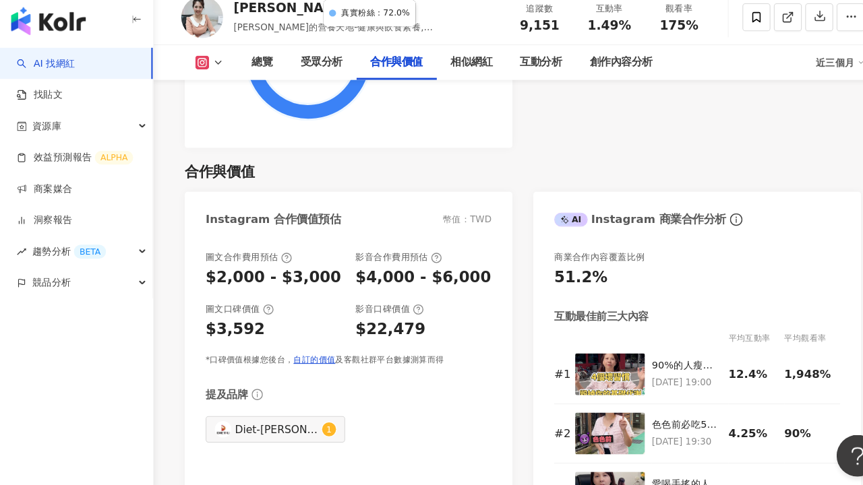
scroll to position [1768, 0]
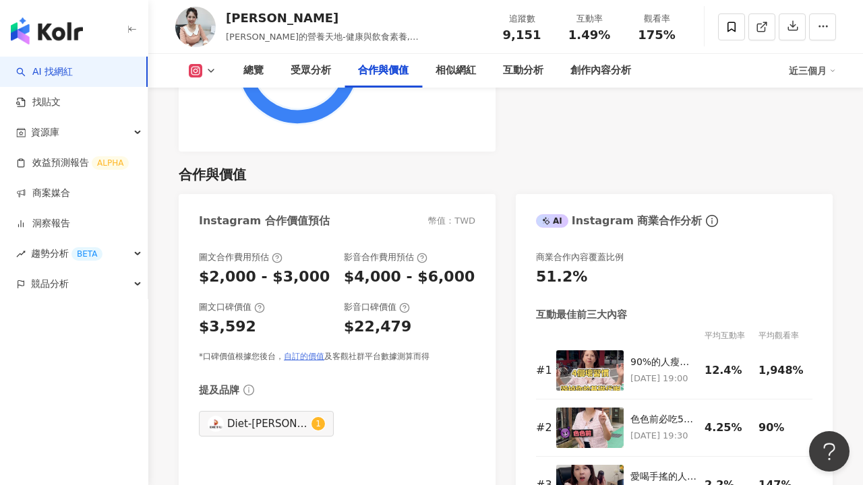
click at [311, 352] on link "自訂的價值" at bounding box center [304, 356] width 40 height 9
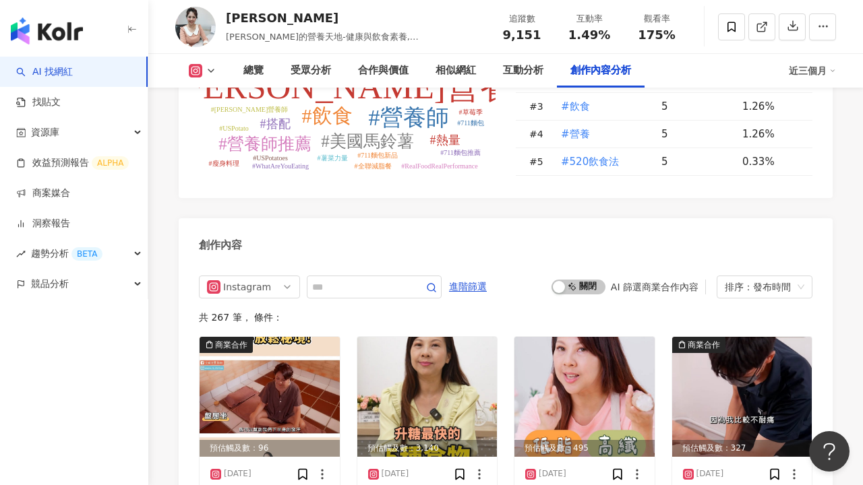
scroll to position [4030, 0]
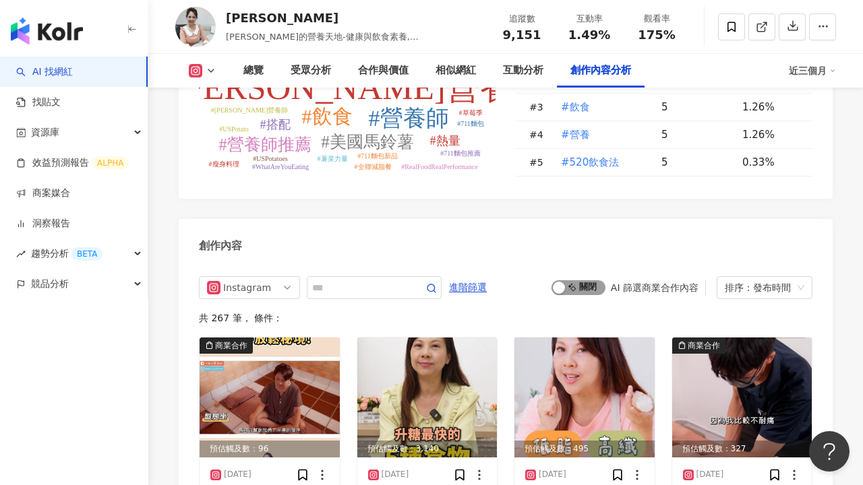
click at [579, 280] on span "啟動 關閉" at bounding box center [578, 287] width 54 height 15
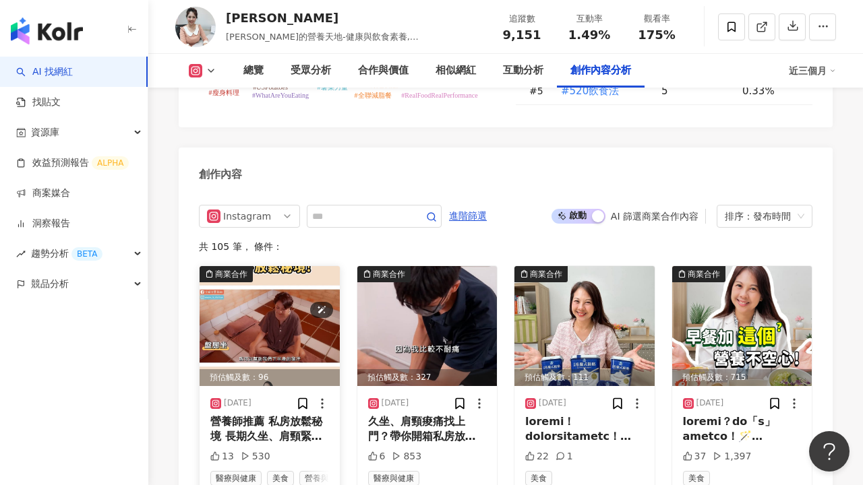
click at [263, 280] on img at bounding box center [270, 326] width 140 height 120
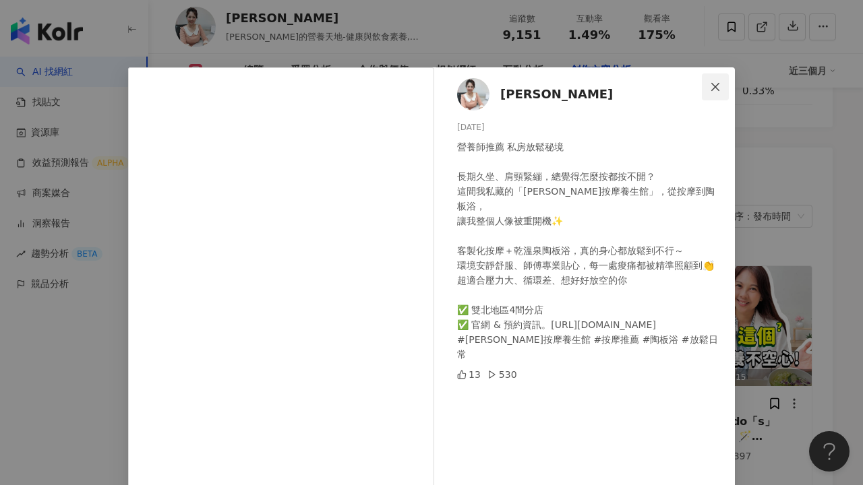
click at [714, 84] on icon "close" at bounding box center [715, 86] width 8 height 8
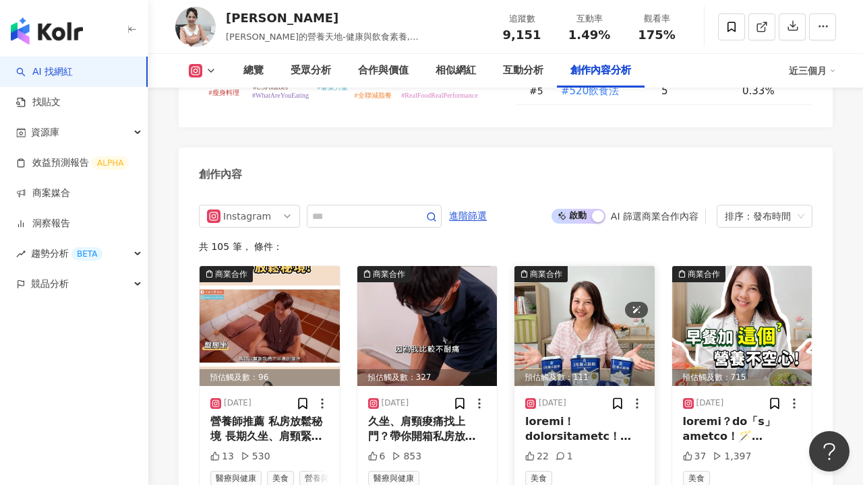
click at [580, 266] on img at bounding box center [584, 326] width 140 height 120
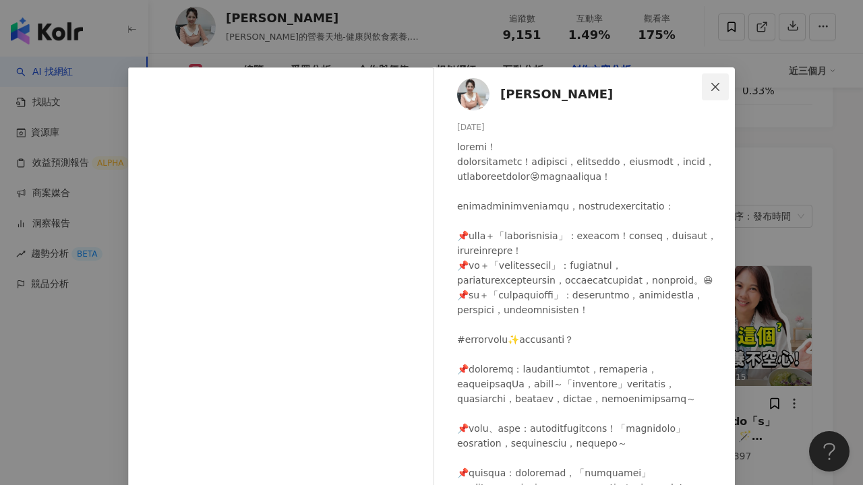
click at [714, 96] on button "Close" at bounding box center [715, 86] width 27 height 27
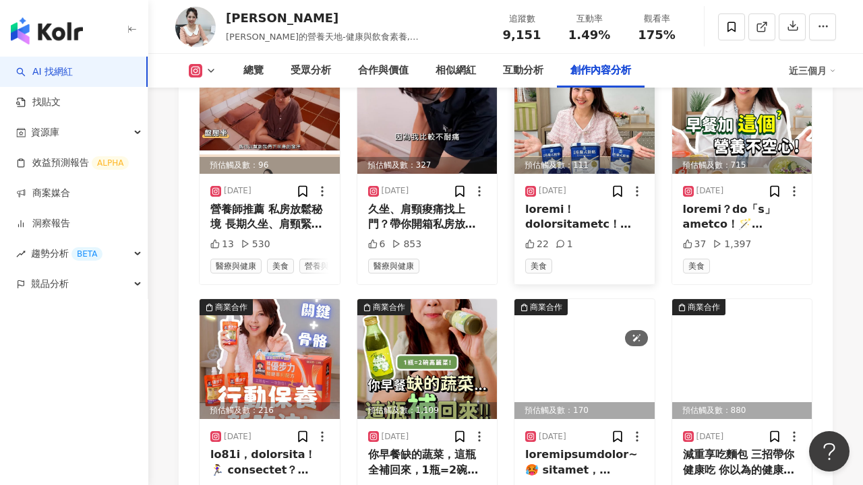
scroll to position [4319, 0]
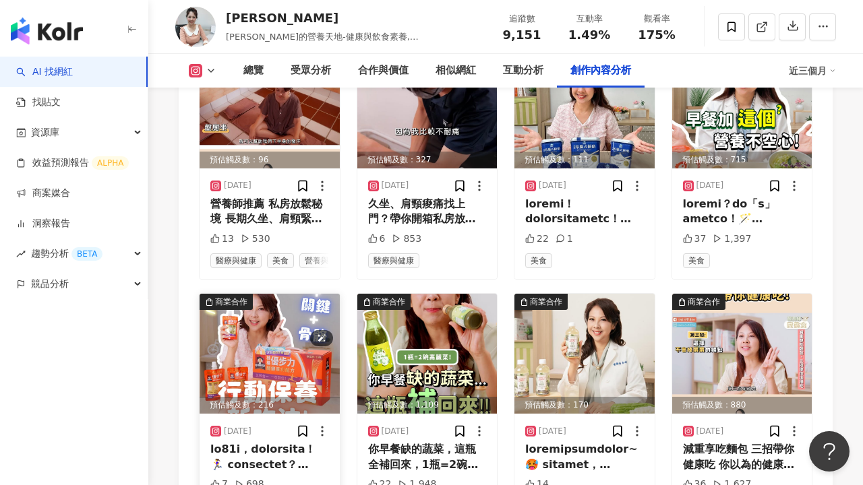
click at [282, 315] on img at bounding box center [270, 354] width 140 height 120
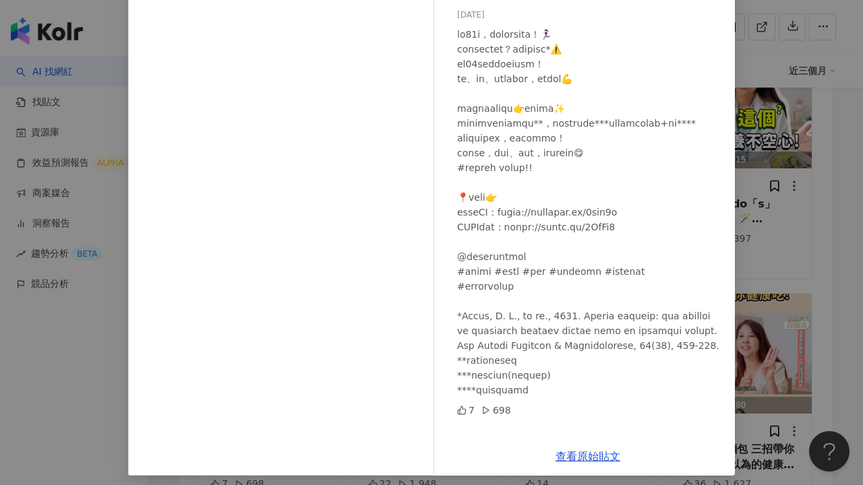
scroll to position [114, 0]
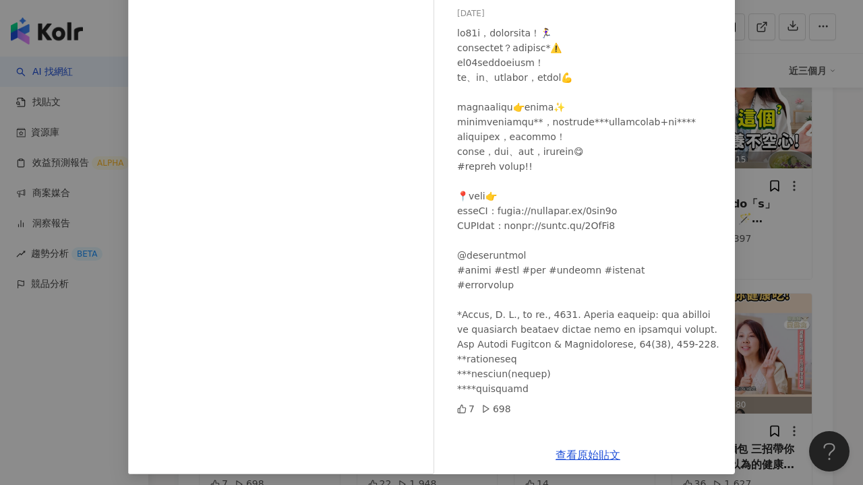
click at [799, 215] on div "李婉萍 2025/8/5 7 698 查看原始貼文" at bounding box center [431, 242] width 863 height 485
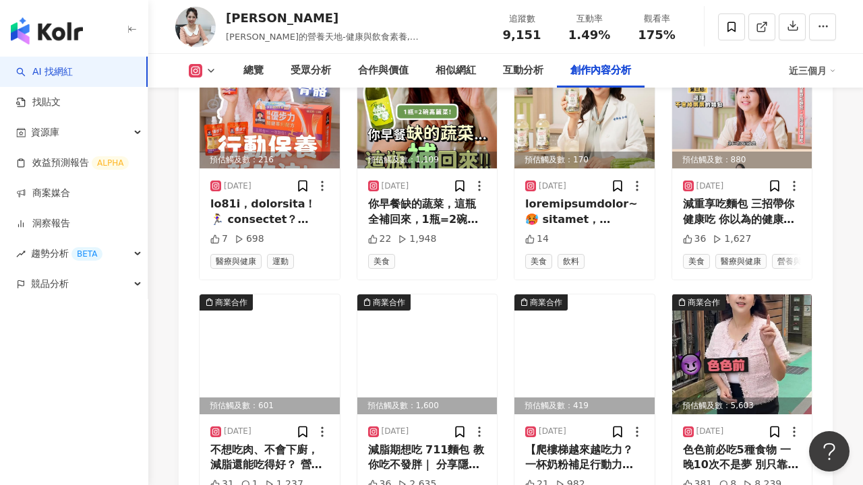
scroll to position [4580, 0]
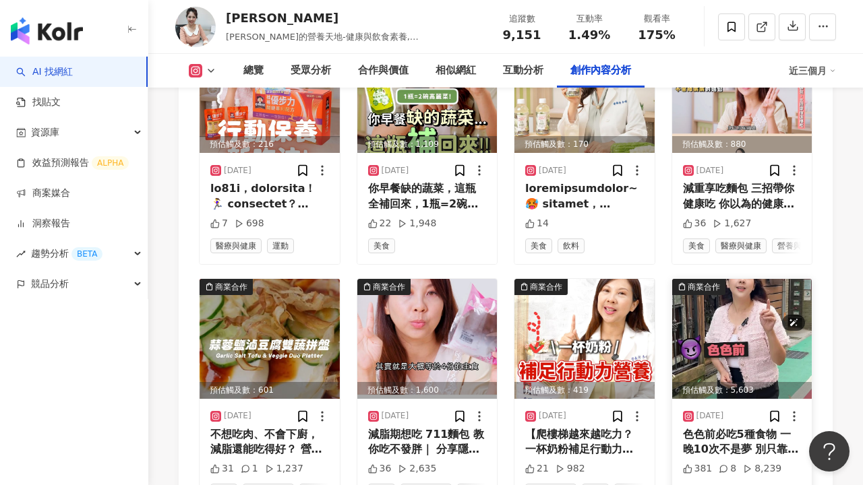
click at [765, 282] on img at bounding box center [742, 339] width 140 height 120
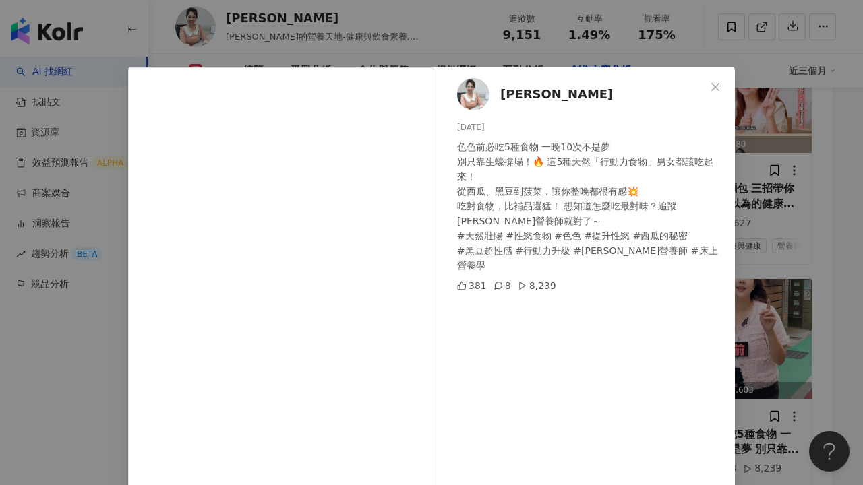
click at [801, 212] on div "李婉萍 2025/7/9 色色前必吃5種食物 一晚10次不是夢 別只靠生蠔撐場！🔥 這5種天然「行動力食物」男女都該吃起來！ 從西瓜、黑豆到菠菜，讓你整晚都很…" at bounding box center [431, 242] width 863 height 485
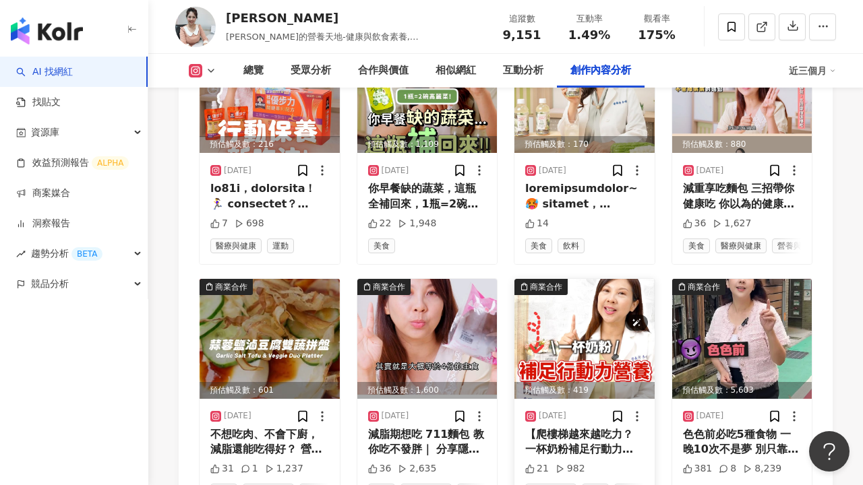
click at [615, 279] on img at bounding box center [584, 339] width 140 height 120
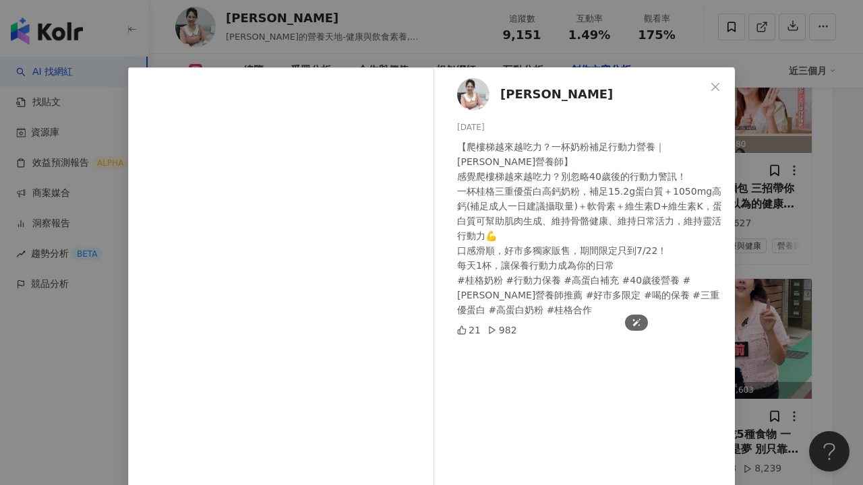
scroll to position [24, 0]
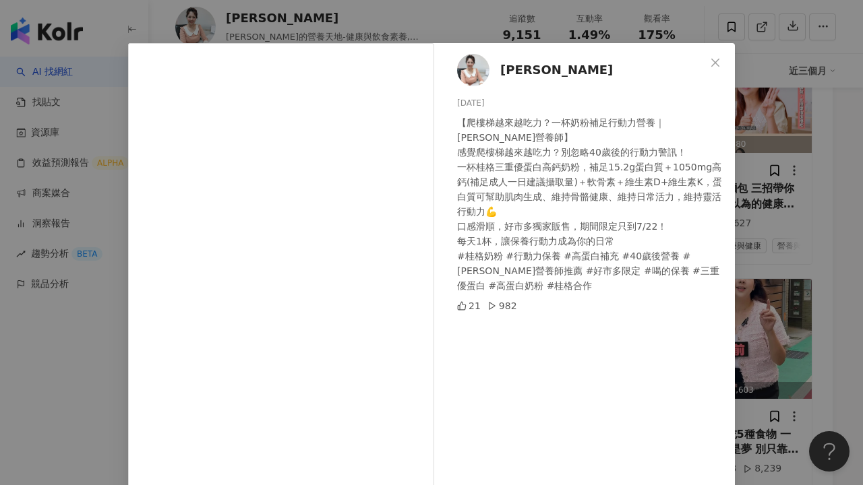
click at [785, 193] on div "李婉萍 2025/7/11 【爬樓梯越來越吃力？一杯奶粉補足行動力營養｜婉萍營養師】 感覺爬樓梯越來越吃力？別忽略40歲後的行動力警訊！ 一杯桂格三重優蛋白高…" at bounding box center [431, 242] width 863 height 485
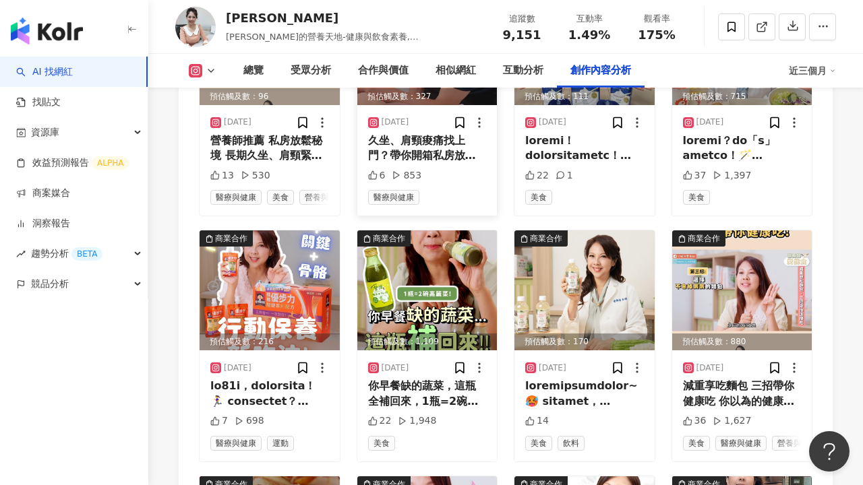
scroll to position [4420, 0]
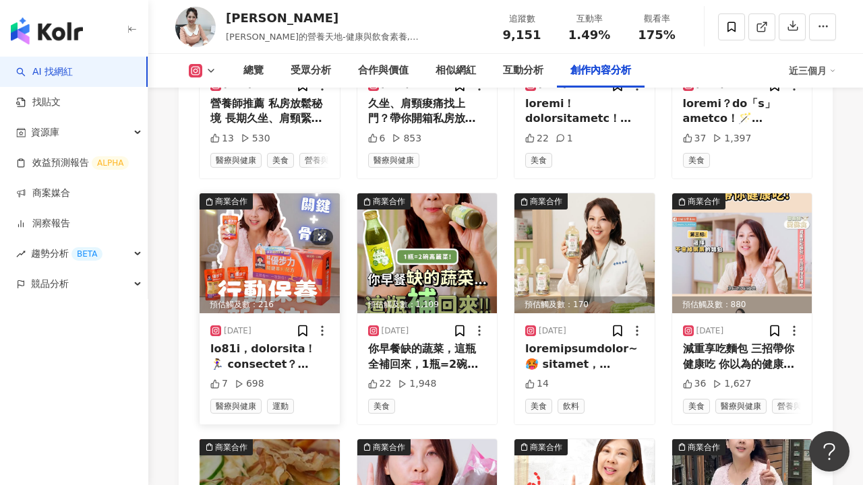
click at [317, 212] on img at bounding box center [270, 253] width 140 height 120
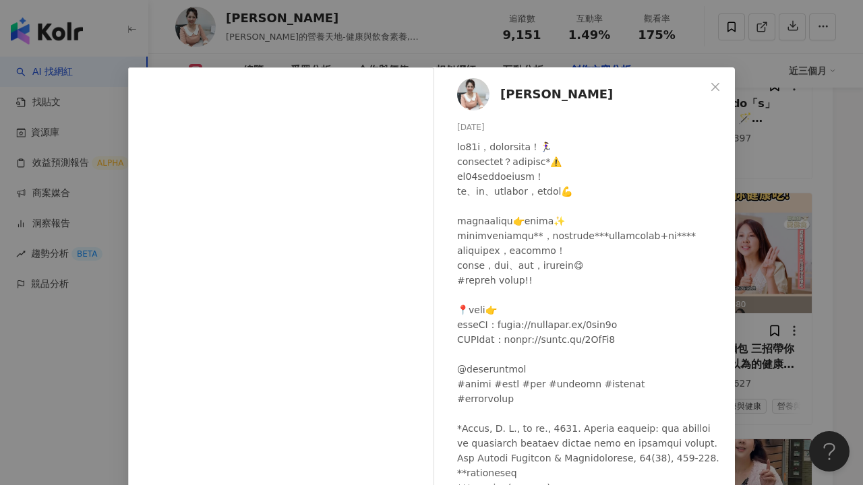
click at [804, 258] on div "李婉萍 2025/8/5 7 698 查看原始貼文" at bounding box center [431, 242] width 863 height 485
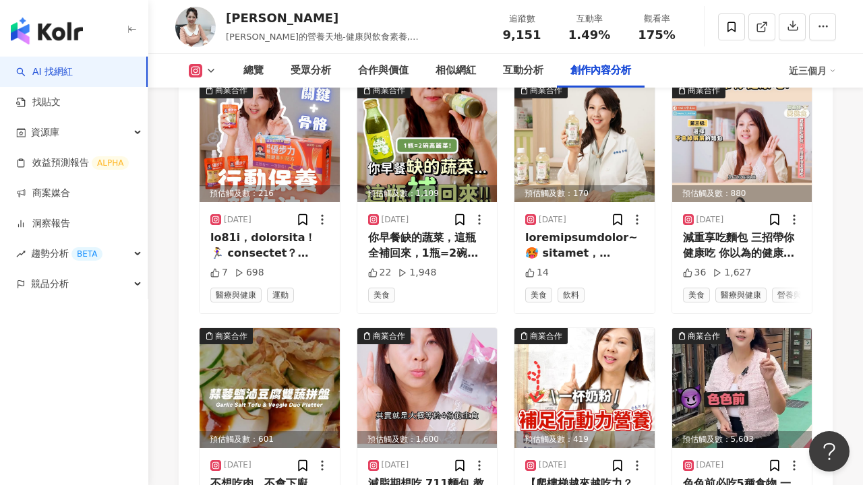
scroll to position [4535, 0]
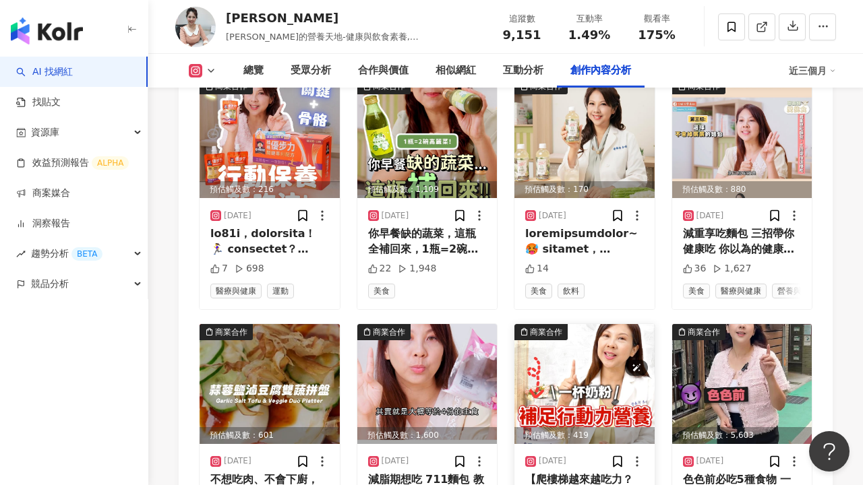
click at [553, 324] on img at bounding box center [584, 384] width 140 height 120
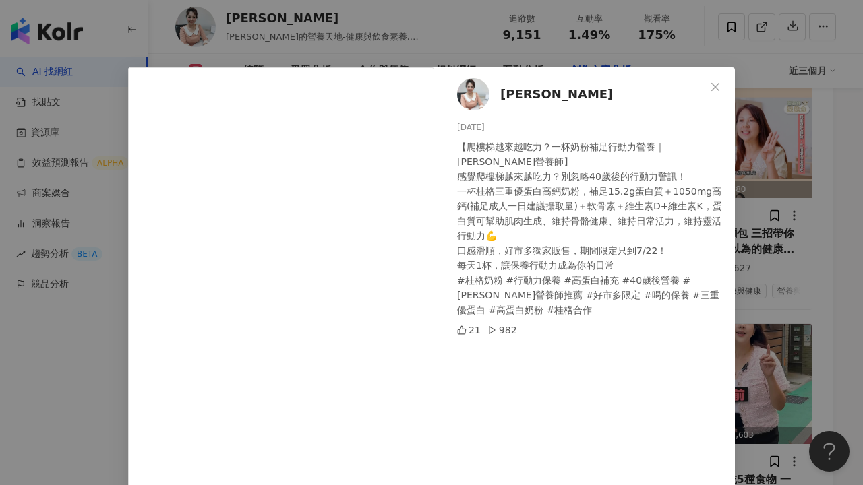
click at [792, 270] on div "李婉萍 2025/7/11 【爬樓梯越來越吃力？一杯奶粉補足行動力營養｜婉萍營養師】 感覺爬樓梯越來越吃力？別忽略40歲後的行動力警訊！ 一杯桂格三重優蛋白高…" at bounding box center [431, 242] width 863 height 485
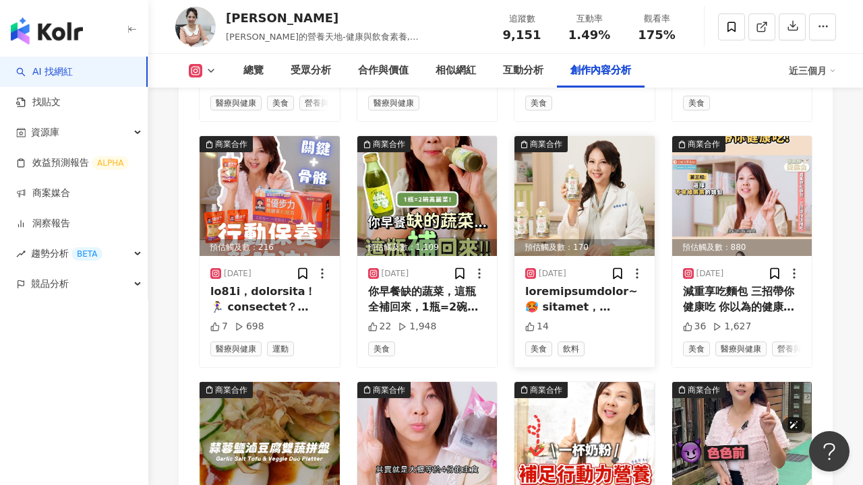
scroll to position [4473, 0]
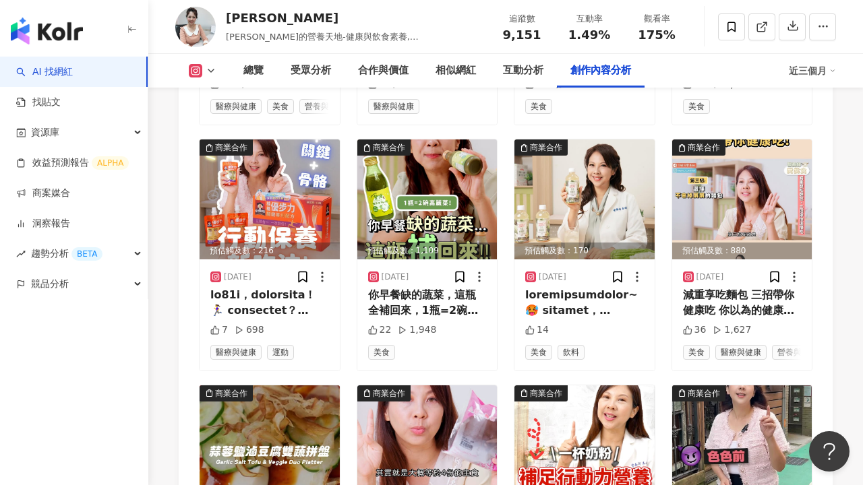
click at [189, 72] on icon at bounding box center [195, 70] width 13 height 13
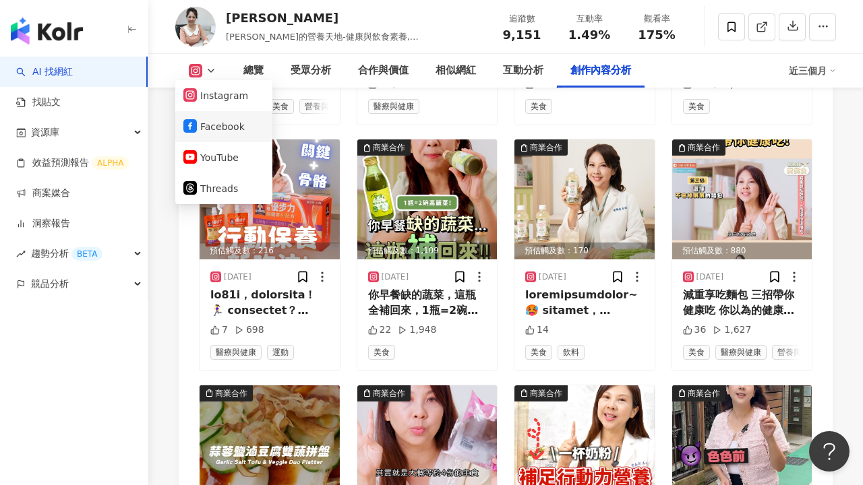
click at [212, 123] on button "Facebook" at bounding box center [223, 126] width 81 height 19
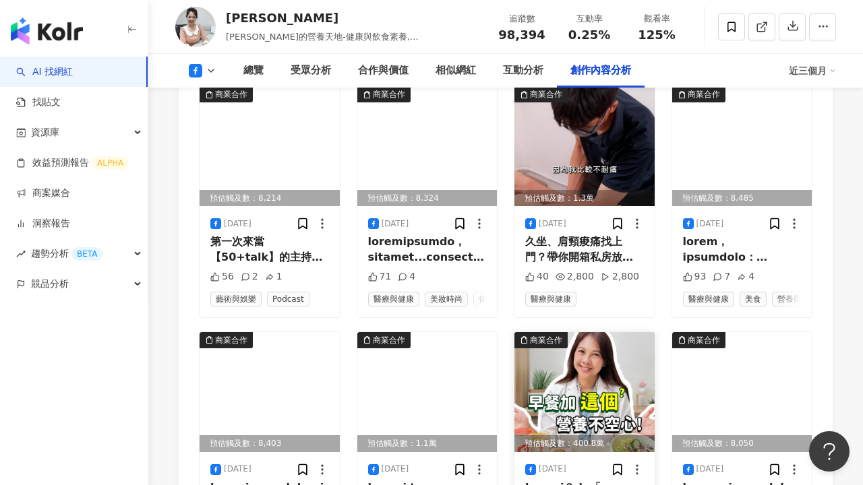
scroll to position [4132, 0]
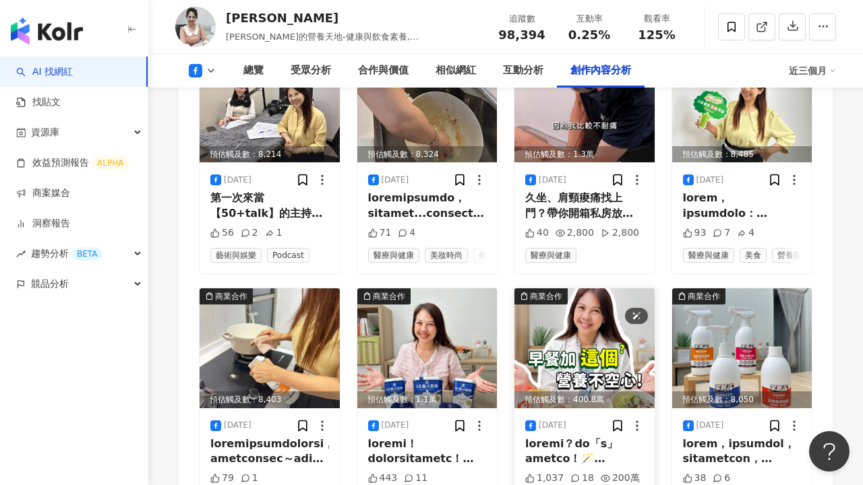
click at [582, 288] on img at bounding box center [584, 348] width 140 height 120
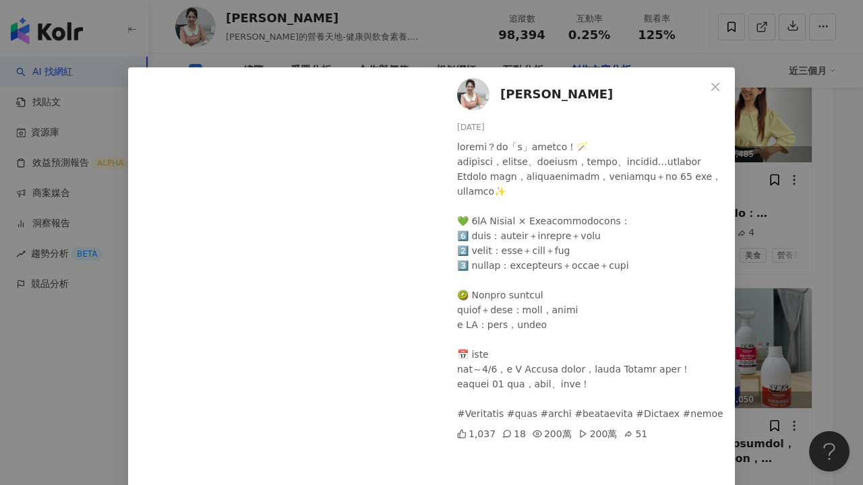
click at [842, 298] on div "李婉萍 2025/8/13 1,037 18 200萬 200萬 51 查看原始貼文" at bounding box center [431, 242] width 863 height 485
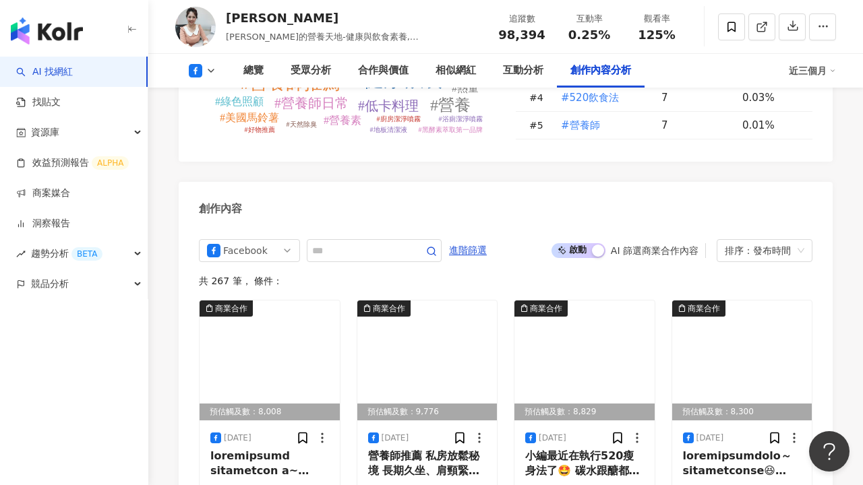
scroll to position [3626, 0]
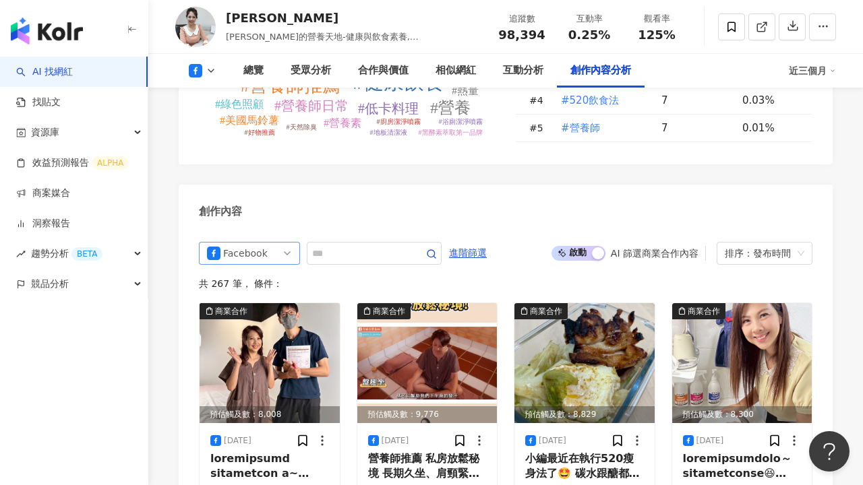
click at [290, 243] on span "Facebook" at bounding box center [249, 254] width 85 height 22
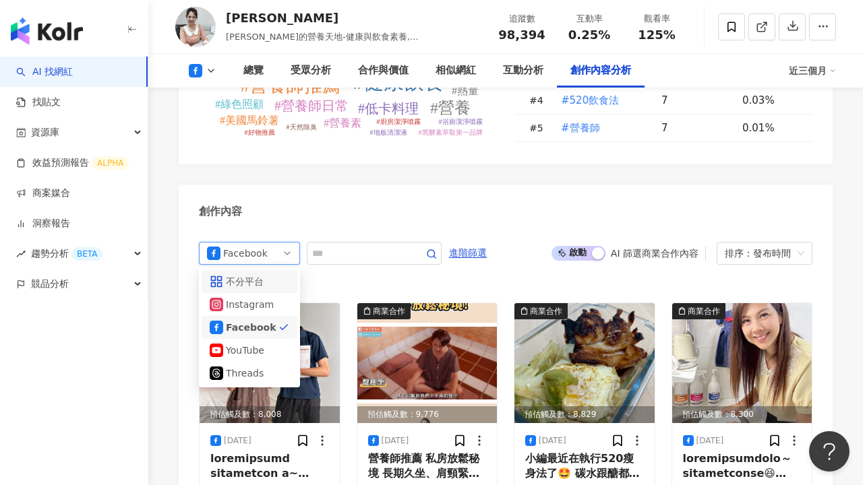
click at [265, 274] on div "不分平台" at bounding box center [248, 281] width 44 height 15
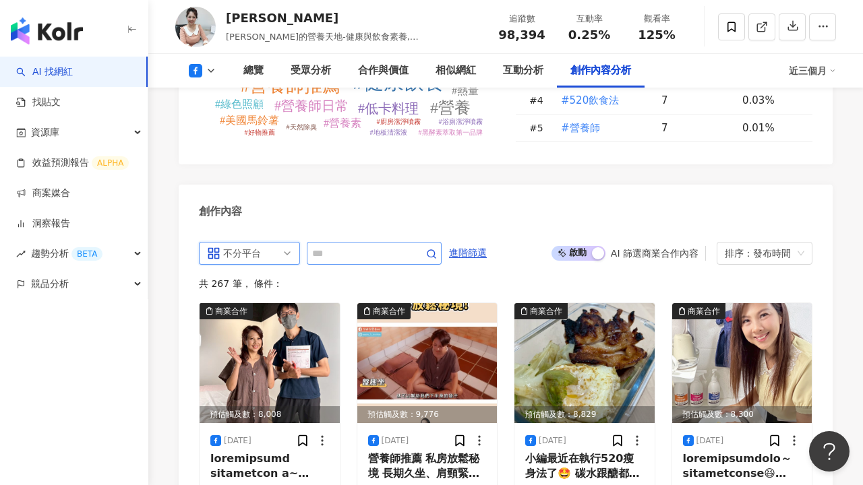
scroll to position [3647, 0]
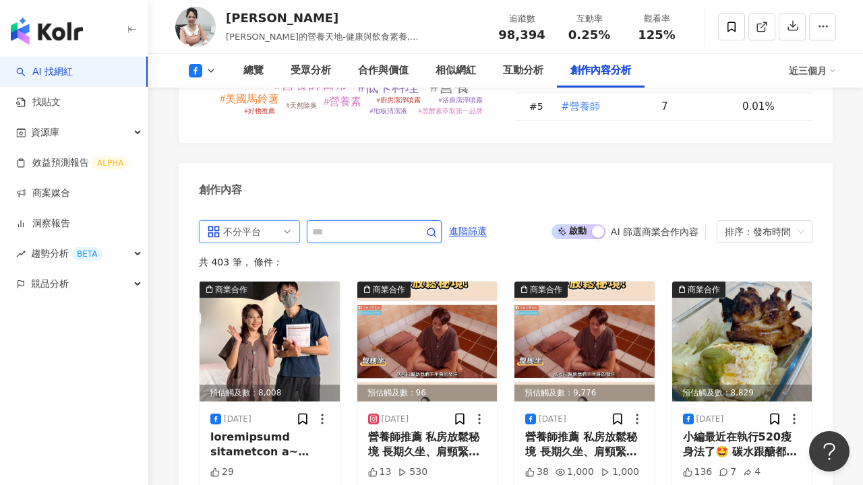
click at [363, 224] on input "text" at bounding box center [359, 232] width 94 height 16
type input "**"
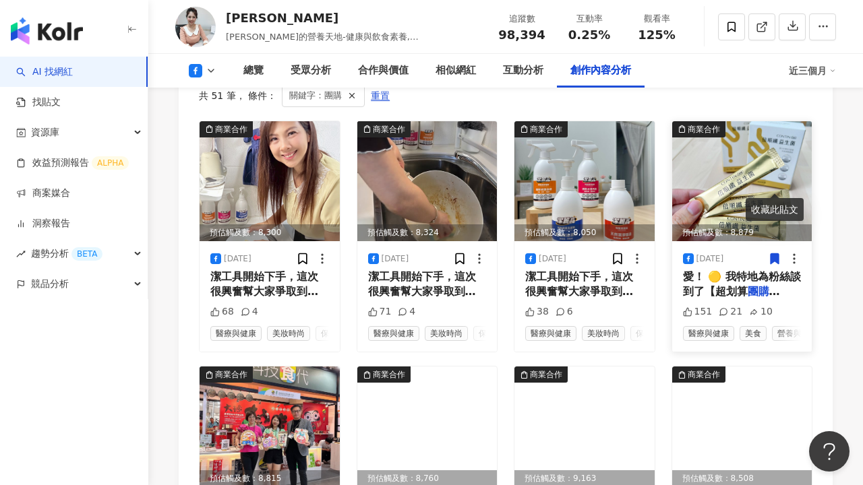
scroll to position [3816, 0]
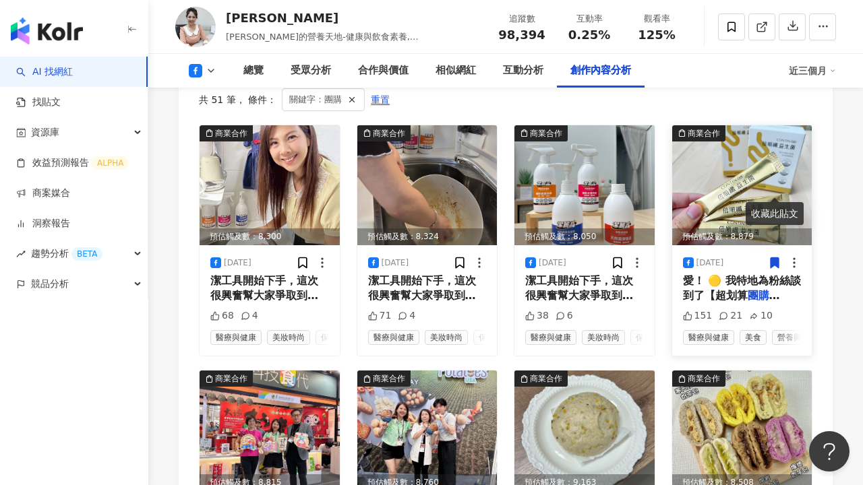
click at [774, 257] on icon at bounding box center [774, 262] width 8 height 10
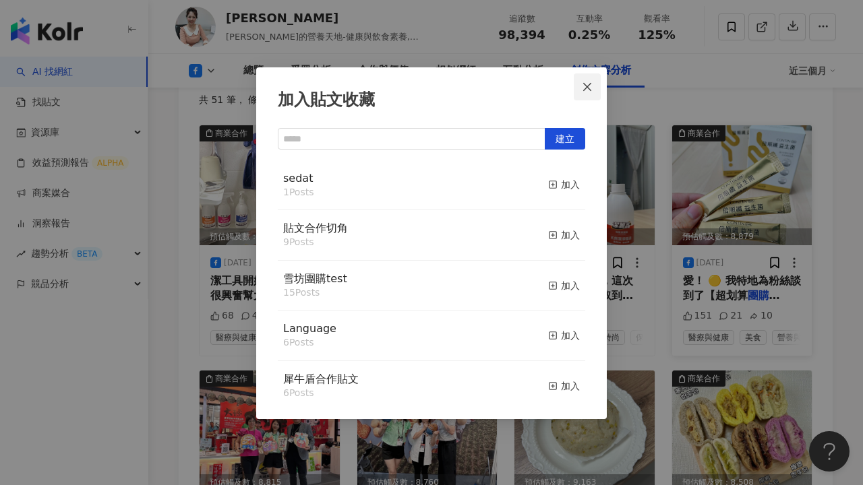
click at [590, 87] on icon "close" at bounding box center [587, 87] width 11 height 11
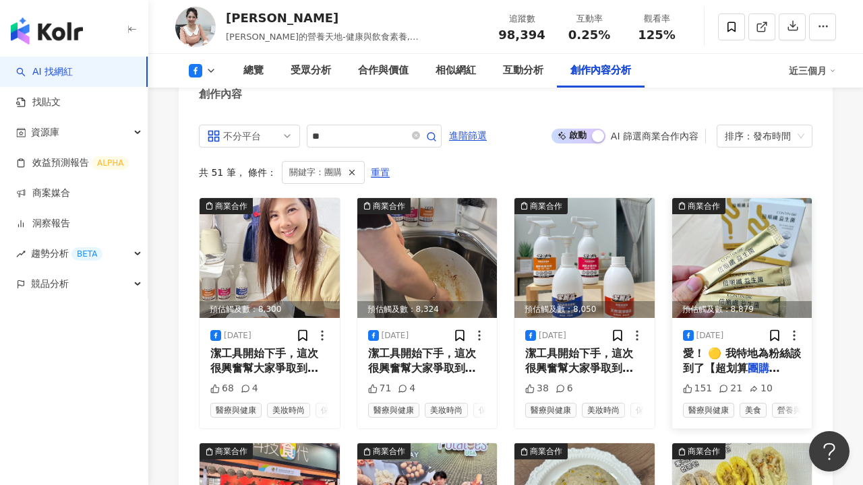
scroll to position [3743, 0]
click at [71, 127] on div "資源庫" at bounding box center [74, 132] width 148 height 30
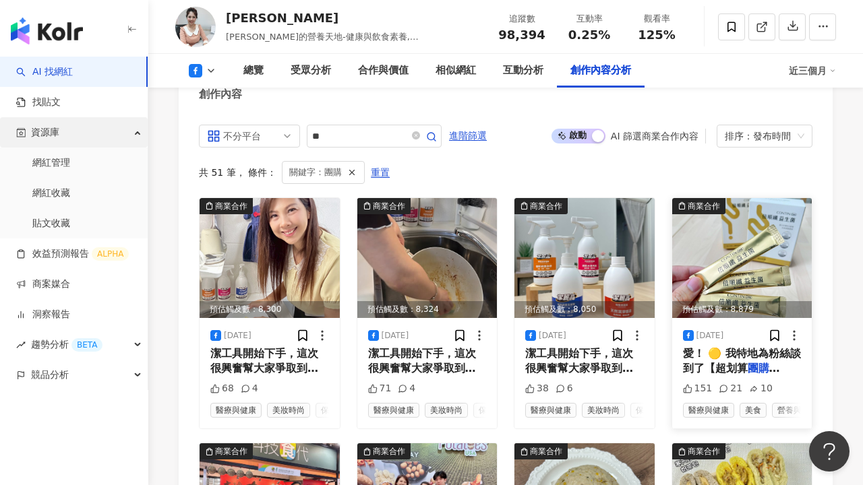
click at [71, 127] on div "資源庫" at bounding box center [74, 132] width 148 height 30
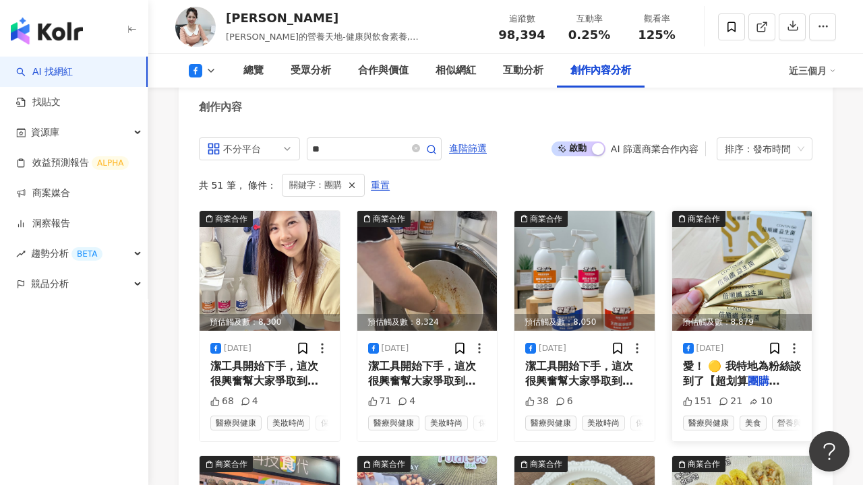
scroll to position [3727, 0]
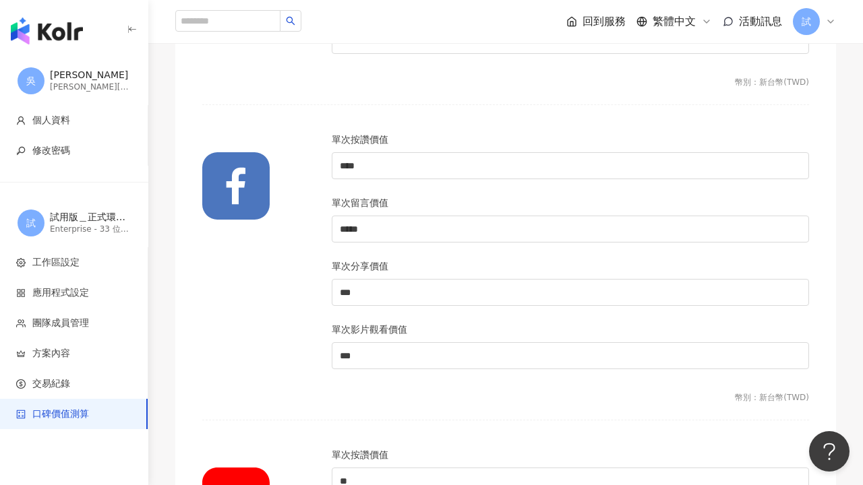
scroll to position [424, 0]
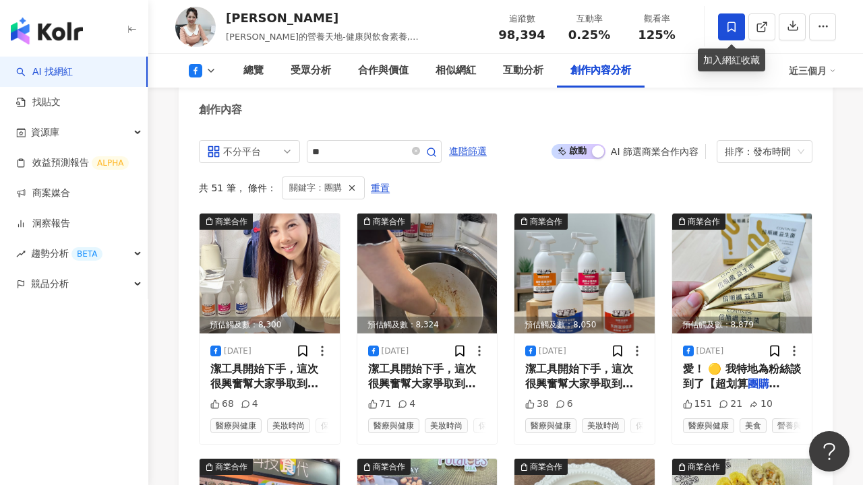
click at [727, 28] on icon at bounding box center [731, 27] width 12 height 12
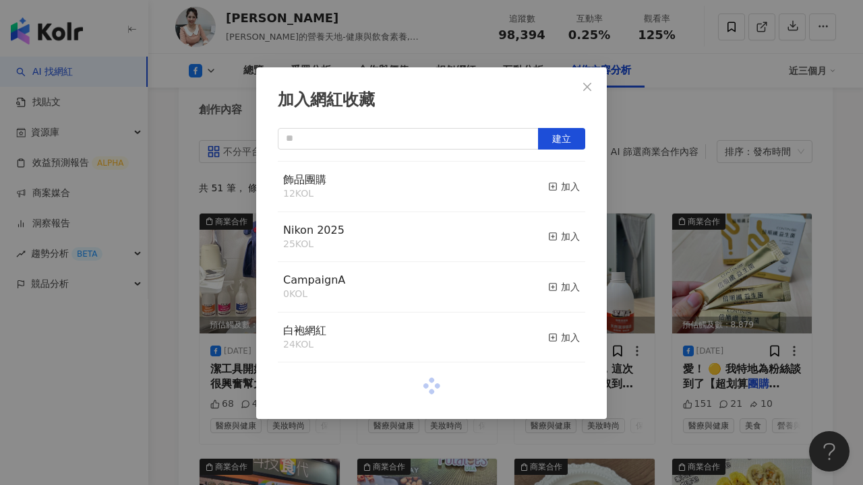
scroll to position [813, 0]
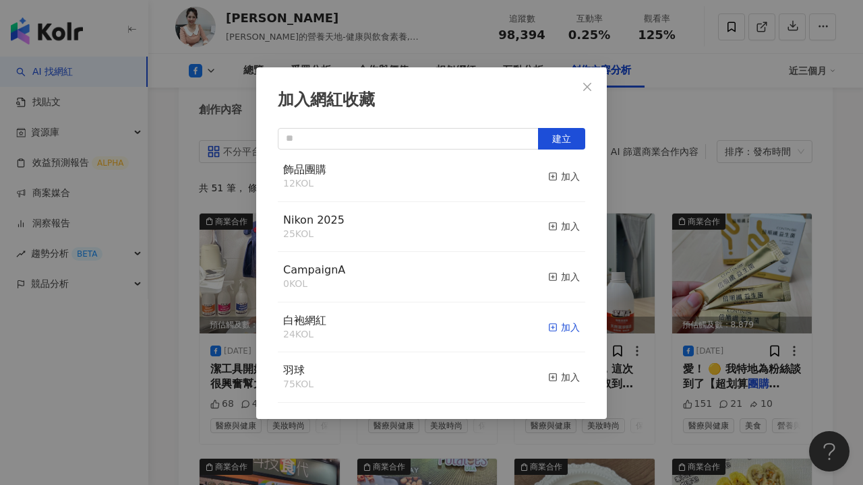
click at [569, 335] on div "加入" at bounding box center [564, 327] width 32 height 15
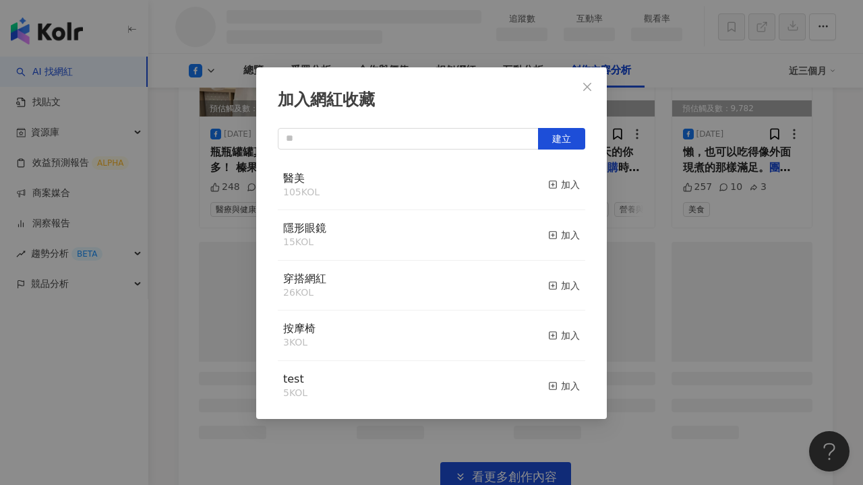
scroll to position [3020, 0]
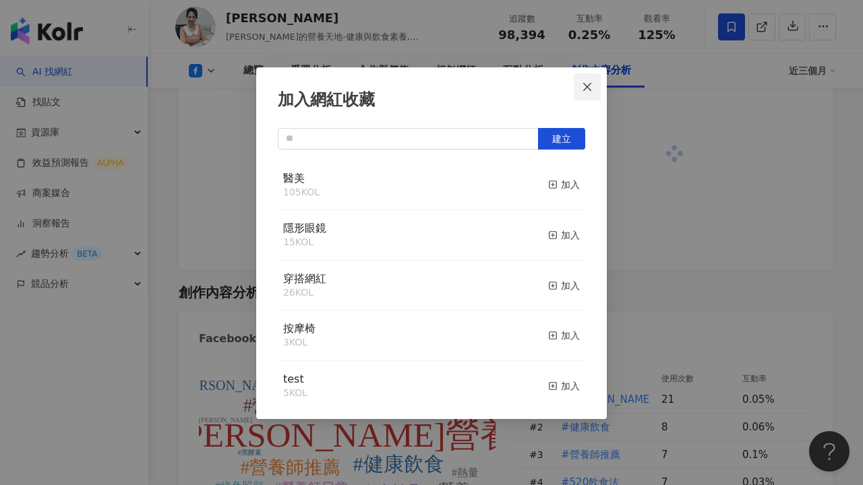
click at [586, 87] on icon "close" at bounding box center [587, 86] width 8 height 8
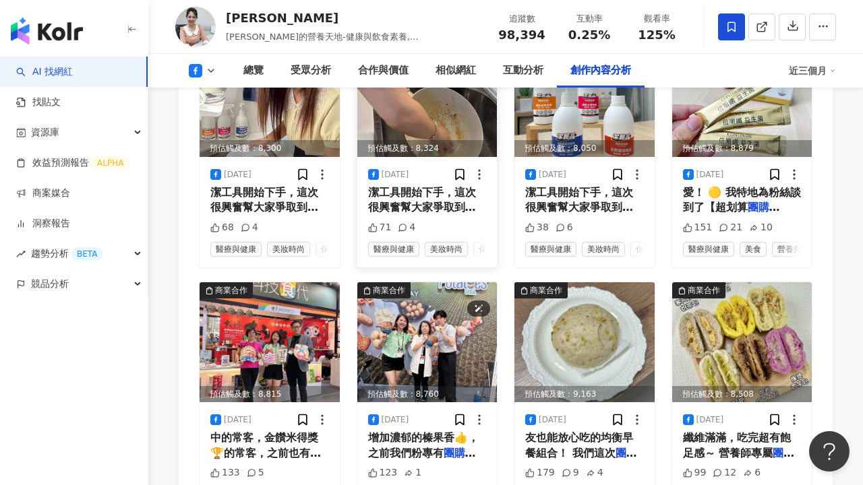
scroll to position [3913, 0]
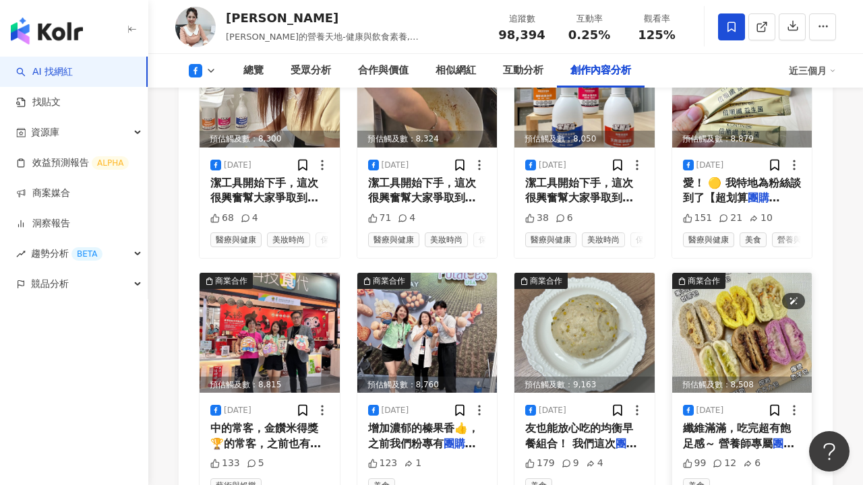
click at [706, 273] on img at bounding box center [742, 333] width 140 height 120
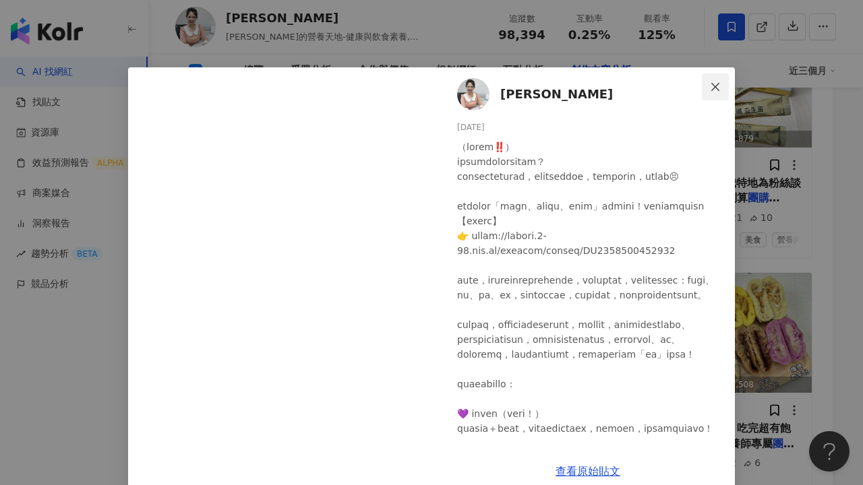
click at [713, 87] on icon "close" at bounding box center [715, 87] width 11 height 11
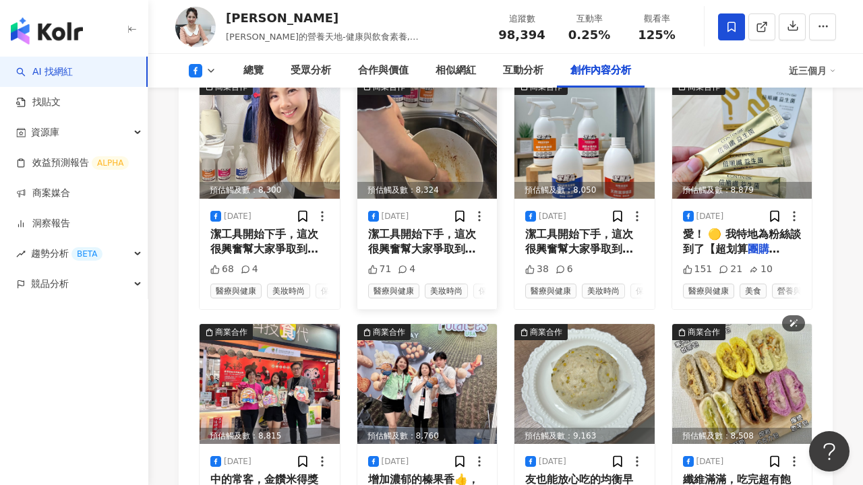
scroll to position [3812, 0]
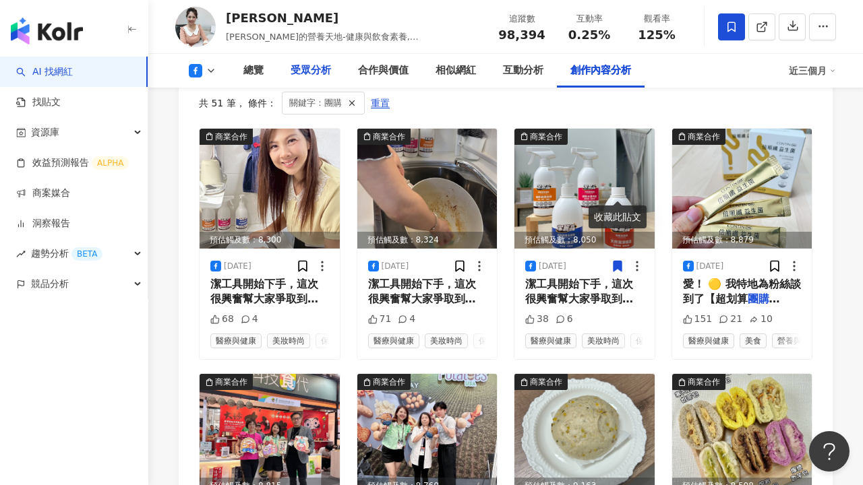
click at [298, 70] on div "受眾分析" at bounding box center [311, 71] width 40 height 16
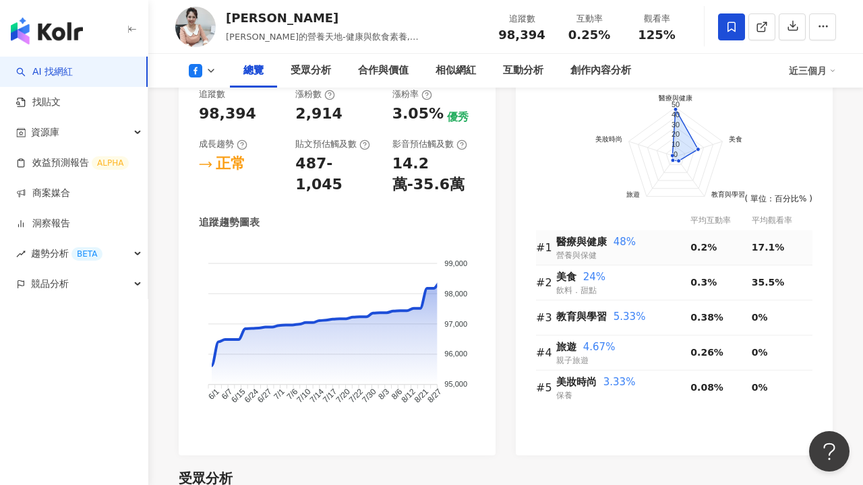
scroll to position [813, 0]
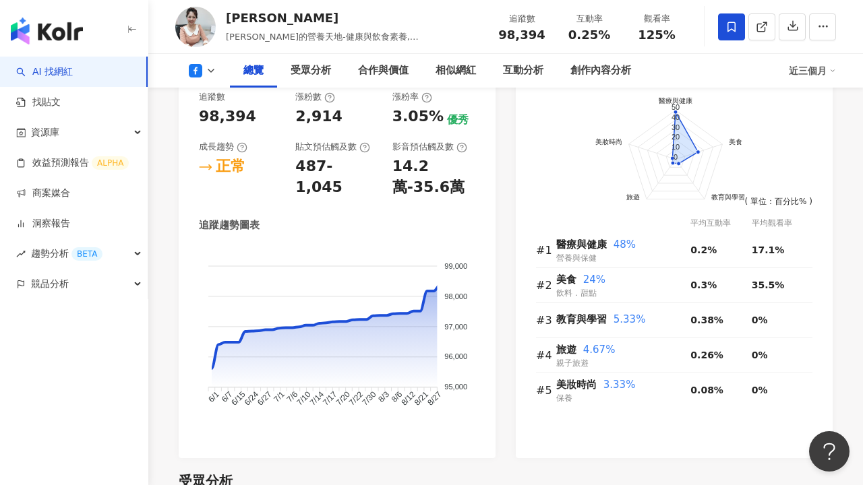
click at [209, 74] on icon at bounding box center [211, 70] width 11 height 11
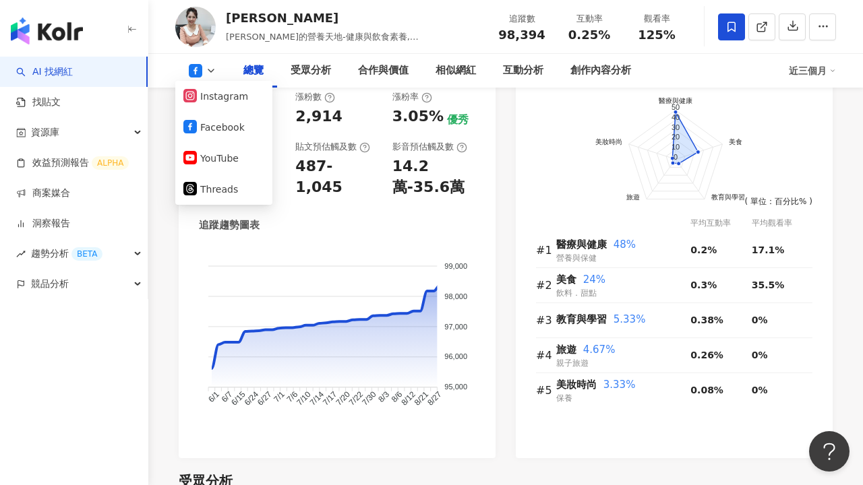
click at [518, 204] on div "前往申請試用方案解鎖 ( 立即註冊 ) 醫療與健康 美食 教育與學習 旅遊 美妝時尚 50 40 30 20 10 0 ( 單位：百分比% ) 平均互動率 平…" at bounding box center [674, 268] width 317 height 381
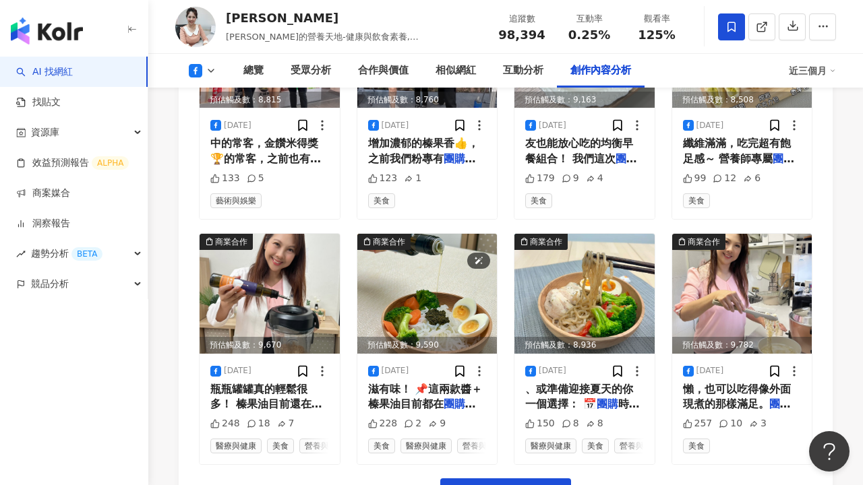
scroll to position [4199, 0]
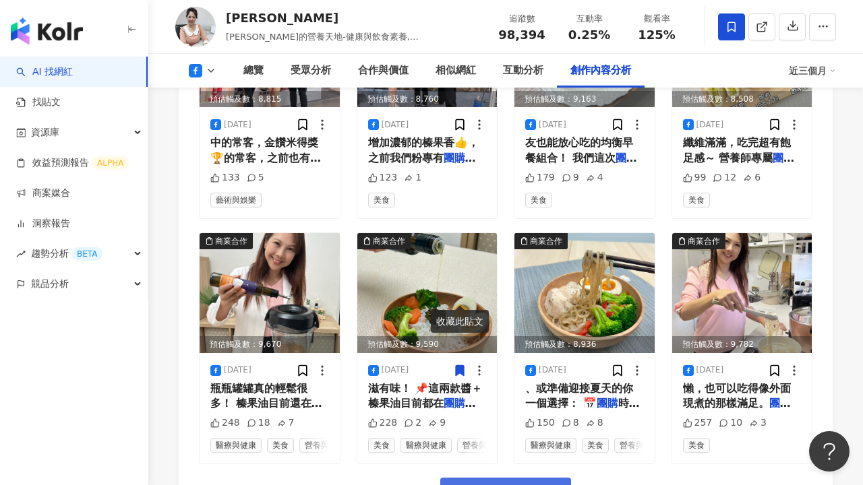
click at [499, 478] on button "看更多創作內容" at bounding box center [505, 493] width 131 height 30
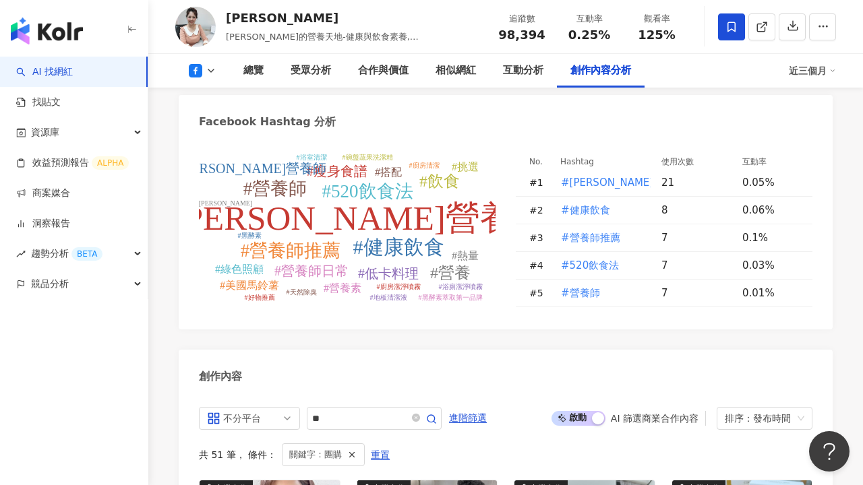
scroll to position [3440, 0]
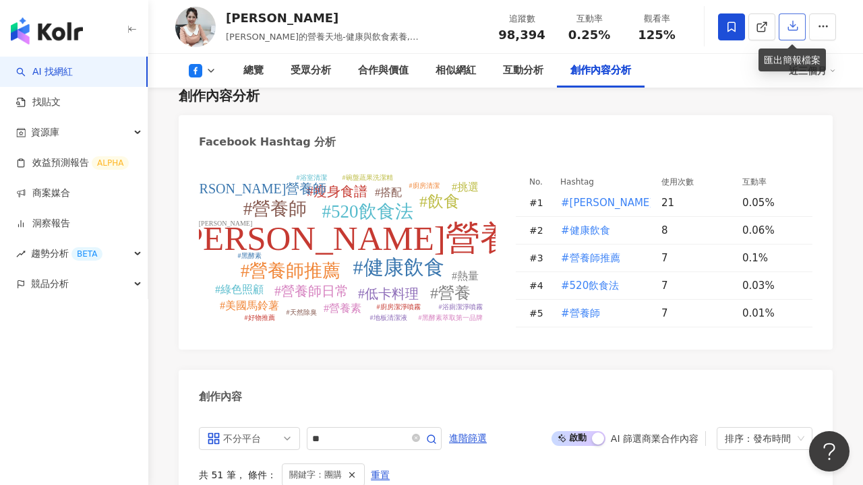
click at [796, 26] on icon "button" at bounding box center [793, 26] width 12 height 12
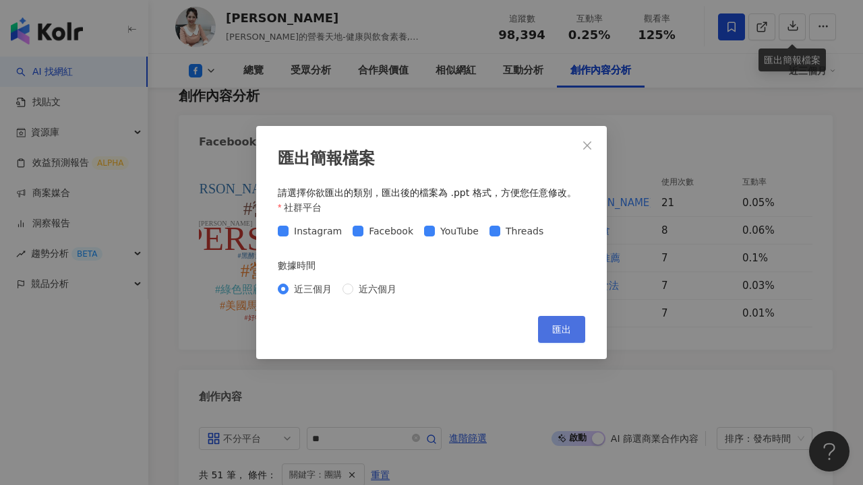
click at [558, 330] on span "匯出" at bounding box center [561, 329] width 19 height 11
click at [591, 144] on icon "close" at bounding box center [587, 145] width 11 height 11
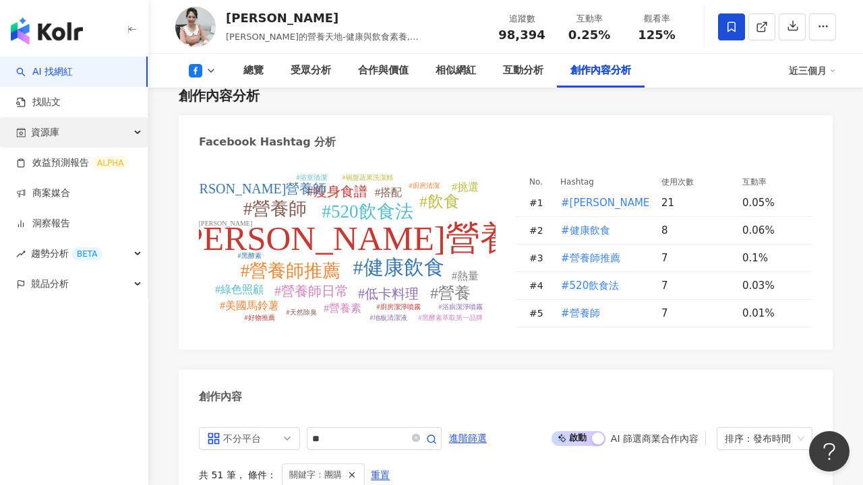
click at [86, 130] on div "資源庫" at bounding box center [74, 132] width 148 height 30
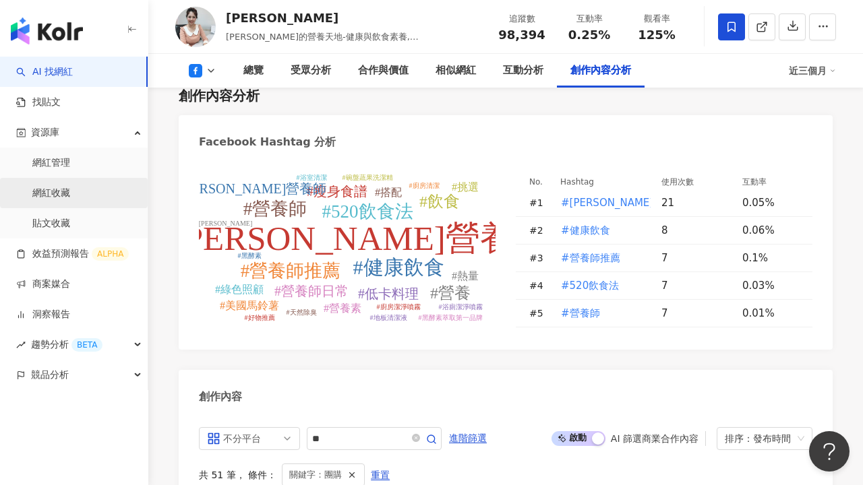
click at [70, 187] on link "網紅收藏" at bounding box center [51, 193] width 38 height 13
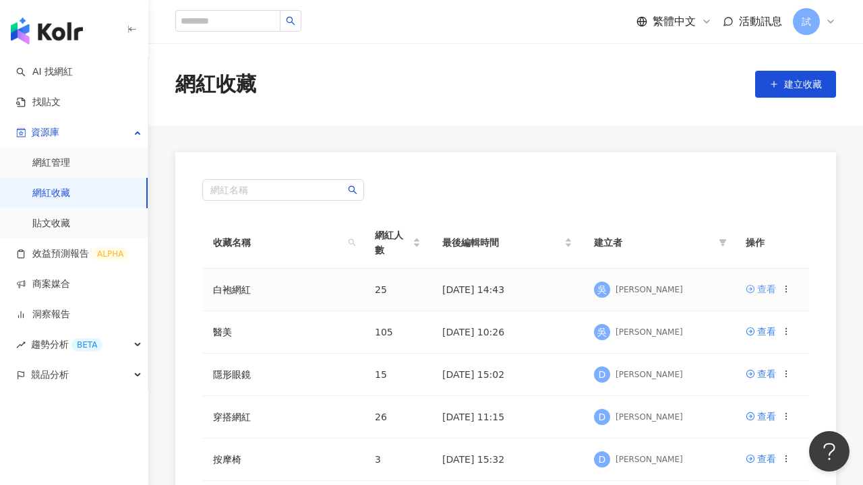
click at [765, 288] on div "查看" at bounding box center [766, 289] width 19 height 15
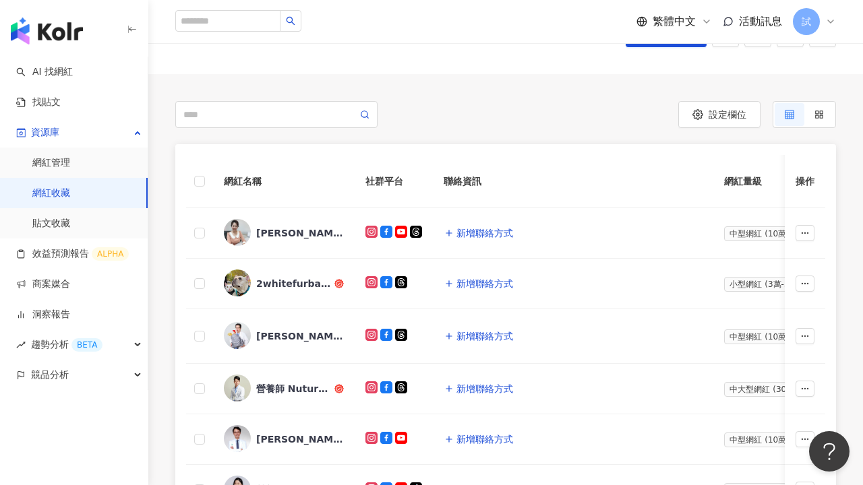
scroll to position [82, 0]
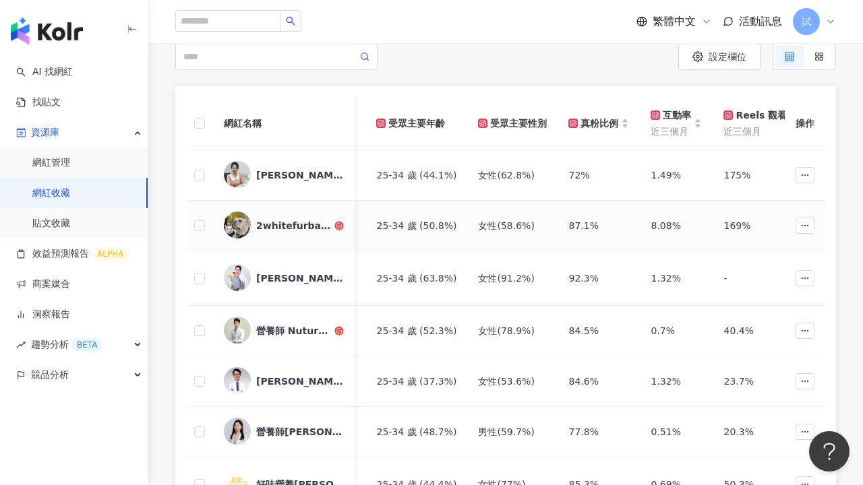
scroll to position [0, 921]
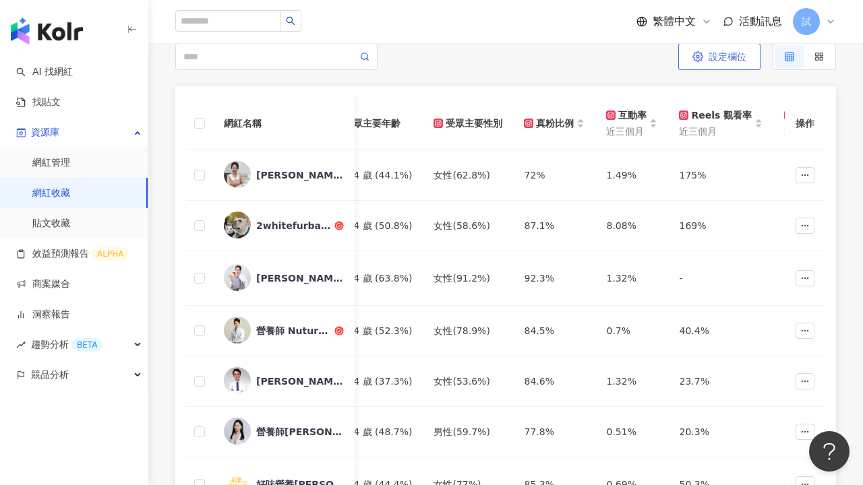
click at [731, 55] on span "設定欄位" at bounding box center [727, 56] width 38 height 11
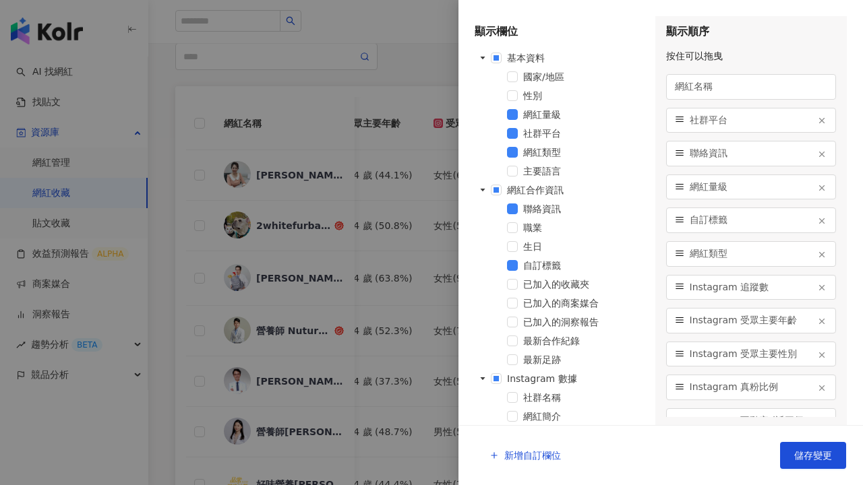
click at [407, 74] on div at bounding box center [431, 242] width 863 height 485
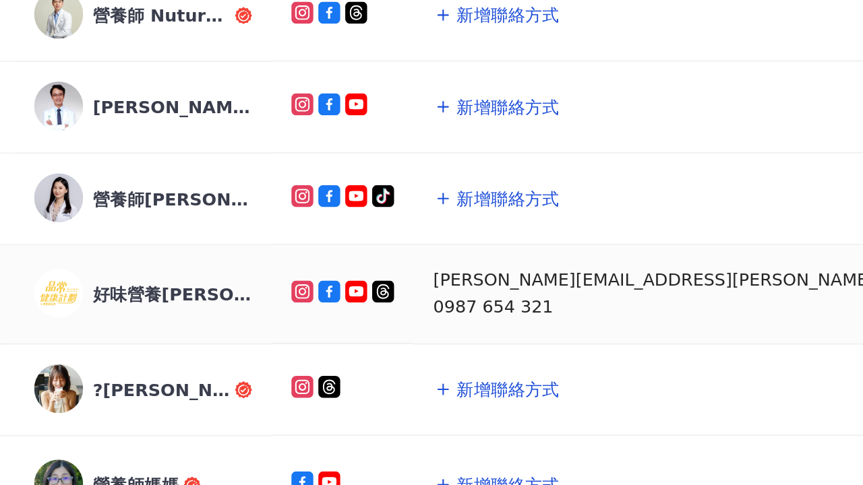
scroll to position [322, 0]
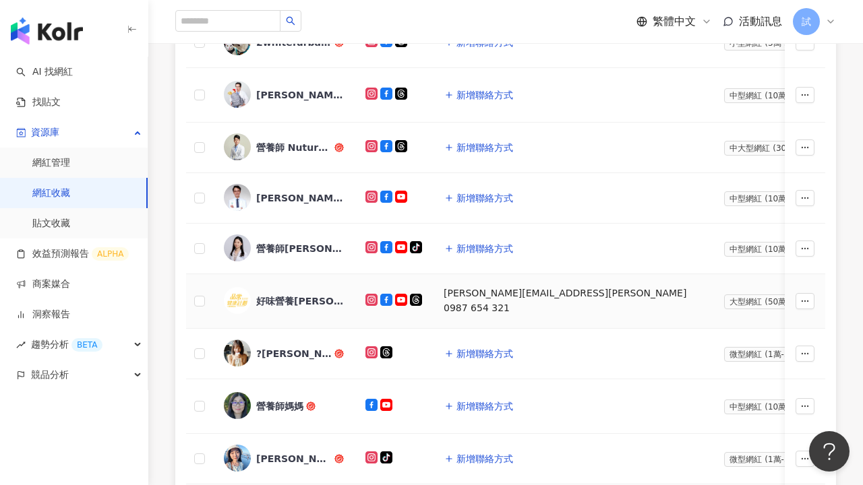
click at [288, 297] on div "好味營養[PERSON_NAME]" at bounding box center [300, 301] width 88 height 13
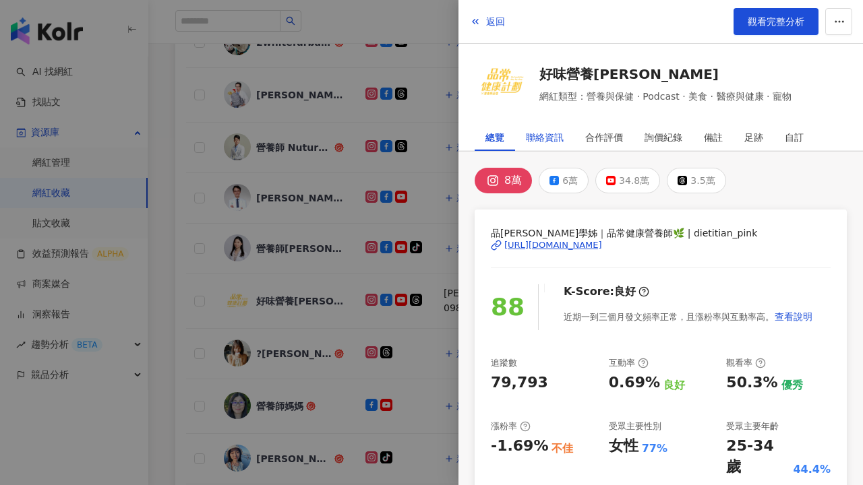
click at [537, 137] on div "聯絡資訊" at bounding box center [545, 137] width 38 height 27
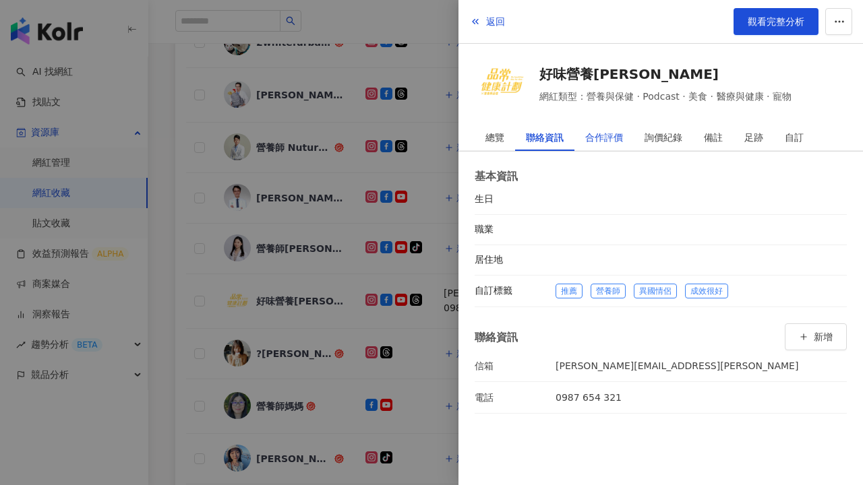
click at [607, 141] on div "合作評價" at bounding box center [604, 137] width 38 height 27
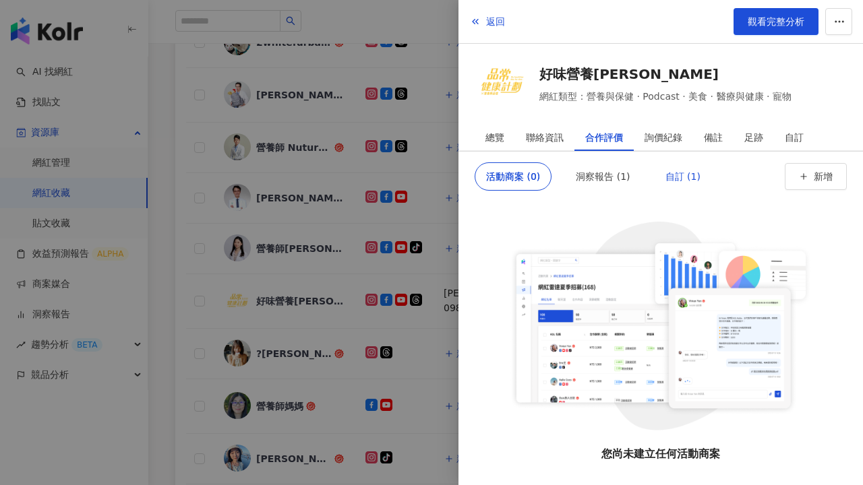
click at [681, 172] on div "自訂 (1)" at bounding box center [682, 176] width 35 height 27
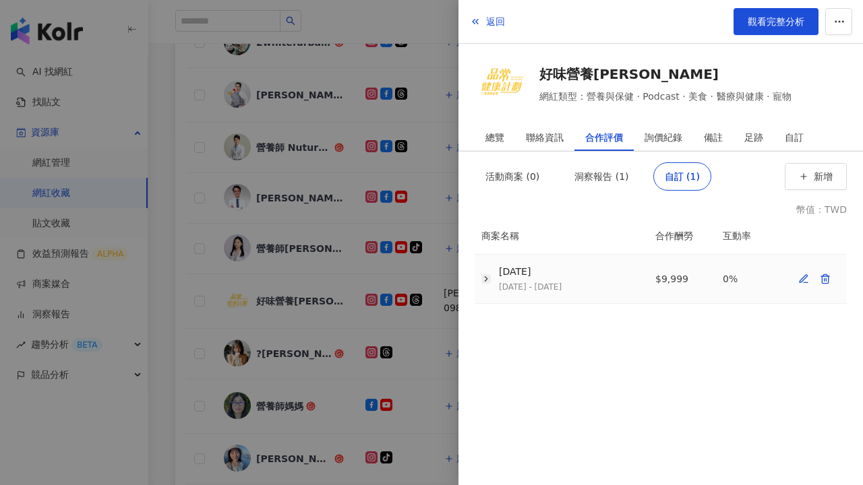
click at [485, 280] on icon "button" at bounding box center [485, 278] width 9 height 9
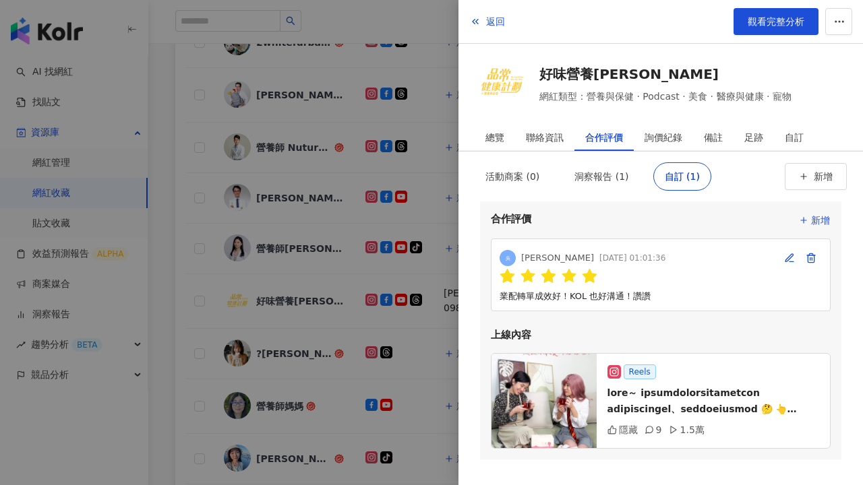
scroll to position [189, 0]
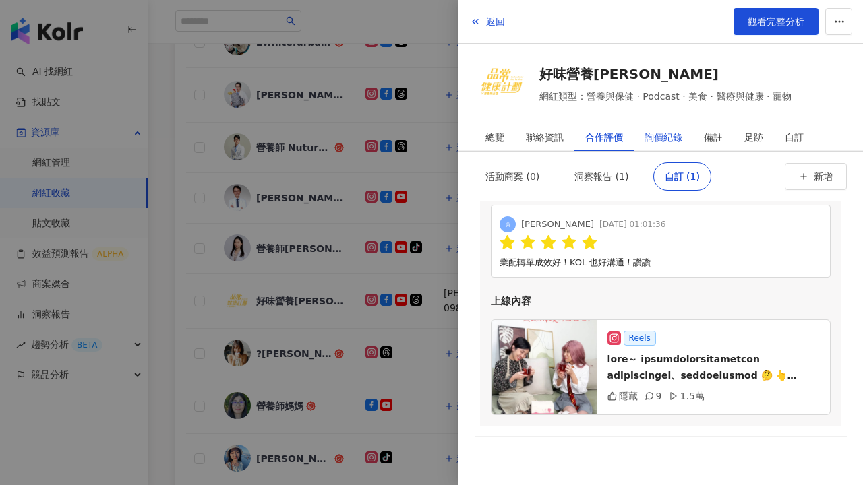
click at [655, 139] on div "詢價紀錄" at bounding box center [663, 137] width 38 height 27
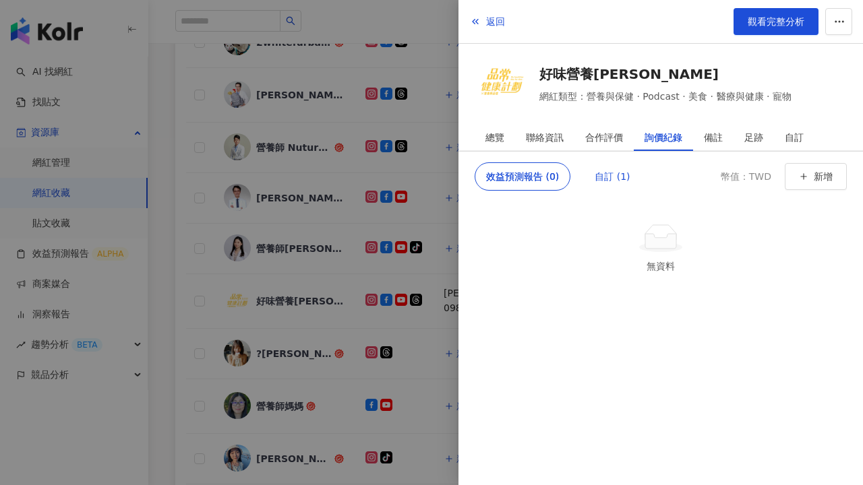
click at [611, 177] on div "自訂 (1)" at bounding box center [611, 176] width 35 height 27
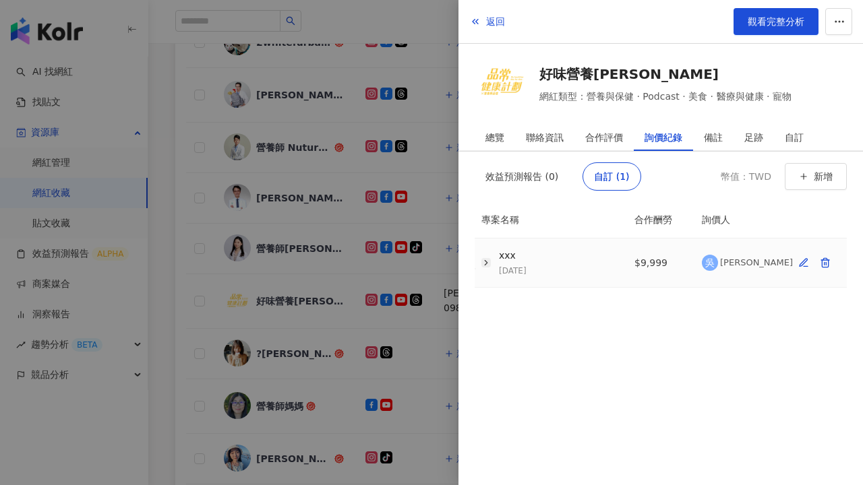
click at [485, 266] on icon "button" at bounding box center [485, 262] width 9 height 9
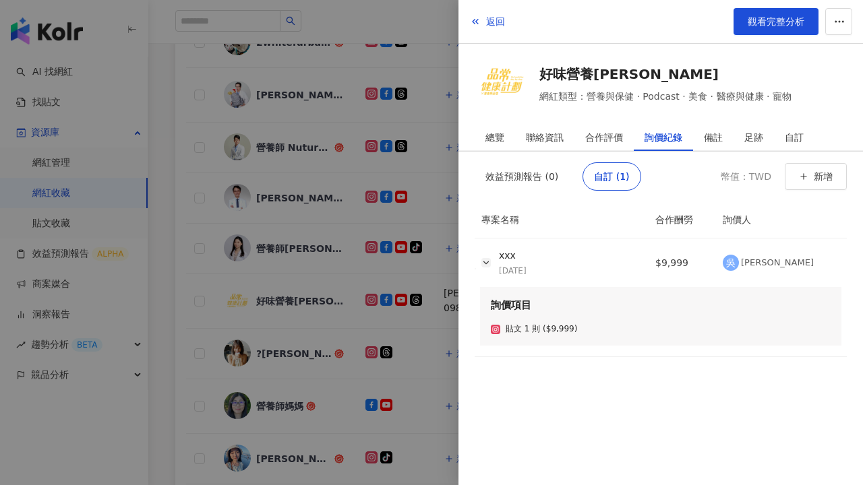
click at [412, 249] on div at bounding box center [431, 242] width 863 height 485
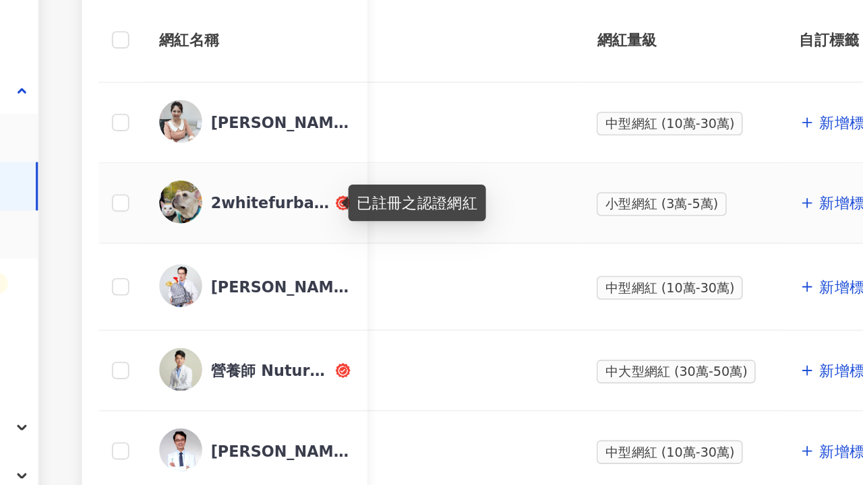
scroll to position [161, 0]
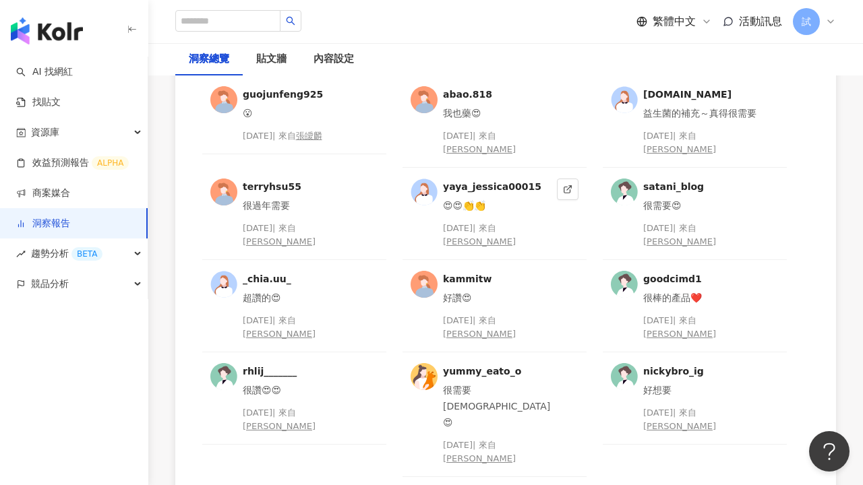
scroll to position [3594, 0]
click at [768, 276] on icon at bounding box center [767, 280] width 9 height 9
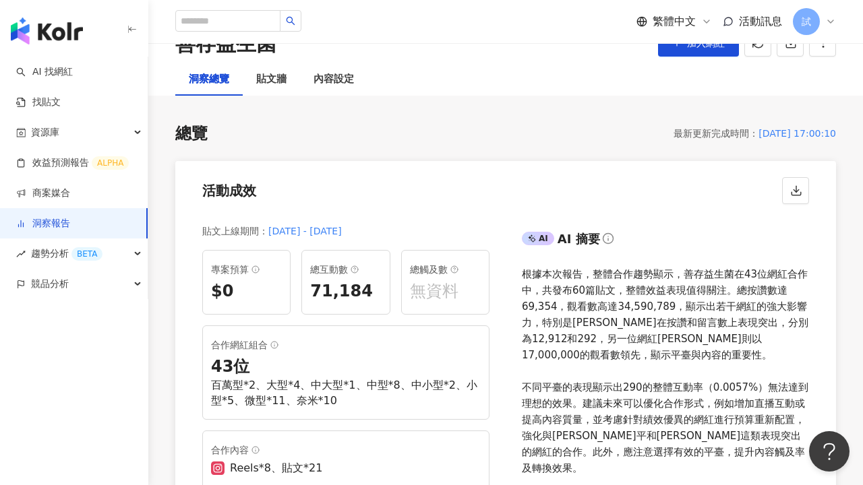
scroll to position [0, 0]
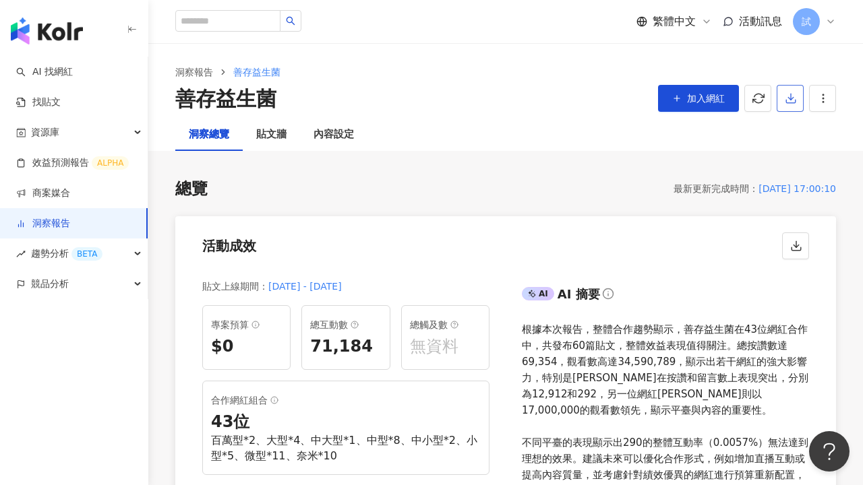
click at [789, 98] on polyline "button" at bounding box center [790, 98] width 5 height 3
click at [812, 134] on span "匯出 PPT" at bounding box center [810, 130] width 47 height 15
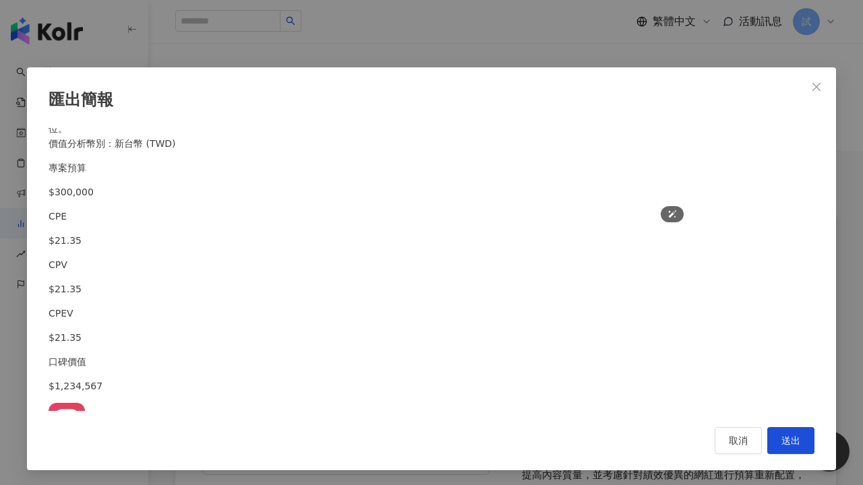
scroll to position [1379, 0]
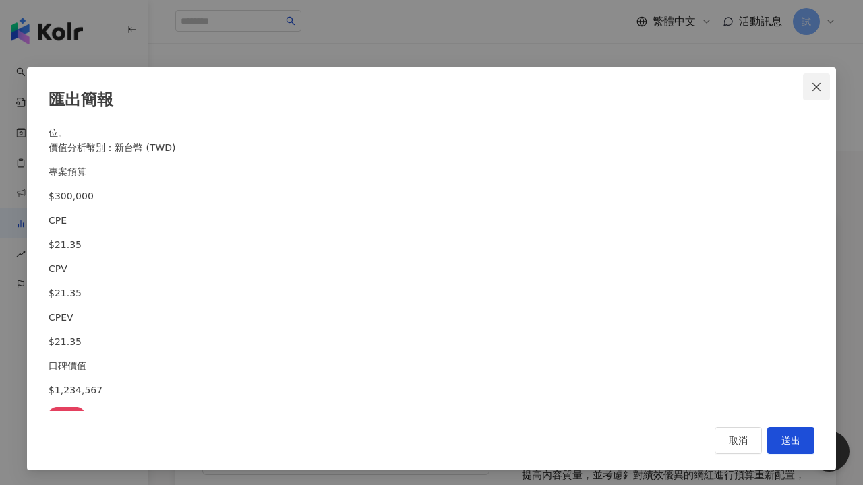
click at [820, 88] on icon "close" at bounding box center [816, 87] width 11 height 11
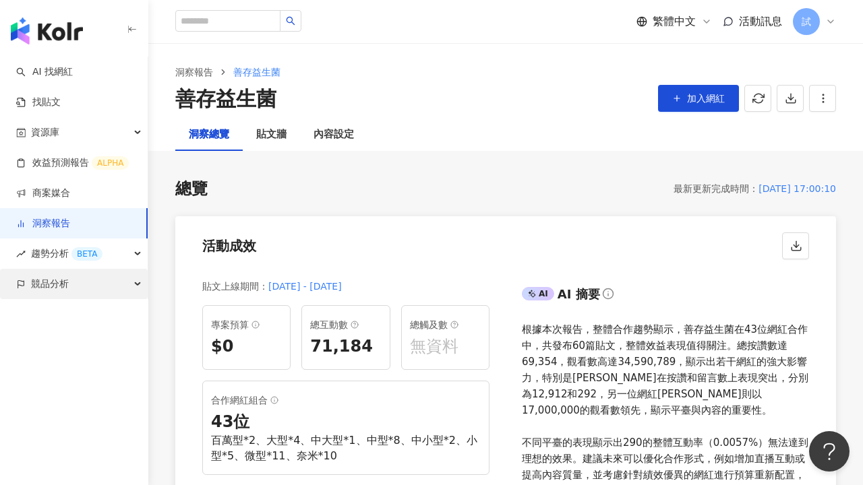
click at [60, 284] on span "競品分析" at bounding box center [50, 284] width 38 height 30
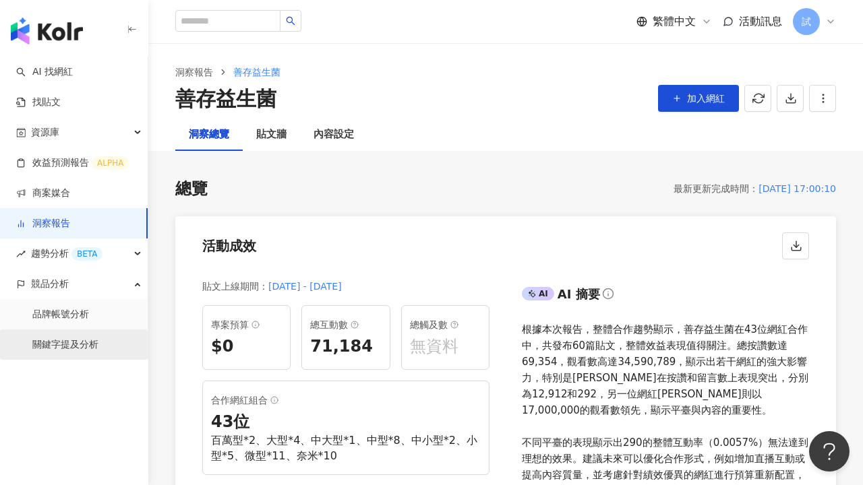
click at [70, 345] on link "關鍵字提及分析" at bounding box center [65, 344] width 66 height 13
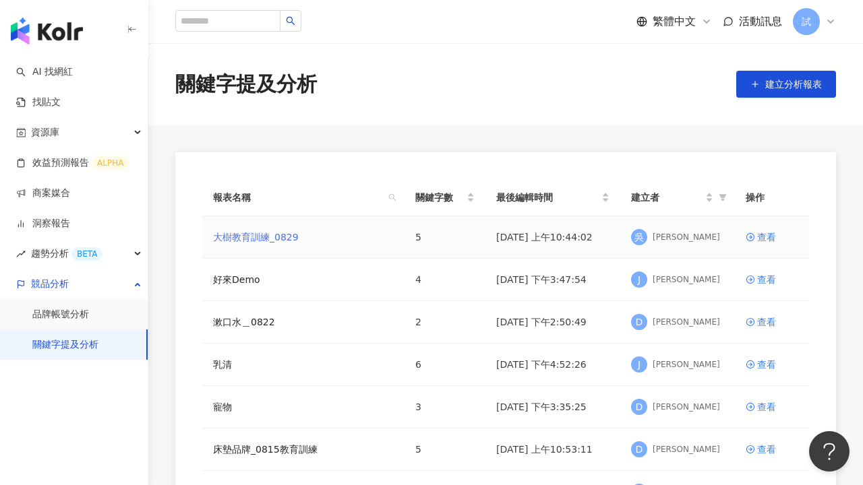
click at [252, 242] on link "大樹教育訓練_0829" at bounding box center [256, 237] width 86 height 15
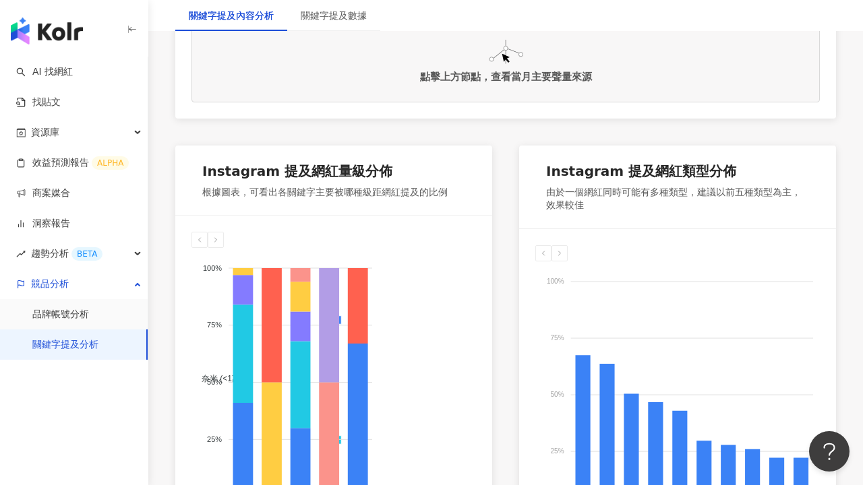
scroll to position [638, 0]
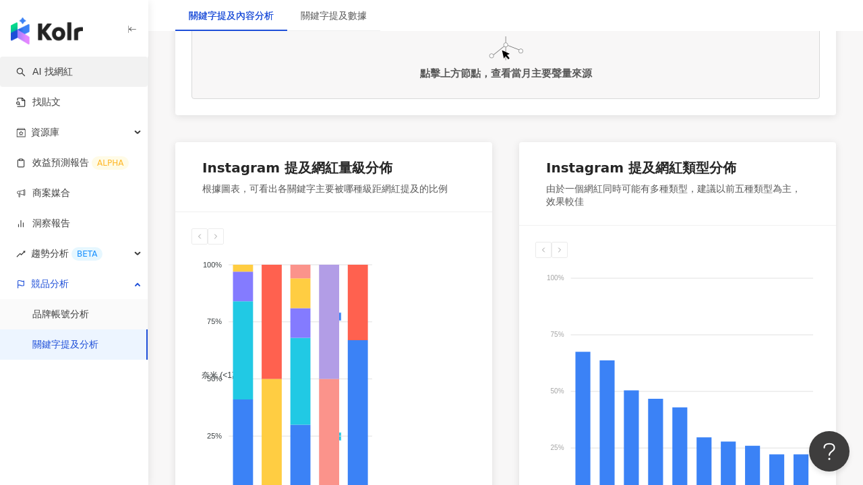
click at [68, 72] on link "AI 找網紅" at bounding box center [44, 71] width 57 height 13
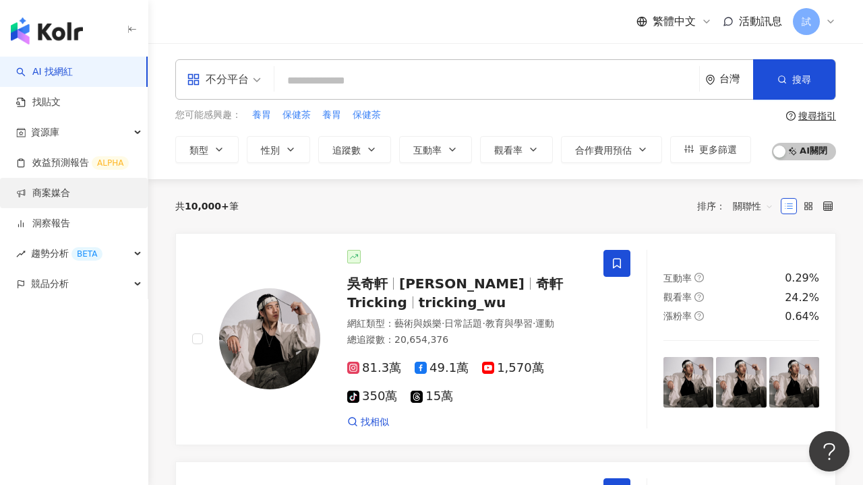
click at [70, 195] on link "商案媒合" at bounding box center [43, 193] width 54 height 13
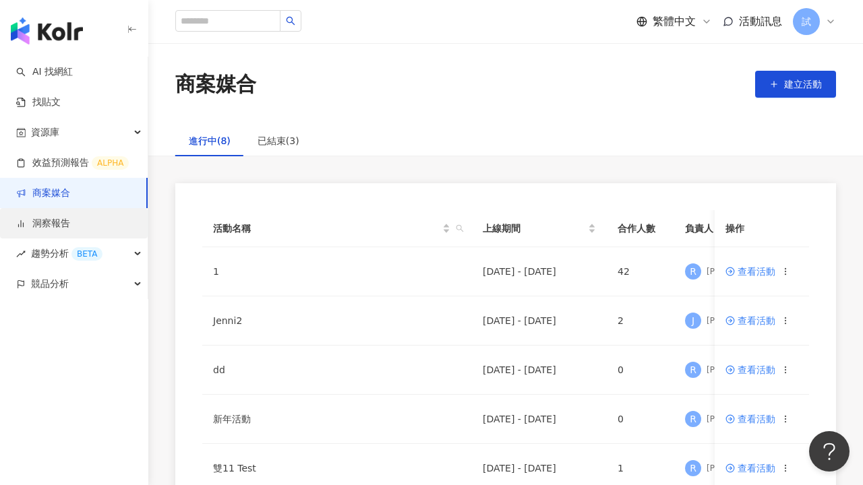
click at [67, 220] on link "洞察報告" at bounding box center [43, 223] width 54 height 13
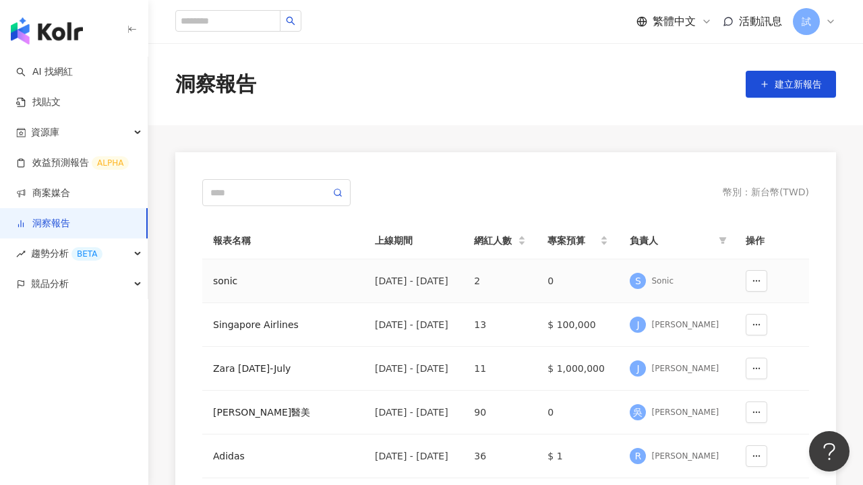
click at [228, 282] on div "sonic" at bounding box center [283, 281] width 140 height 15
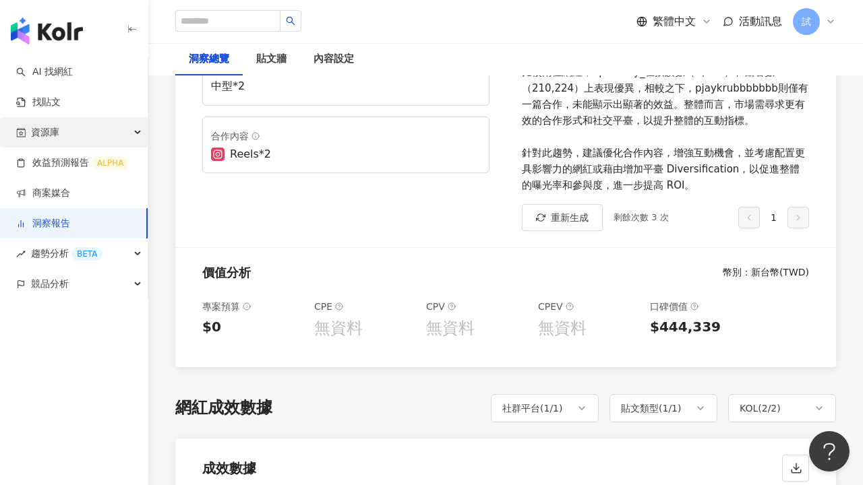
scroll to position [373, 0]
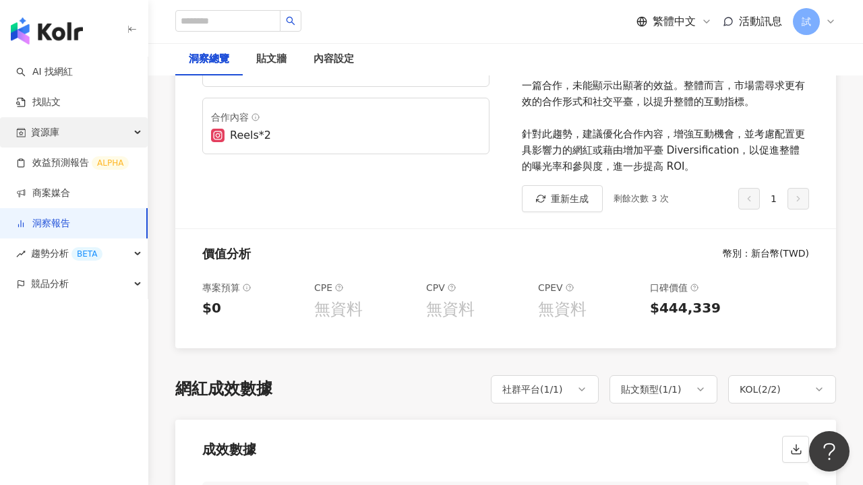
click at [67, 123] on div "資源庫" at bounding box center [74, 132] width 148 height 30
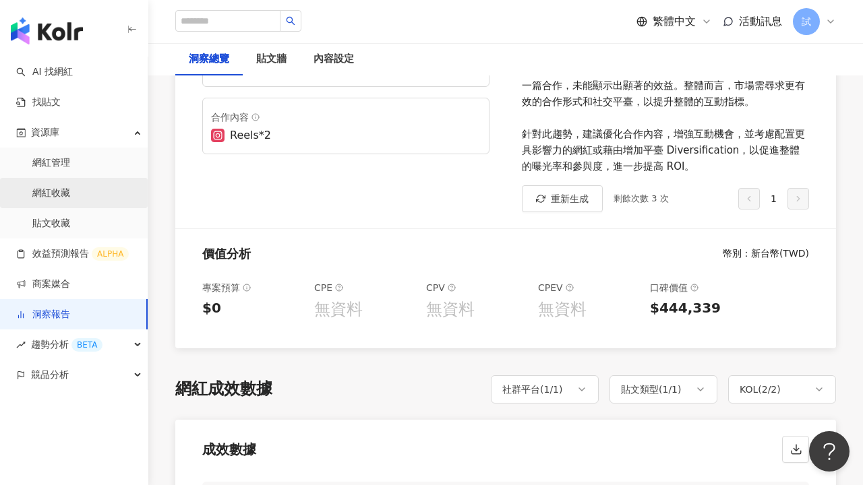
click at [67, 192] on link "網紅收藏" at bounding box center [51, 193] width 38 height 13
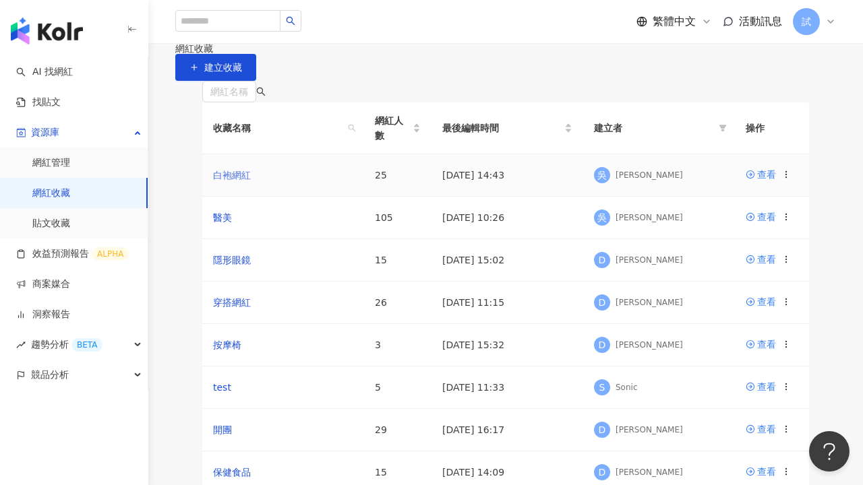
click at [247, 181] on link "白袍網紅" at bounding box center [232, 175] width 38 height 11
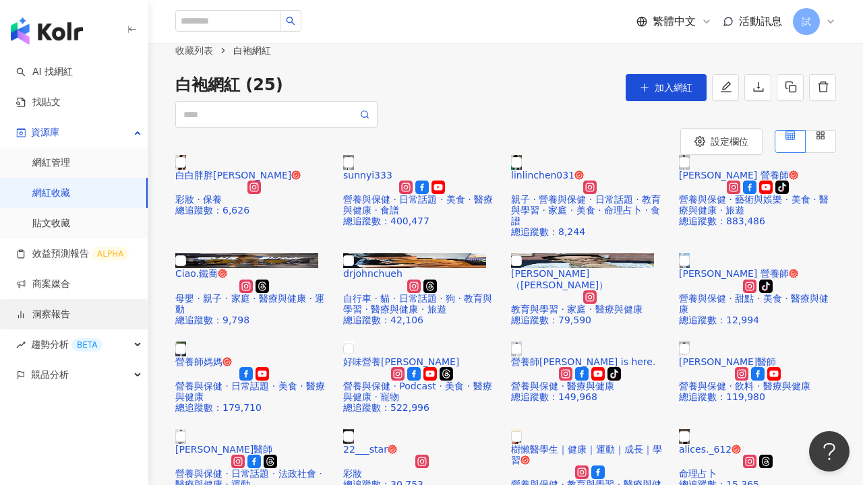
click at [70, 308] on link "洞察報告" at bounding box center [43, 314] width 54 height 13
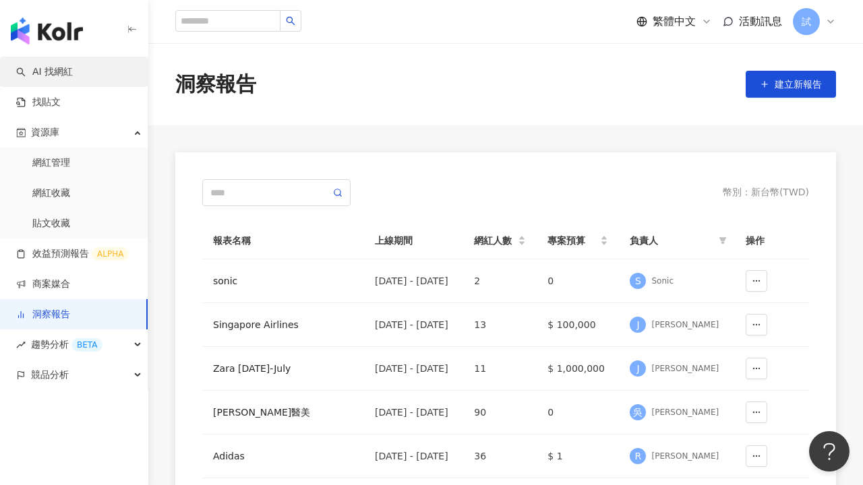
click at [73, 75] on link "AI 找網紅" at bounding box center [44, 71] width 57 height 13
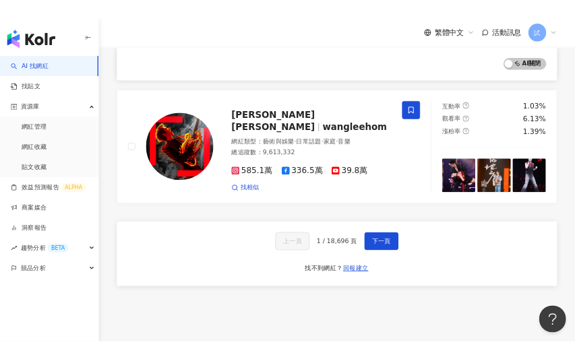
scroll to position [2312, 0]
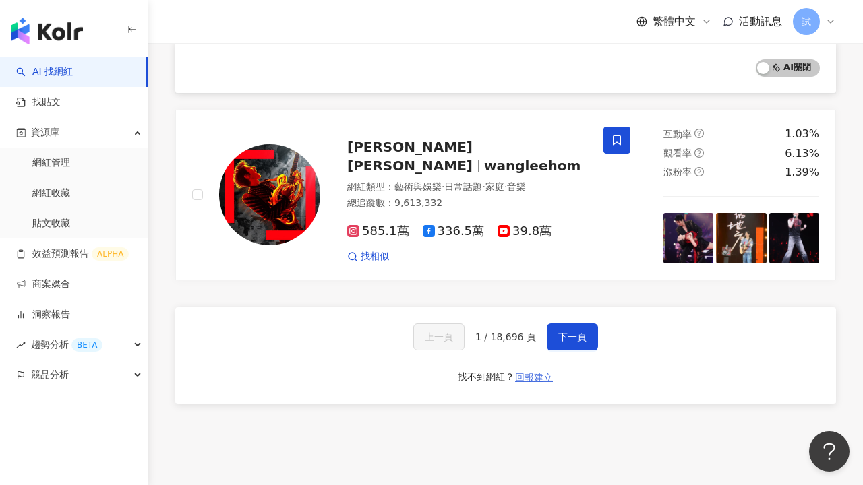
click at [524, 372] on span "回報建立" at bounding box center [534, 377] width 38 height 11
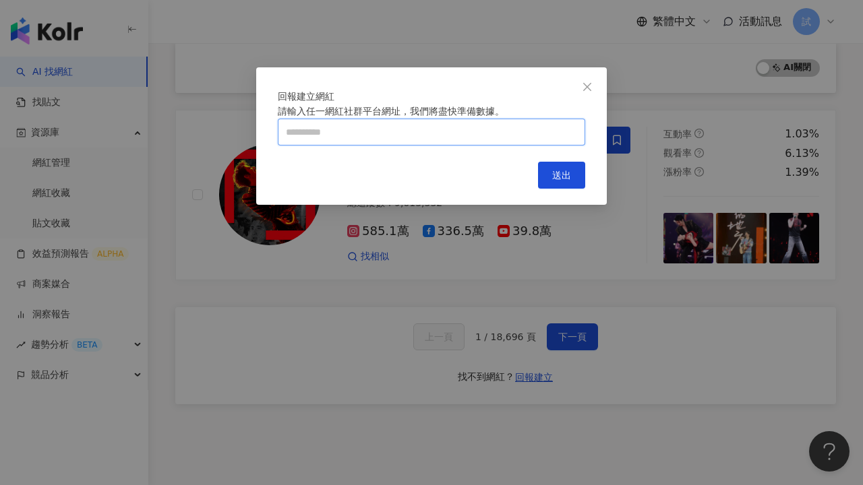
click at [350, 146] on input "text" at bounding box center [431, 132] width 307 height 27
click at [585, 94] on button "Close" at bounding box center [587, 86] width 27 height 27
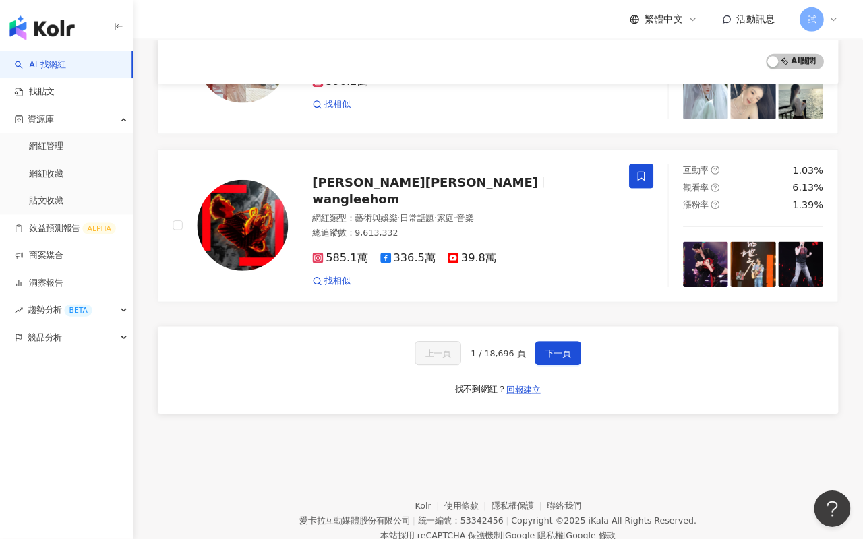
scroll to position [2156, 0]
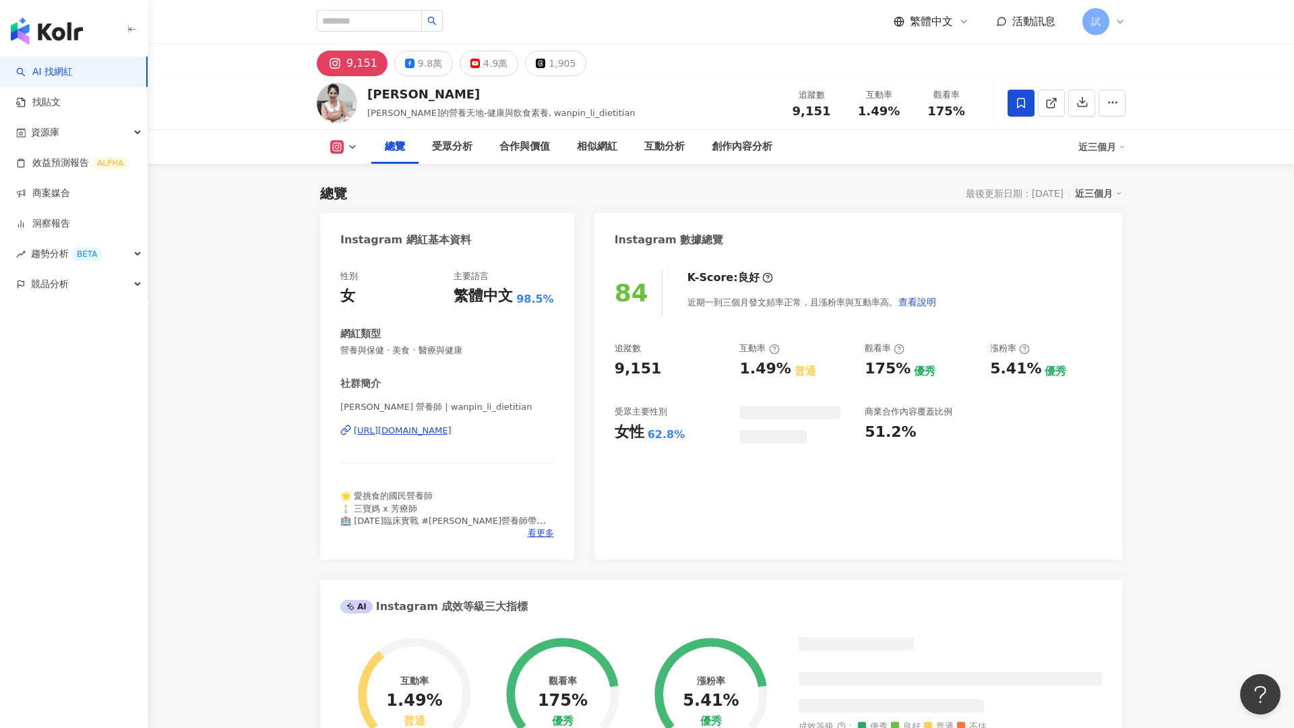
scroll to position [83, 0]
